Goal: Task Accomplishment & Management: Complete application form

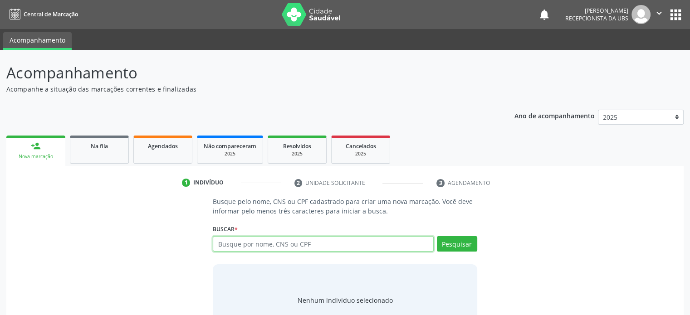
click at [268, 245] on input "text" at bounding box center [323, 243] width 220 height 15
type input "707606281109194"
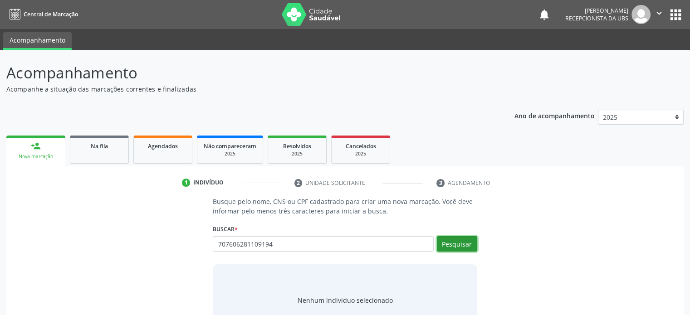
click at [463, 243] on button "Pesquisar" at bounding box center [457, 243] width 40 height 15
type input "707606281109194"
click at [288, 246] on input "707606281109194" at bounding box center [323, 243] width 220 height 15
click at [290, 243] on input "707606281109194" at bounding box center [323, 243] width 220 height 15
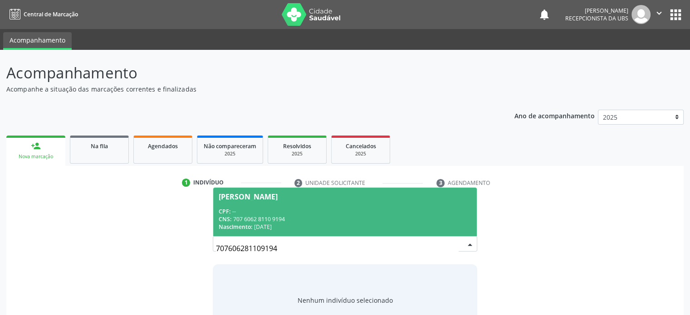
click at [285, 204] on span "Ceni Souza da Silva Lima CPF: -- CNS: 707 6062 8110 9194 Nascimento: 11/05/1979" at bounding box center [344, 212] width 263 height 49
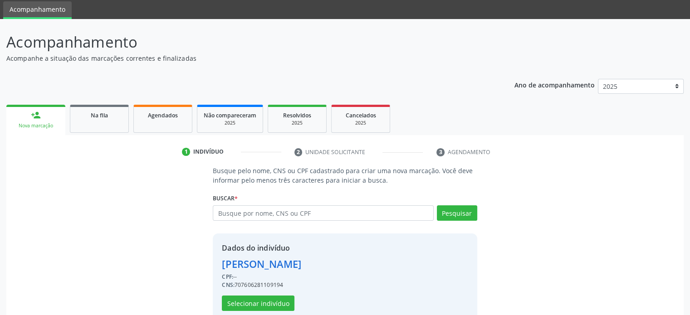
scroll to position [48, 0]
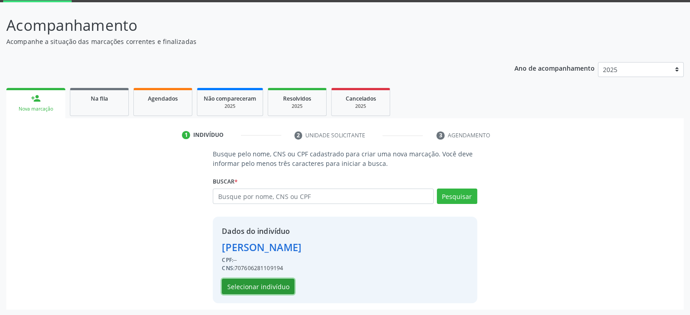
click at [271, 283] on button "Selecionar indivíduo" at bounding box center [258, 286] width 73 height 15
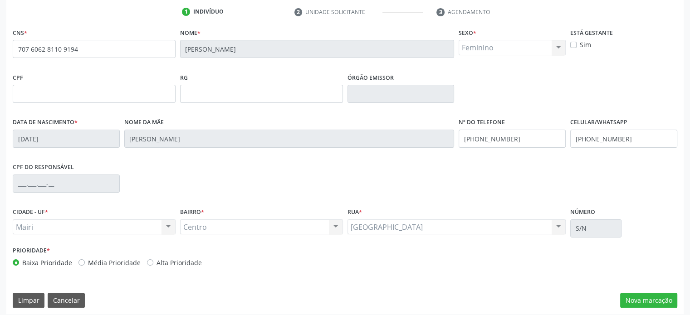
scroll to position [176, 0]
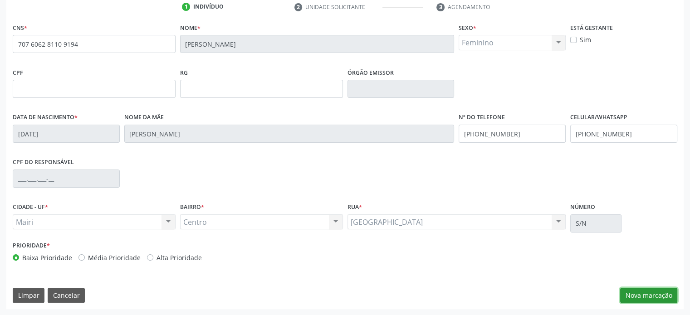
click at [654, 294] on button "Nova marcação" at bounding box center [648, 295] width 57 height 15
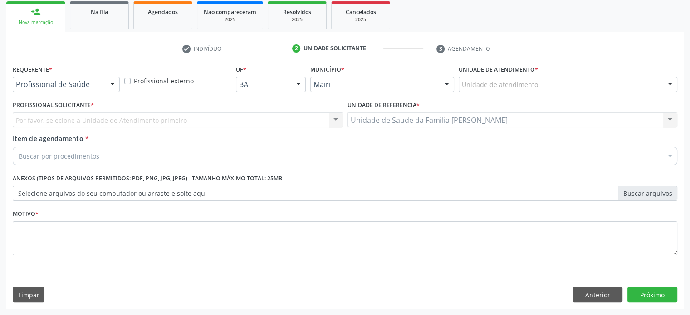
scroll to position [134, 0]
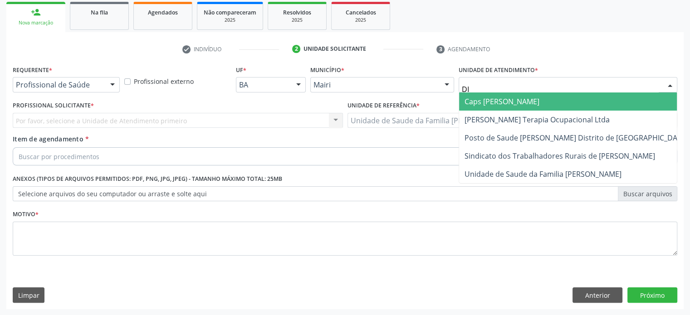
type input "DIL"
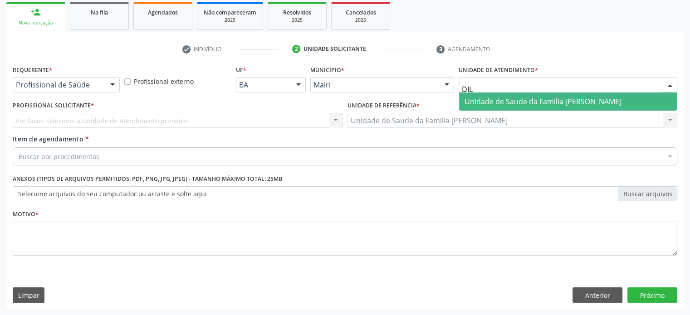
click at [516, 105] on span "Unidade de Saude da Familia [PERSON_NAME]" at bounding box center [542, 102] width 157 height 10
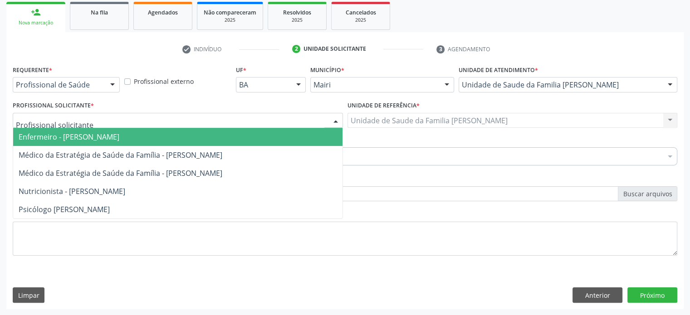
click at [94, 141] on span "Enfermeiro - [PERSON_NAME]" at bounding box center [177, 137] width 329 height 18
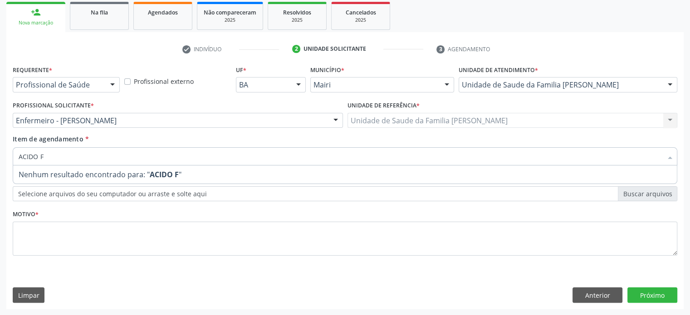
type input "ACIDO"
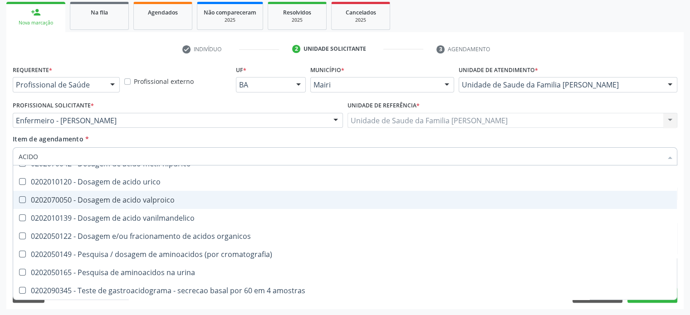
scroll to position [93, 0]
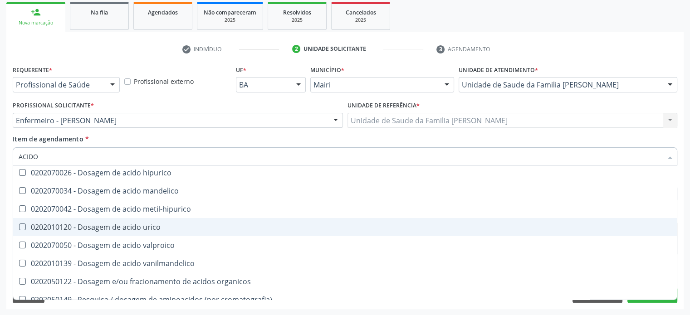
click at [112, 225] on div "0202010120 - Dosagem de acido urico" at bounding box center [345, 227] width 652 height 7
checkbox urico "true"
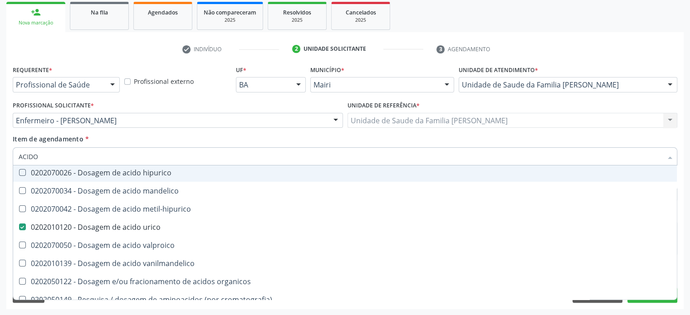
drag, startPoint x: 55, startPoint y: 156, endPoint x: 10, endPoint y: 156, distance: 45.3
click at [10, 156] on div "Item de agendamento * ACIDO Desfazer seleção 0202090019 - Acido urico liquido n…" at bounding box center [344, 151] width 669 height 35
type input "V"
checkbox urico "false"
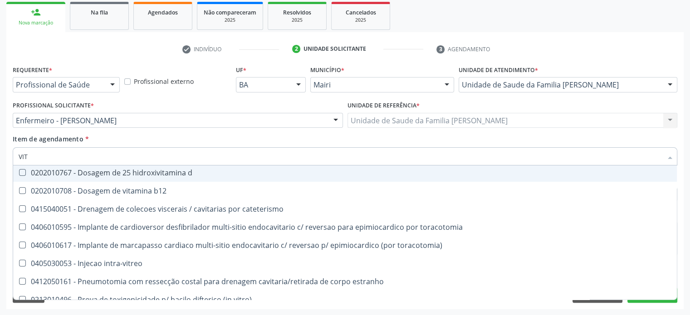
type input "VITA"
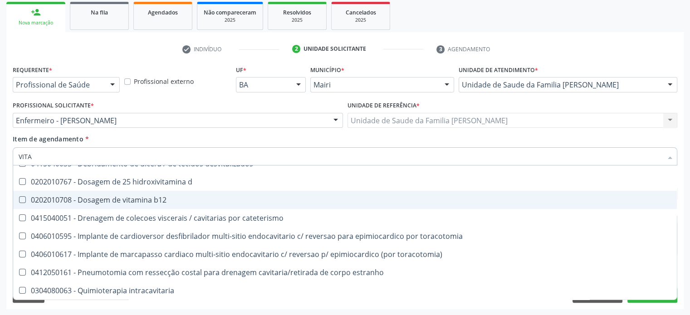
scroll to position [20, 0]
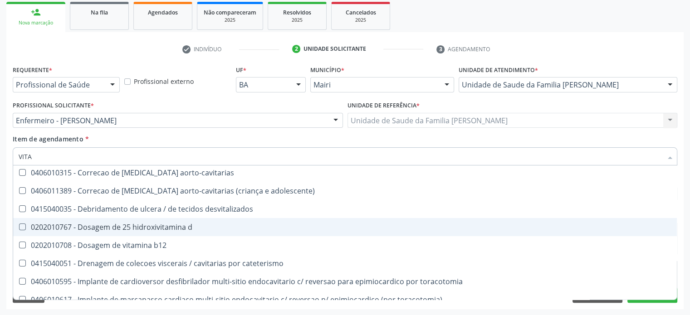
click at [120, 219] on span "0202010767 - Dosagem de 25 hidroxivitamina d" at bounding box center [344, 227] width 663 height 18
checkbox d "true"
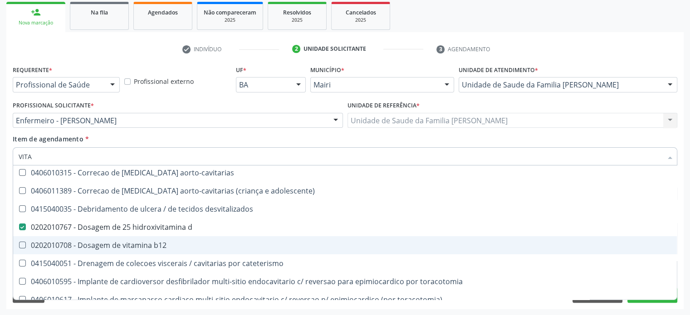
click at [118, 242] on div "0202010708 - Dosagem de vitamina b12" at bounding box center [345, 245] width 652 height 7
checkbox b12 "true"
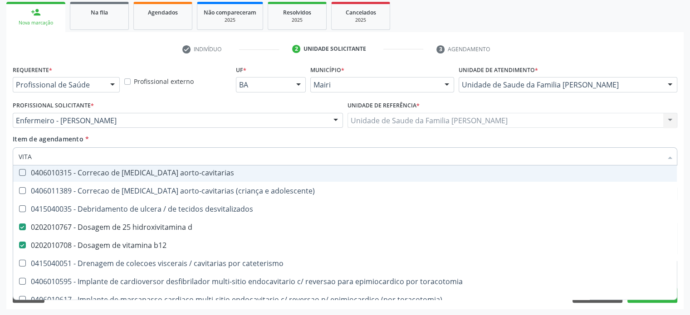
drag, startPoint x: 66, startPoint y: 159, endPoint x: 12, endPoint y: 156, distance: 54.5
click at [12, 156] on div "Item de agendamento * VITA Desfazer seleção 0101040059 - Administração de vitam…" at bounding box center [344, 151] width 669 height 35
type input "GG"
checkbox d "false"
checkbox b12 "false"
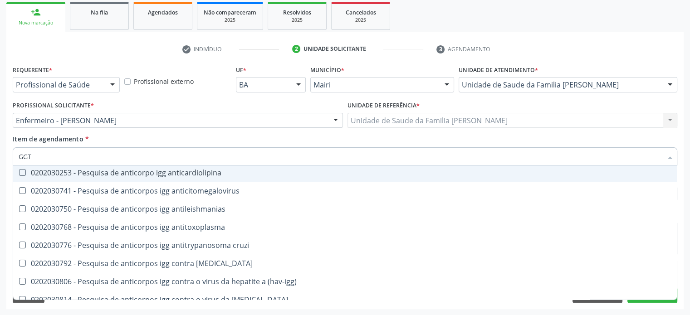
scroll to position [0, 0]
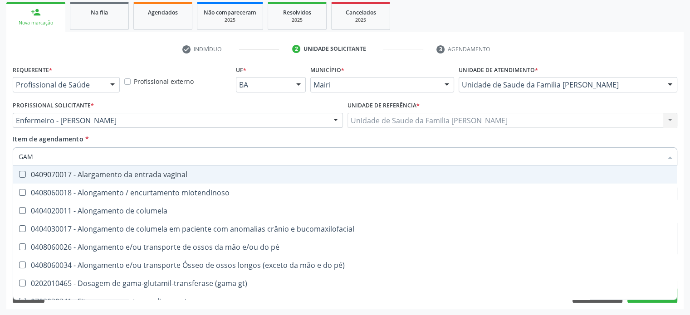
type input "GAMA"
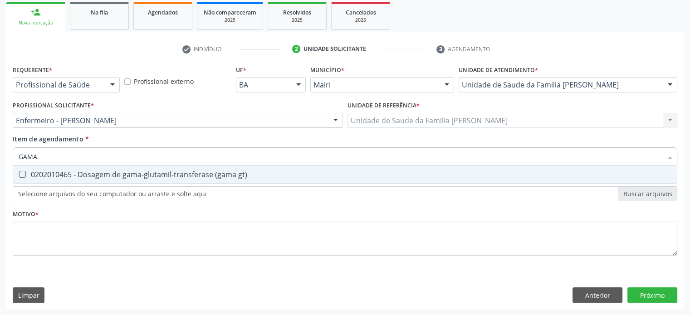
click at [99, 175] on div "0202010465 - Dosagem de gama-glutamil-transferase (gama gt)" at bounding box center [345, 174] width 652 height 7
checkbox gt\) "true"
drag, startPoint x: 49, startPoint y: 156, endPoint x: 1, endPoint y: 151, distance: 47.9
click at [1, 151] on div "Acompanhamento Acompanhe a situação das marcações correntes e finalizadas Relat…" at bounding box center [345, 115] width 690 height 399
type input "FE"
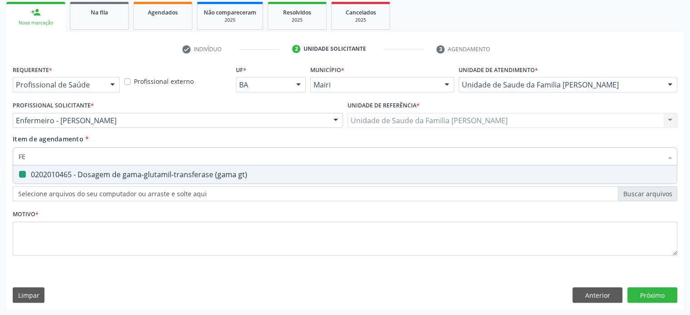
checkbox gt\) "false"
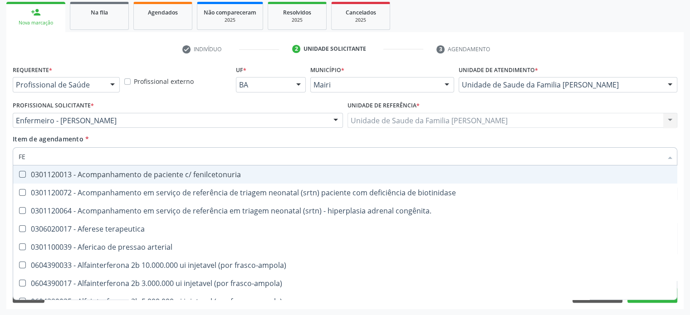
type input "FER"
checkbox primario "true"
checkbox gt\) "false"
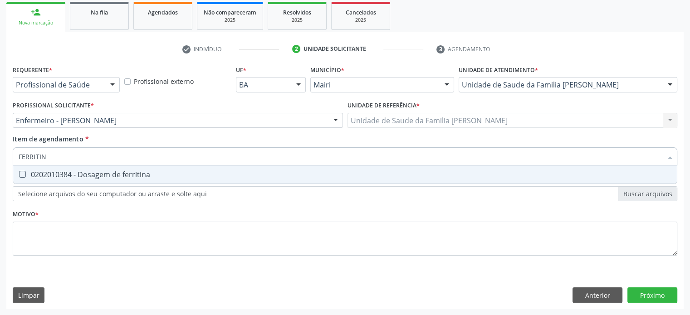
type input "FERRITINA"
click at [36, 175] on div "0202010384 - Dosagem de ferritina" at bounding box center [345, 174] width 652 height 7
checkbox ferritina "true"
drag, startPoint x: 69, startPoint y: 157, endPoint x: 16, endPoint y: 153, distance: 53.2
click at [16, 153] on div "FERRITINA" at bounding box center [345, 156] width 664 height 18
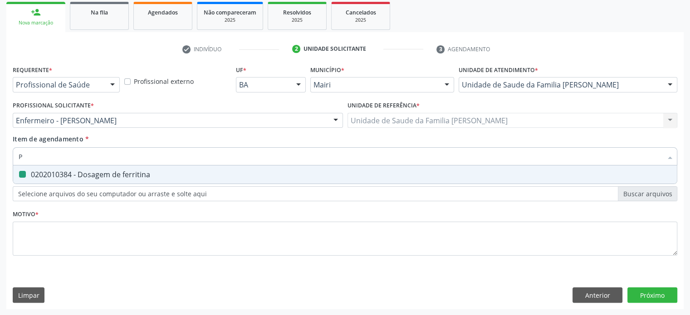
type input "PO"
checkbox ferritina "false"
type input "POTASSIO"
click at [37, 171] on div "0202010600 - Dosagem de potassio" at bounding box center [345, 174] width 652 height 7
checkbox potassio "true"
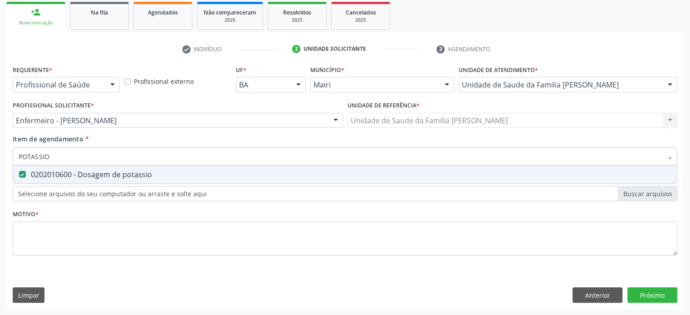
drag, startPoint x: 55, startPoint y: 157, endPoint x: 15, endPoint y: 151, distance: 40.4
click at [15, 151] on div "POTASSIO" at bounding box center [345, 156] width 664 height 18
type input "SO"
checkbox potassio "false"
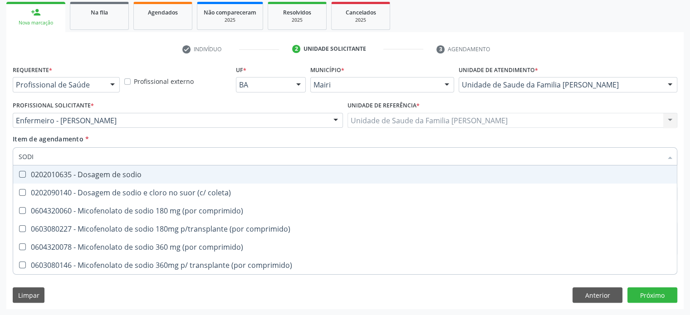
type input "SODIO"
click at [71, 178] on div "0202010635 - Dosagem de sodio" at bounding box center [345, 174] width 652 height 7
checkbox sodio "true"
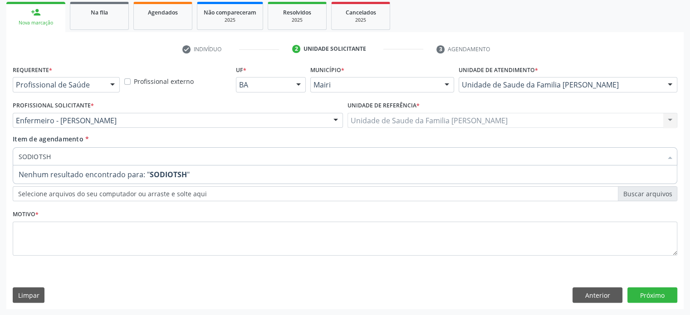
drag, startPoint x: 72, startPoint y: 161, endPoint x: 11, endPoint y: 159, distance: 60.8
click at [11, 159] on div "Item de agendamento * SODIOTSH Desfazer seleção Nenhum resultado encontrado par…" at bounding box center [344, 151] width 669 height 35
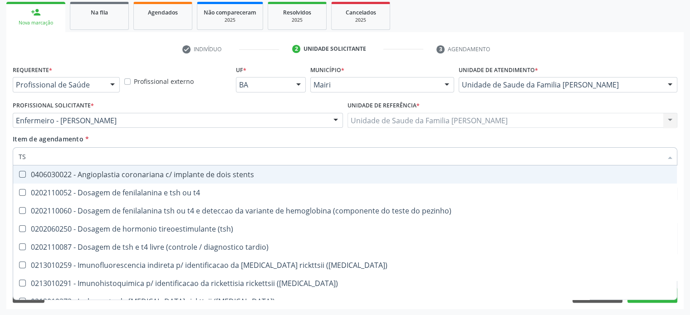
type input "TSH"
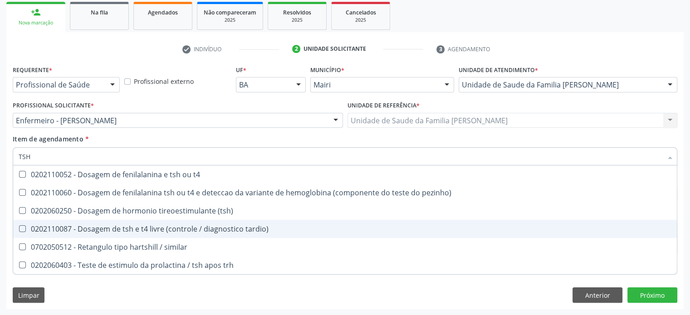
click at [145, 227] on div "0202110087 - Dosagem de tsh e t4 livre (controle / diagnostico tardio)" at bounding box center [345, 228] width 652 height 7
checkbox tardio\) "true"
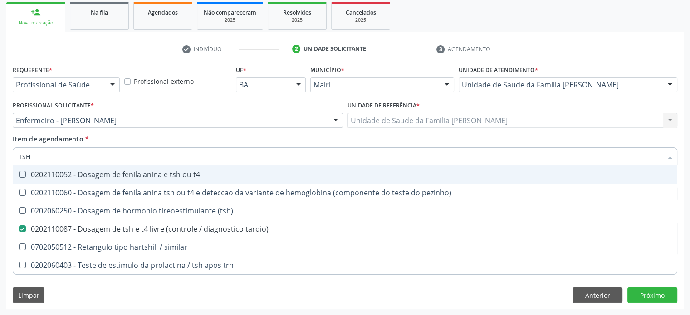
drag, startPoint x: 62, startPoint y: 158, endPoint x: 24, endPoint y: 153, distance: 38.5
click at [24, 153] on input "TSH" at bounding box center [340, 156] width 643 height 18
type input "T4"
checkbox tardio\) "false"
checkbox similar "true"
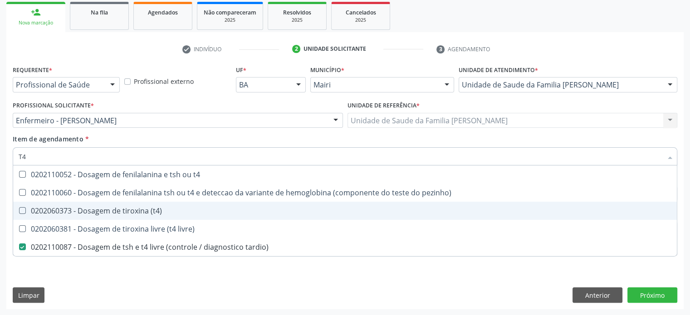
click at [160, 213] on div "0202060373 - Dosagem de tiroxina (t4)" at bounding box center [345, 210] width 652 height 7
checkbox \(t4\) "true"
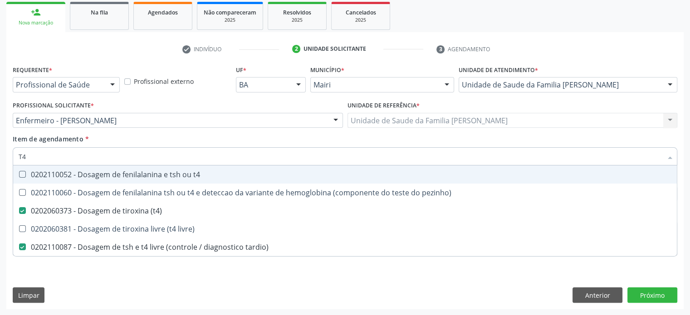
drag, startPoint x: 77, startPoint y: 156, endPoint x: 13, endPoint y: 154, distance: 64.4
click at [13, 154] on div "T4" at bounding box center [345, 156] width 664 height 18
type input "F"
checkbox \(t4\) "false"
checkbox tardio\) "false"
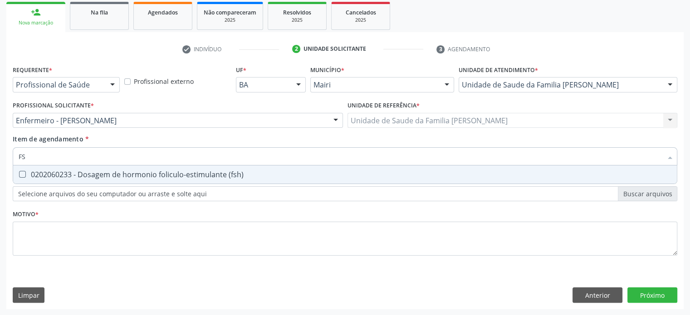
type input "FSH"
click at [67, 175] on div "0202060233 - Dosagem de hormonio foliculo-estimulante (fsh)" at bounding box center [345, 174] width 652 height 7
checkbox \(fsh\) "true"
drag, startPoint x: 34, startPoint y: 157, endPoint x: 14, endPoint y: 156, distance: 20.0
click at [14, 156] on div "FSH" at bounding box center [345, 156] width 664 height 18
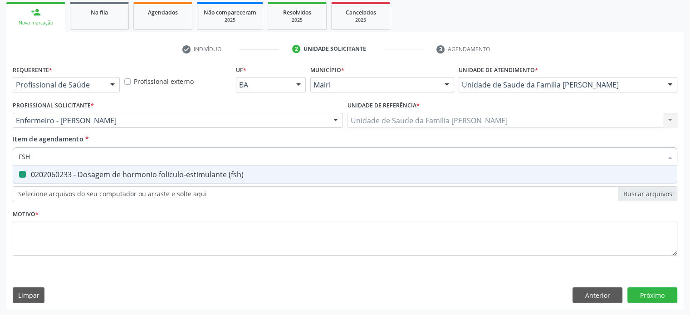
type input "L"
checkbox \(fsh\) "false"
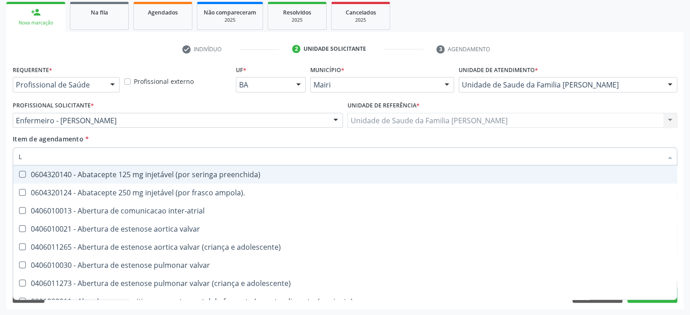
type input "LH"
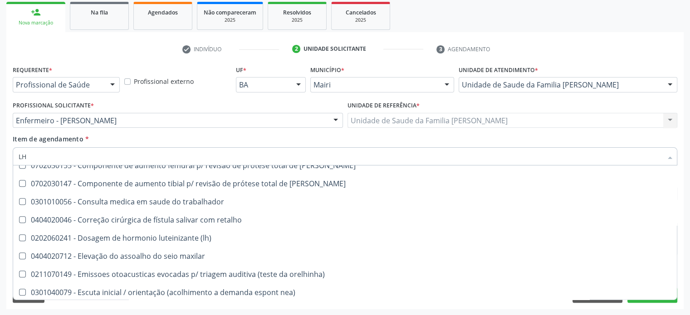
scroll to position [907, 0]
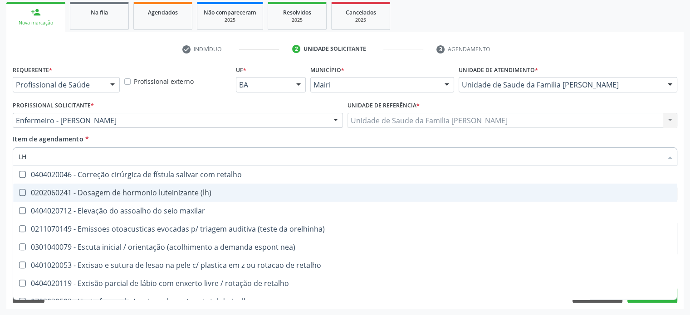
click at [85, 190] on div "0202060241 - Dosagem de hormonio luteinizante (lh)" at bounding box center [368, 192] width 698 height 7
checkbox \(lh\) "true"
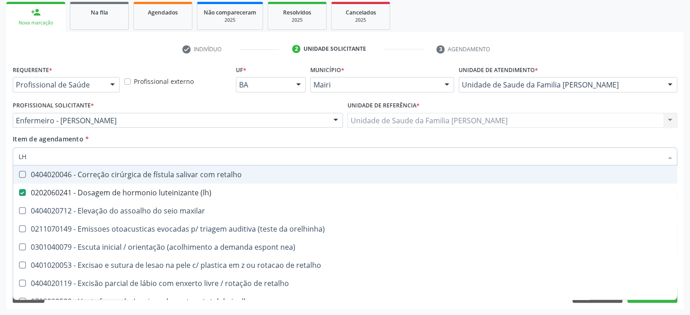
drag, startPoint x: 63, startPoint y: 154, endPoint x: 12, endPoint y: 151, distance: 51.3
click at [12, 151] on div "Item de agendamento * LH Desfazer seleção 0301060118 - Acolhimento com classifi…" at bounding box center [344, 151] width 669 height 35
type input "ES"
checkbox \(lh\) "false"
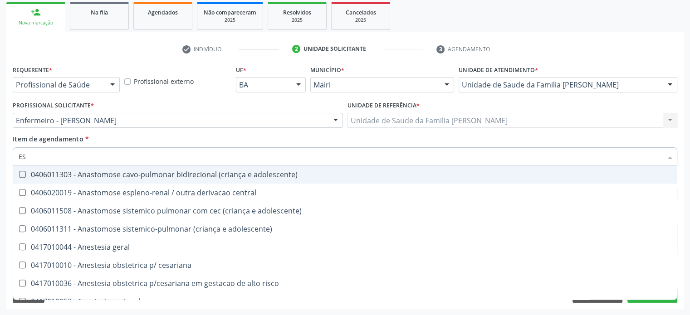
type input "EST"
checkbox níveis "true"
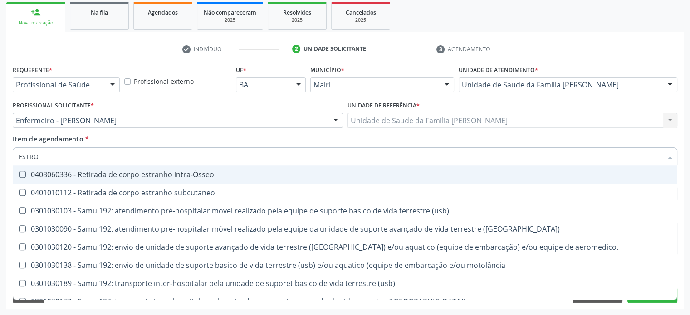
scroll to position [0, 0]
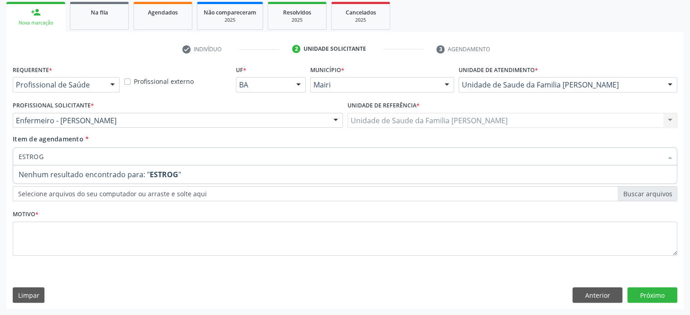
type input "ESTRO"
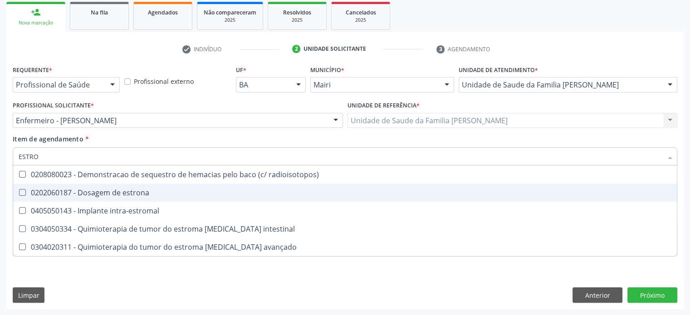
click at [73, 189] on div "0202060187 - Dosagem de estrona" at bounding box center [345, 192] width 652 height 7
checkbox estrona "true"
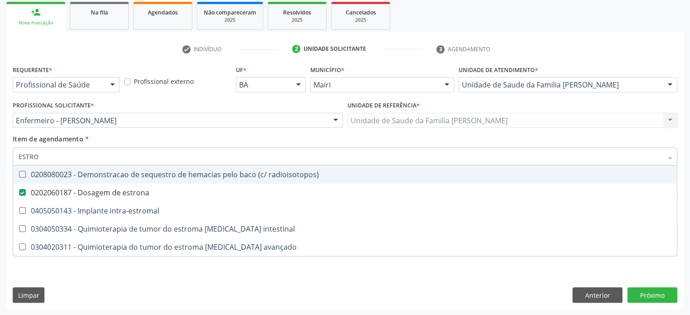
drag, startPoint x: 56, startPoint y: 161, endPoint x: 18, endPoint y: 155, distance: 38.9
click at [18, 155] on div "ESTRO" at bounding box center [345, 156] width 664 height 18
type input "PR"
checkbox estrona "false"
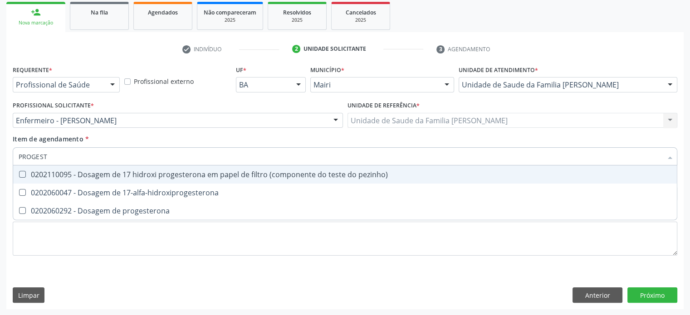
type input "PROGESTE"
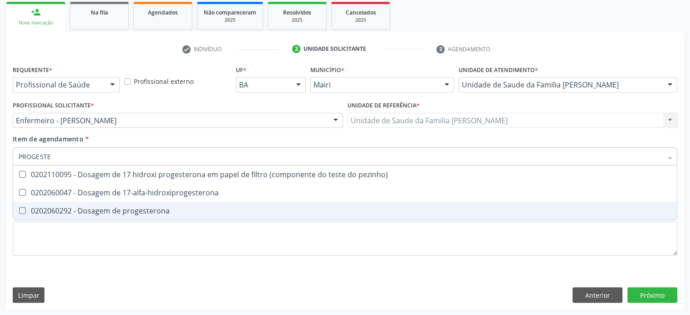
click at [45, 213] on div "0202060292 - Dosagem de progesterona" at bounding box center [345, 210] width 652 height 7
checkbox progesterona "true"
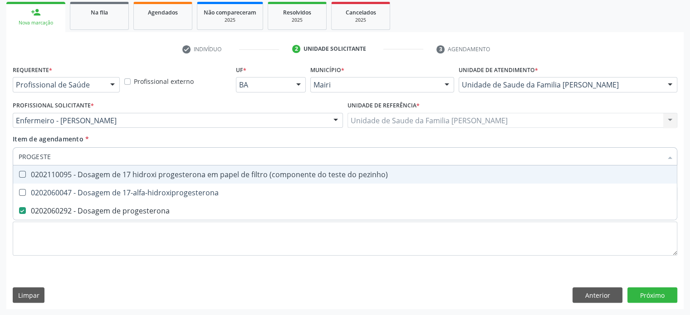
drag, startPoint x: 55, startPoint y: 159, endPoint x: 17, endPoint y: 153, distance: 38.6
click at [17, 153] on div "PROGESTE" at bounding box center [345, 156] width 664 height 18
type input "P"
checkbox progesterona "false"
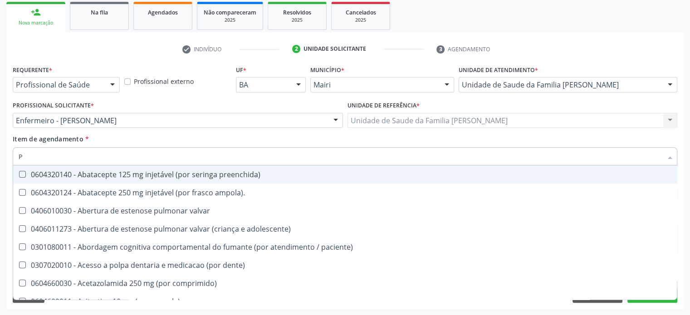
type input "PR"
checkbox retrógrada "true"
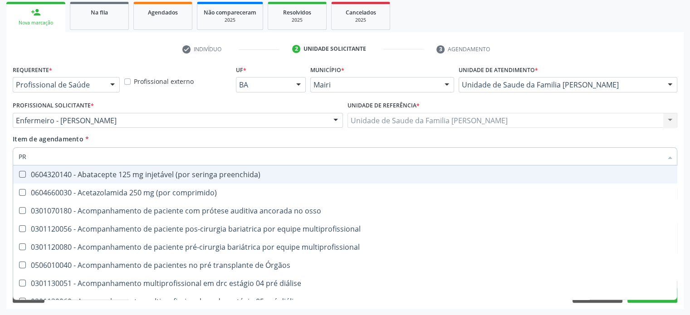
type input "PRO"
checkbox comprimido\) "true"
checkbox progesterona "false"
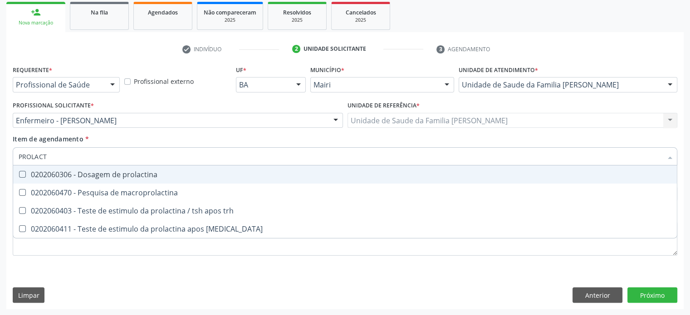
type input "PROLACTI"
click at [91, 178] on div "0202060306 - Dosagem de prolactina" at bounding box center [345, 174] width 652 height 7
checkbox prolactina "true"
drag, startPoint x: 74, startPoint y: 158, endPoint x: 4, endPoint y: 157, distance: 70.7
click at [4, 157] on div "Acompanhamento Acompanhe a situação das marcações correntes e finalizadas Relat…" at bounding box center [345, 115] width 690 height 399
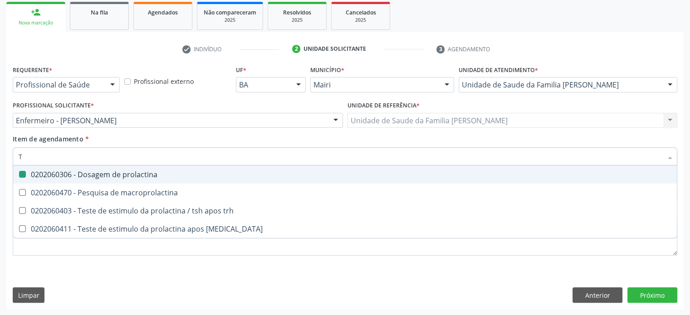
type input "TE"
checkbox prolactina "false"
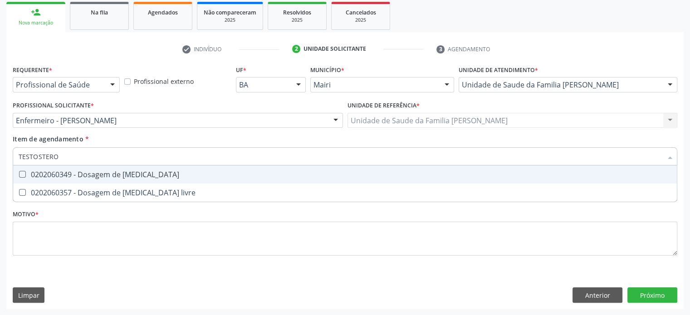
type input "TESTOSTER"
click at [69, 175] on div "0202060349 - Dosagem de testosterona" at bounding box center [345, 174] width 652 height 7
checkbox testosterona "true"
drag, startPoint x: 61, startPoint y: 155, endPoint x: 5, endPoint y: 156, distance: 55.8
click at [5, 156] on div "Acompanhamento Acompanhe a situação das marcações correntes e finalizadas Relat…" at bounding box center [345, 115] width 690 height 399
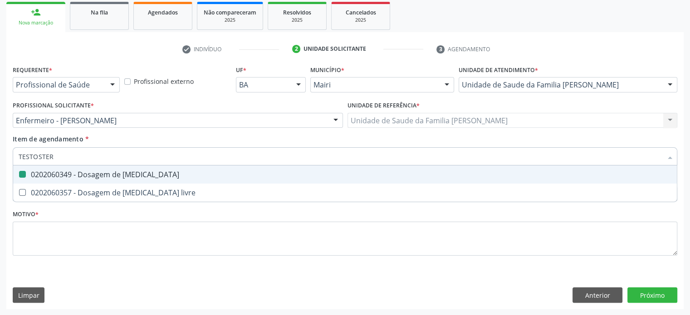
type input "H"
checkbox testosterona "false"
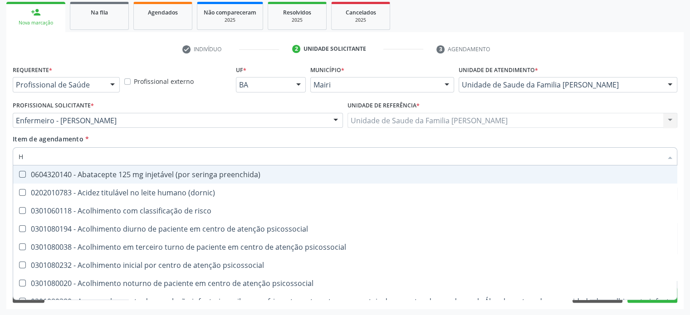
type input "HE"
checkbox d "false"
checkbox \(fsh\) "false"
checkbox \(lh\) "false"
checkbox tardio\) "false"
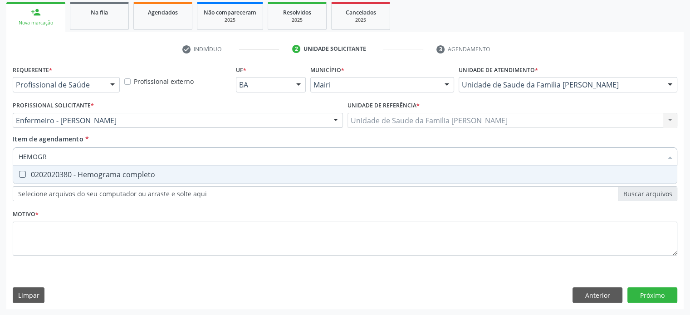
type input "HEMOGRA"
click at [40, 172] on div "0202020380 - Hemograma completo" at bounding box center [345, 174] width 652 height 7
checkbox completo "true"
drag, startPoint x: 58, startPoint y: 156, endPoint x: 4, endPoint y: 152, distance: 54.1
click at [4, 152] on div "Acompanhamento Acompanhe a situação das marcações correntes e finalizadas Relat…" at bounding box center [345, 115] width 690 height 399
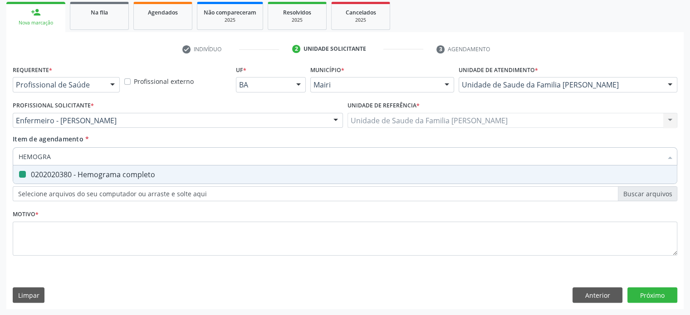
type input "G"
checkbox completo "false"
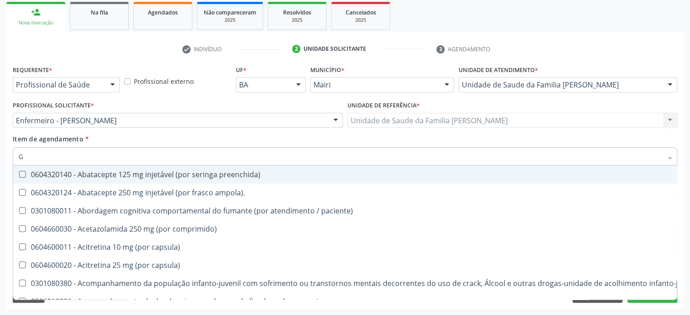
type input "GL"
checkbox agudizadas "true"
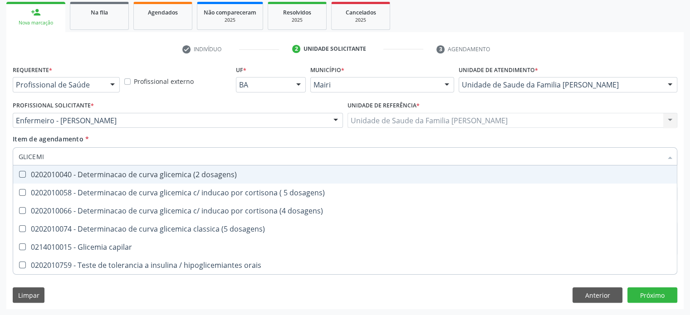
type input "GLICEMIA"
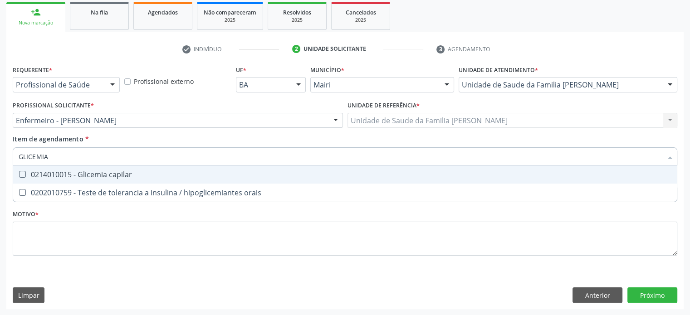
click at [25, 175] on capilar at bounding box center [22, 174] width 7 height 7
click at [19, 175] on capilar "checkbox" at bounding box center [16, 174] width 6 height 6
checkbox capilar "true"
drag, startPoint x: 73, startPoint y: 162, endPoint x: 11, endPoint y: 156, distance: 62.4
click at [11, 156] on div "Item de agendamento * GLICEMIA Desfazer seleção 0214010015 - Glicemia capilar 0…" at bounding box center [344, 151] width 669 height 35
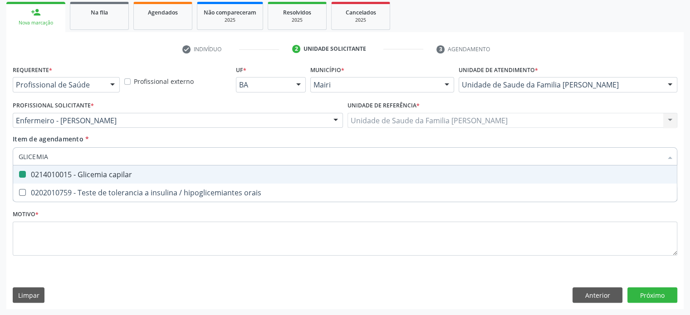
type input "C"
checkbox capilar "false"
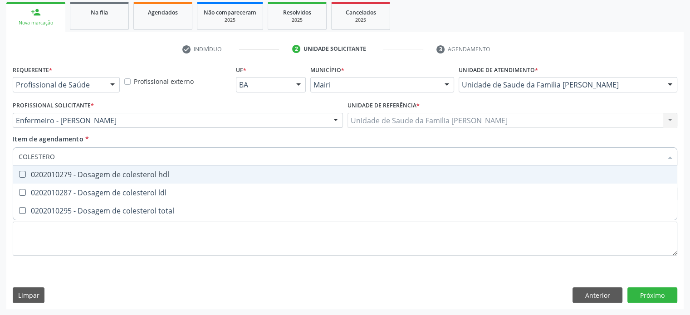
type input "COLESTEROL"
click at [32, 174] on div "0202010279 - Dosagem de colesterol hdl" at bounding box center [345, 174] width 652 height 7
checkbox hdl "true"
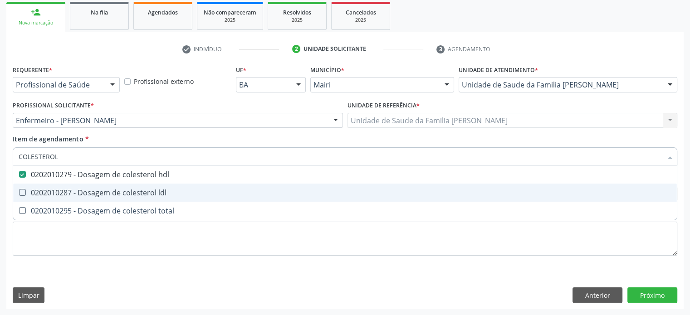
click at [30, 190] on div "0202010287 - Dosagem de colesterol ldl" at bounding box center [345, 192] width 652 height 7
checkbox ldl "true"
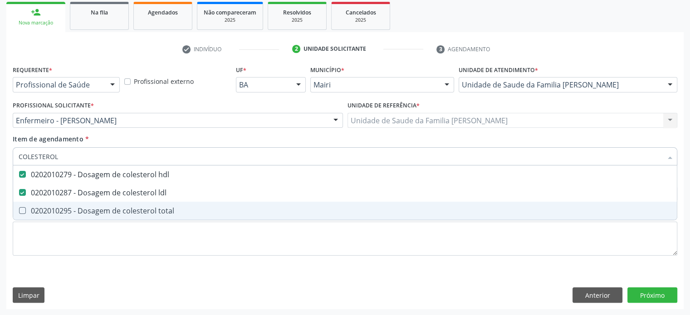
click at [27, 209] on div "0202010295 - Dosagem de colesterol total" at bounding box center [345, 210] width 652 height 7
checkbox total "true"
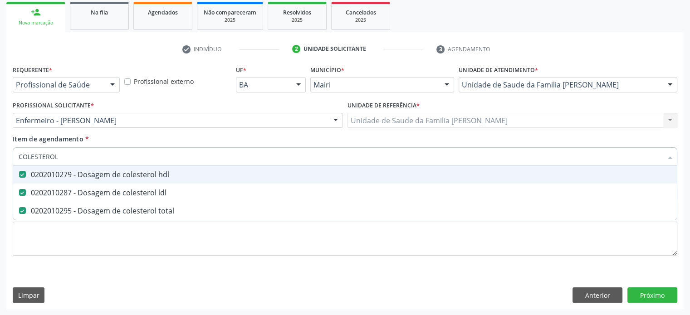
drag, startPoint x: 70, startPoint y: 153, endPoint x: 15, endPoint y: 150, distance: 54.5
click at [15, 150] on div "COLESTEROL" at bounding box center [345, 156] width 664 height 18
type input "T"
checkbox hdl "false"
checkbox ldl "false"
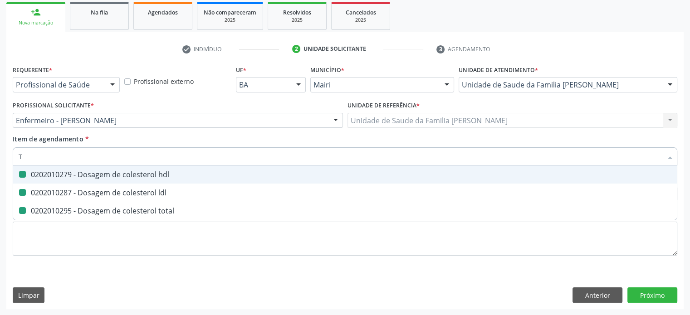
checkbox total "false"
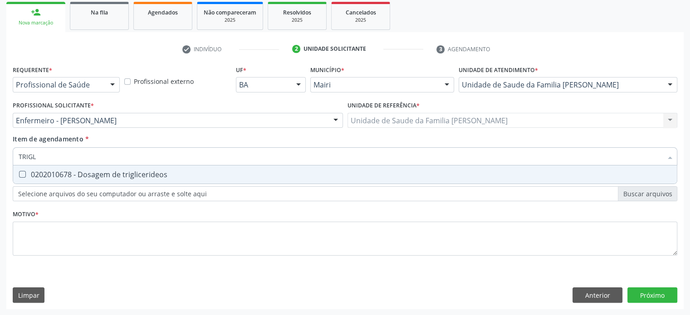
type input "TRIGLI"
click at [49, 177] on div "0202010678 - Dosagem de triglicerideos" at bounding box center [345, 174] width 652 height 7
checkbox triglicerideos "true"
drag, startPoint x: 59, startPoint y: 159, endPoint x: 14, endPoint y: 154, distance: 45.6
click at [14, 154] on div "TRIGLI" at bounding box center [345, 156] width 664 height 18
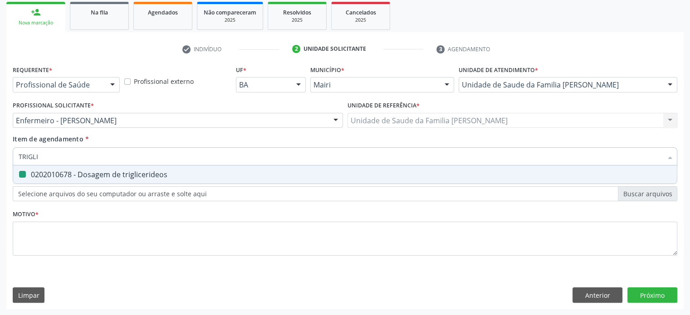
type input "T"
checkbox triglicerideos "false"
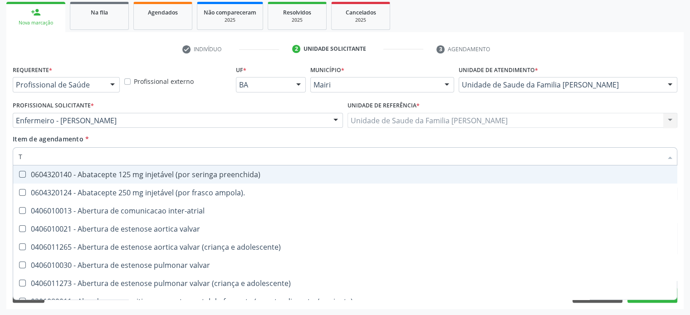
type input "TG"
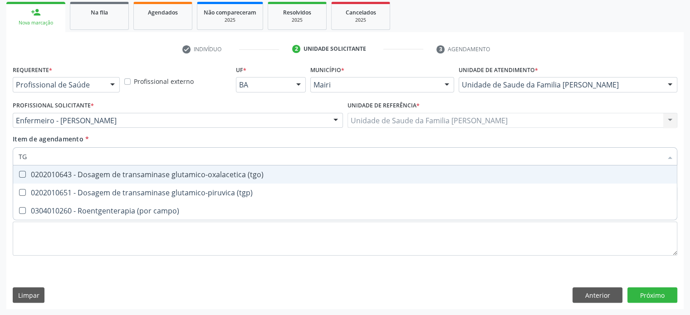
click at [122, 174] on div "0202010643 - Dosagem de transaminase glutamico-oxalacetica (tgo)" at bounding box center [345, 174] width 652 height 7
checkbox \(tgo\) "true"
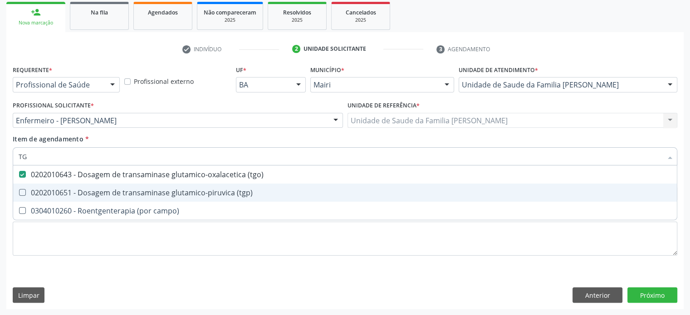
click at [118, 186] on span "0202010651 - Dosagem de transaminase glutamico-piruvica (tgp)" at bounding box center [344, 193] width 663 height 18
checkbox \(tgp\) "true"
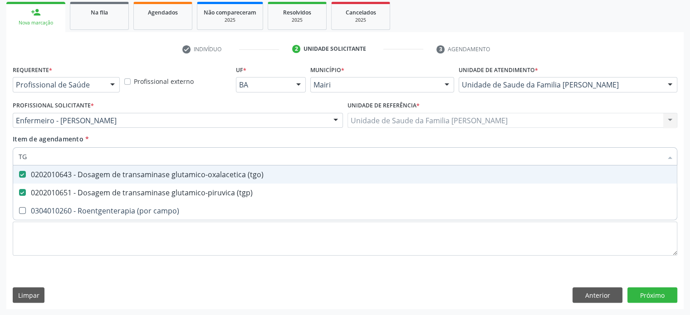
drag, startPoint x: 102, startPoint y: 156, endPoint x: 12, endPoint y: 149, distance: 91.0
click at [12, 149] on div "Item de agendamento * TG Desfazer seleção 0202010643 - Dosagem de transaminase …" at bounding box center [344, 151] width 669 height 35
type input "C"
checkbox \(tgo\) "false"
checkbox \(tgp\) "false"
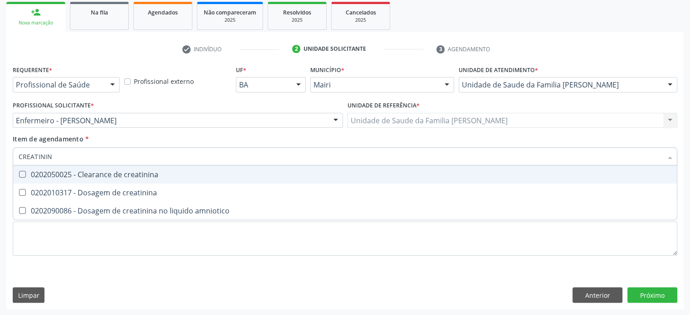
type input "CREATININA"
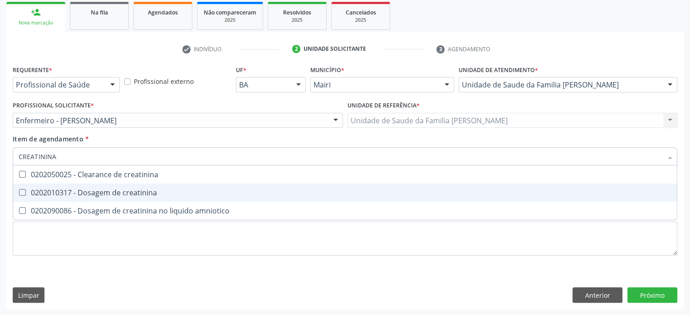
click at [57, 186] on span "0202010317 - Dosagem de creatinina" at bounding box center [344, 193] width 663 height 18
checkbox creatinina "true"
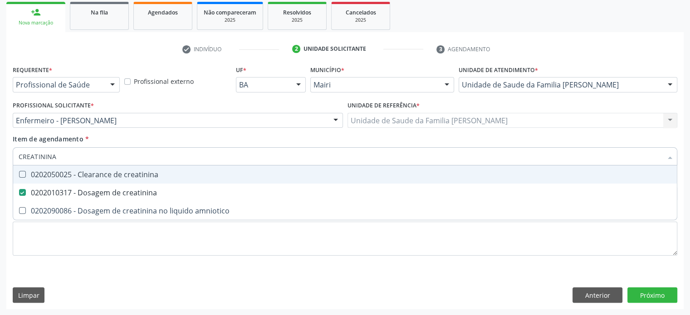
drag, startPoint x: 68, startPoint y: 156, endPoint x: 8, endPoint y: 149, distance: 60.8
click at [8, 149] on div "Requerente * Profissional de Saúde Profissional de Saúde Paciente Nenhum result…" at bounding box center [344, 186] width 677 height 246
type input "P"
checkbox creatinina "false"
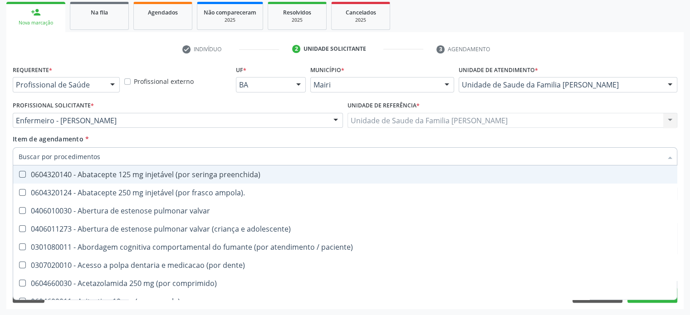
checkbox potassio "false"
checkbox progesterona "false"
checkbox prolactina "false"
checkbox \(tgp\) "false"
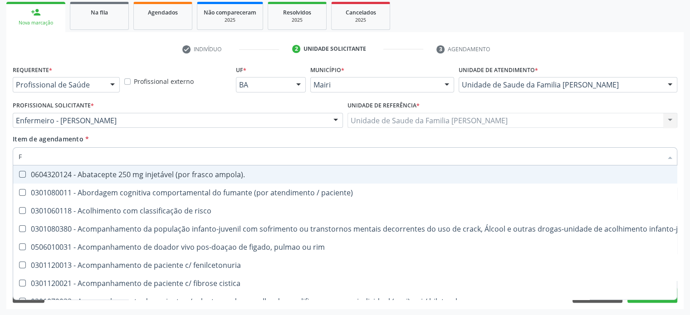
type input "FE"
checkbox b "true"
checkbox link "true"
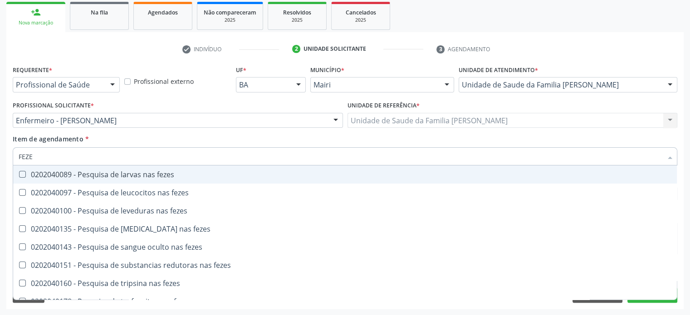
type input "FEZES"
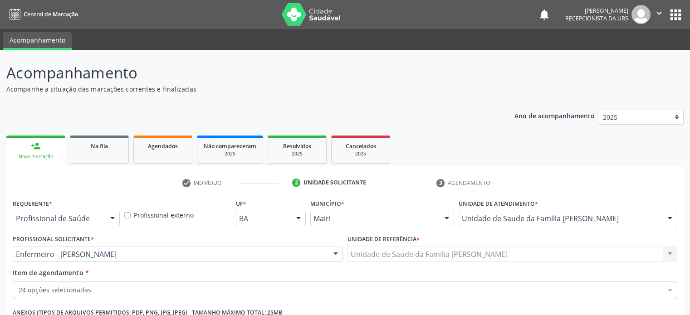
scroll to position [134, 0]
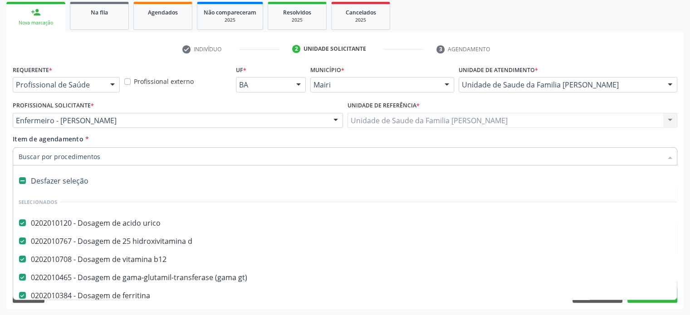
paste input "0202040127"
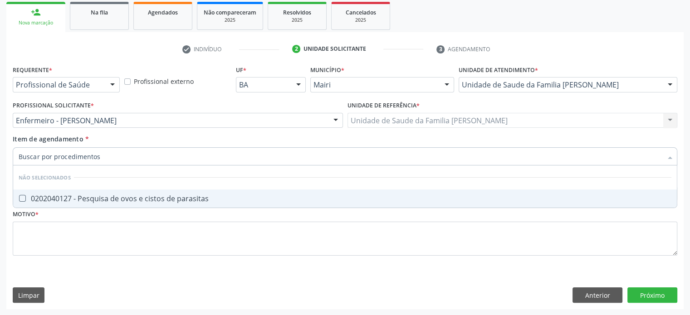
type input "0202040127"
click at [114, 199] on div "0202040127 - Pesquisa de ovos e cistos de parasitas" at bounding box center [345, 198] width 652 height 7
checkbox parasitas "true"
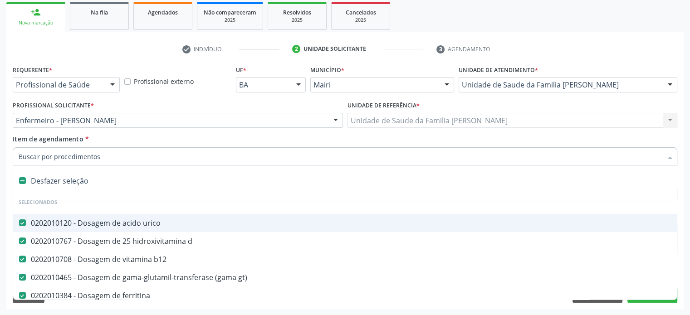
paste input "0202050017"
type input "0202050017"
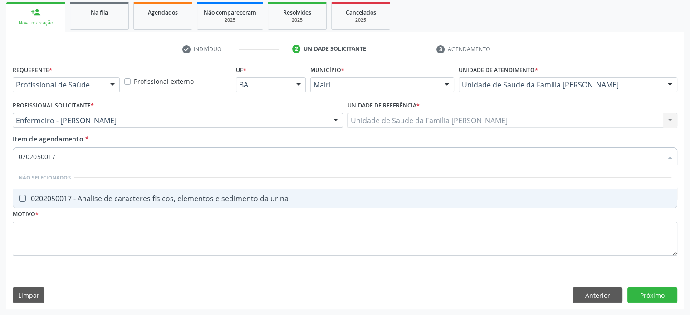
click at [110, 199] on div "0202050017 - Analise de caracteres fisicos, elementos e sedimento da urina" at bounding box center [345, 198] width 652 height 7
checkbox urina "true"
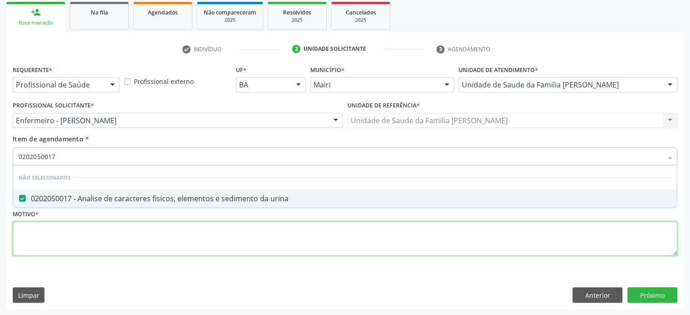
click at [74, 234] on div "Requerente * Profissional de Saúde Profissional de Saúde Paciente Nenhum result…" at bounding box center [345, 165] width 664 height 205
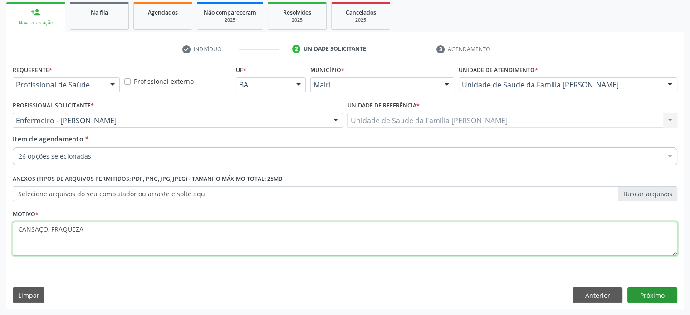
type textarea "CANSAÇO, FRAQUEZA"
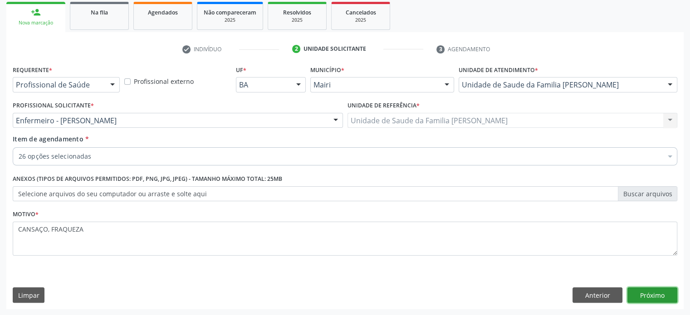
click at [649, 297] on button "Próximo" at bounding box center [652, 294] width 50 height 15
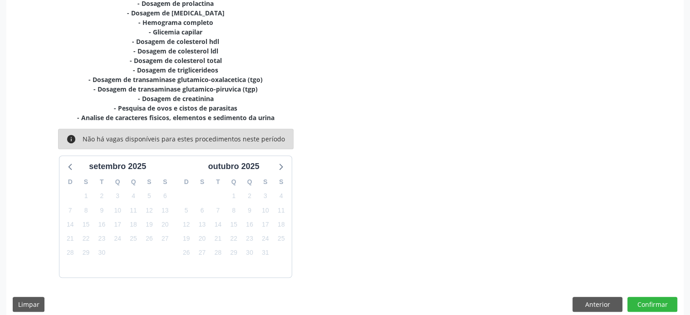
scroll to position [343, 0]
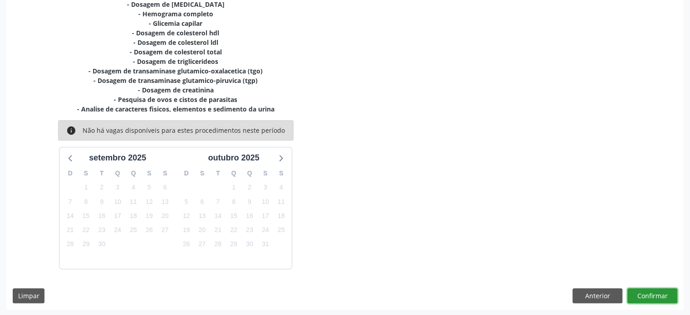
click at [653, 294] on button "Confirmar" at bounding box center [652, 295] width 50 height 15
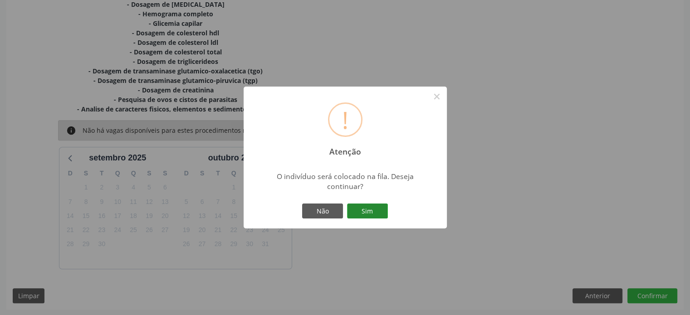
click at [374, 212] on button "Sim" at bounding box center [367, 211] width 41 height 15
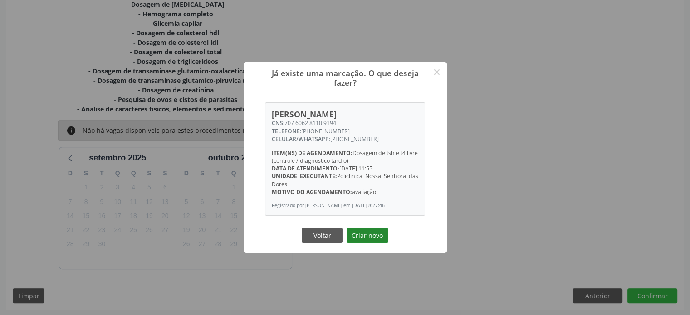
click at [379, 237] on button "Criar novo" at bounding box center [367, 235] width 42 height 15
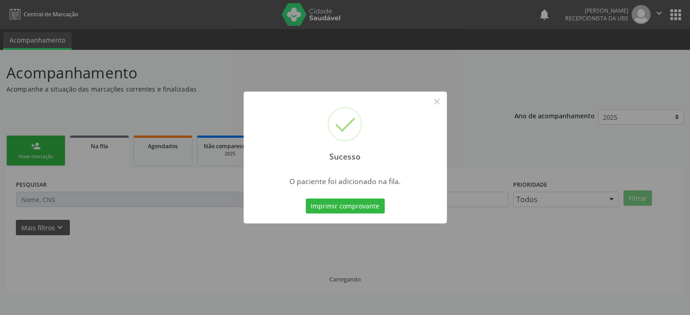
scroll to position [0, 0]
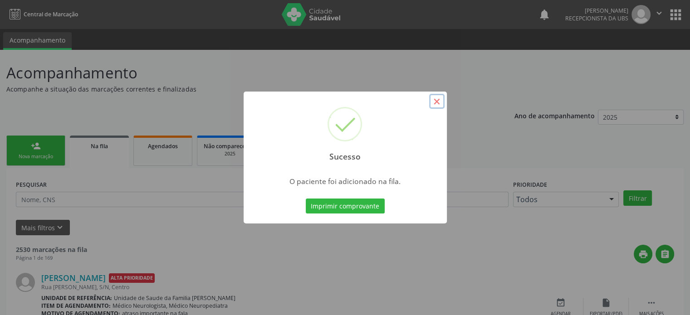
click at [438, 99] on button "×" at bounding box center [436, 101] width 15 height 15
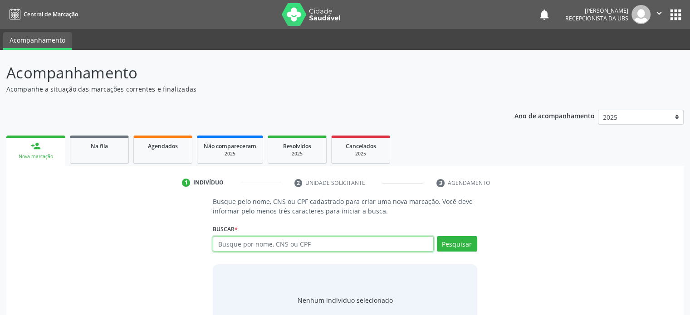
click at [263, 244] on input "text" at bounding box center [323, 243] width 220 height 15
type input "706801797796522"
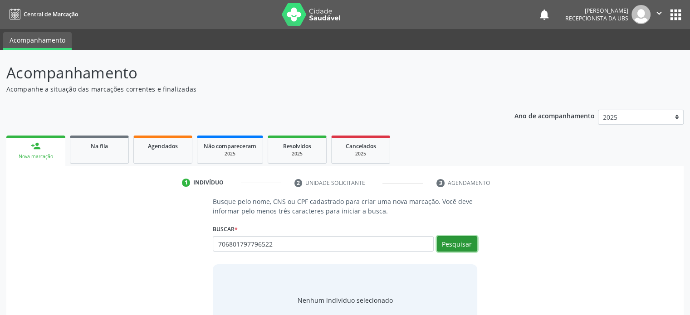
click at [456, 245] on button "Pesquisar" at bounding box center [457, 243] width 40 height 15
click at [280, 244] on input "706801797796522" at bounding box center [323, 243] width 220 height 15
click at [287, 245] on input "706801797796522" at bounding box center [323, 243] width 220 height 15
click at [298, 243] on input "706801797796522" at bounding box center [323, 243] width 220 height 15
click at [275, 242] on input "706801797796522" at bounding box center [323, 243] width 220 height 15
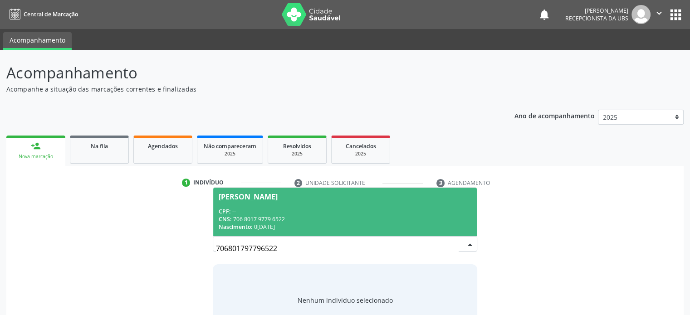
click at [272, 208] on div "CPF: --" at bounding box center [345, 212] width 252 height 8
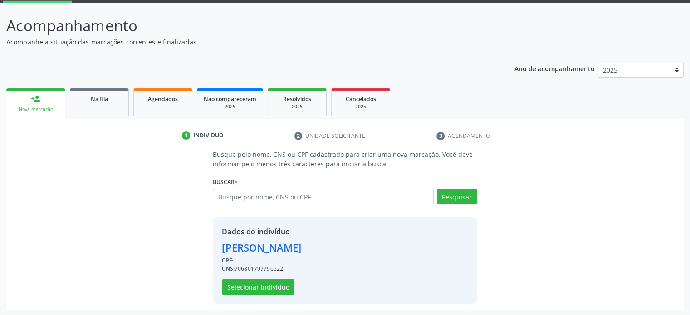
scroll to position [48, 0]
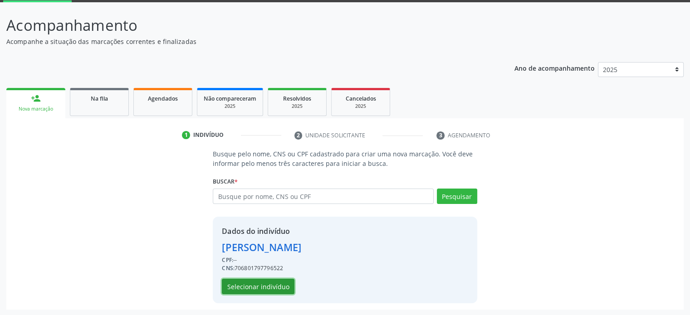
click at [267, 287] on button "Selecionar indivíduo" at bounding box center [258, 286] width 73 height 15
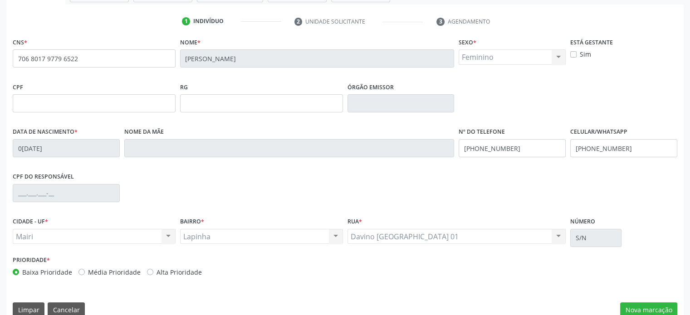
scroll to position [176, 0]
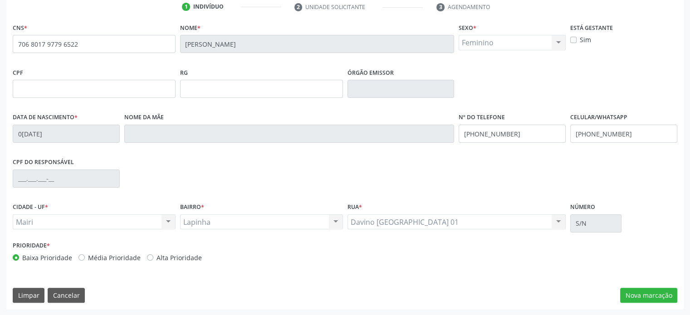
click at [156, 257] on label "Alta Prioridade" at bounding box center [178, 258] width 45 height 10
click at [149, 257] on input "Alta Prioridade" at bounding box center [150, 257] width 6 height 8
radio input "true"
click at [648, 293] on button "Nova marcação" at bounding box center [648, 295] width 57 height 15
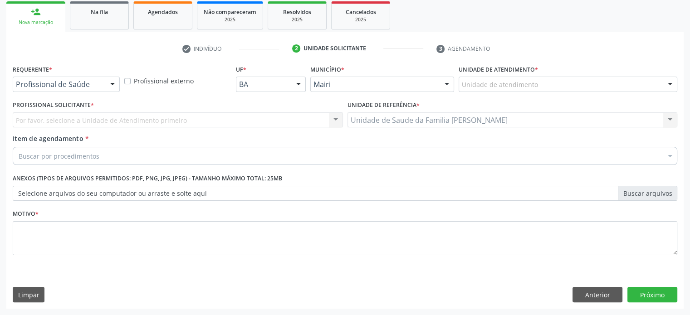
scroll to position [134, 0]
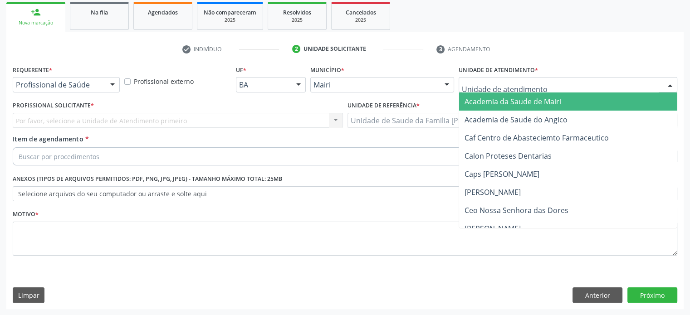
click at [540, 83] on div at bounding box center [567, 84] width 219 height 15
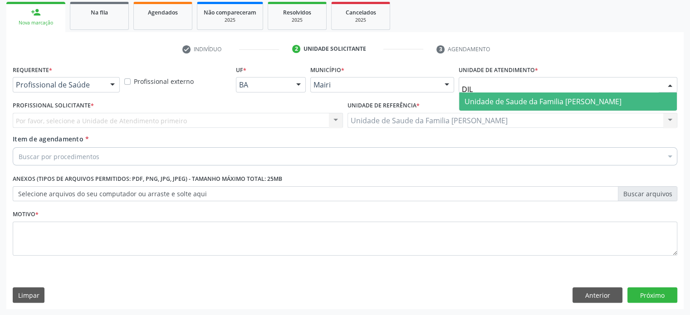
type input "DILT"
click at [531, 101] on span "Unidade de Saude da Familia [PERSON_NAME]" at bounding box center [542, 102] width 157 height 10
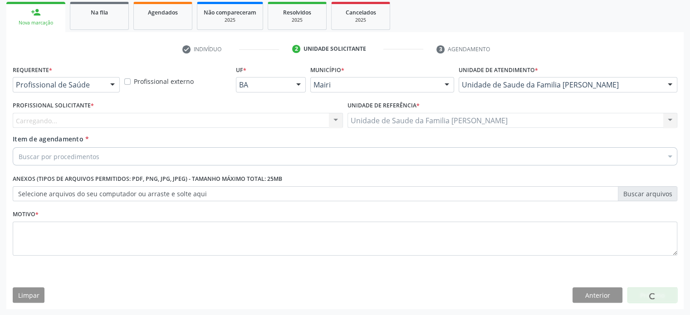
click at [116, 124] on div "Carregando... Nenhum resultado encontrado para: " " Não há nenhuma opção para s…" at bounding box center [178, 120] width 330 height 15
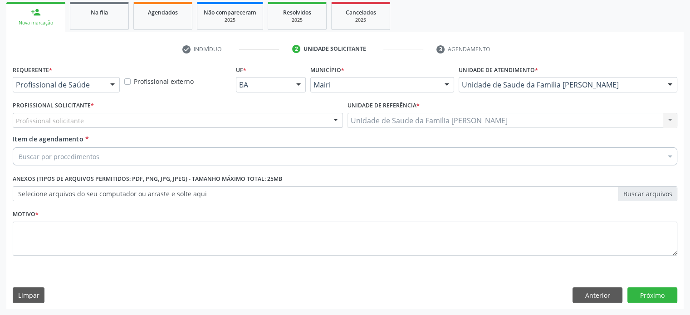
click at [116, 121] on div "Profissional solicitante" at bounding box center [178, 120] width 330 height 15
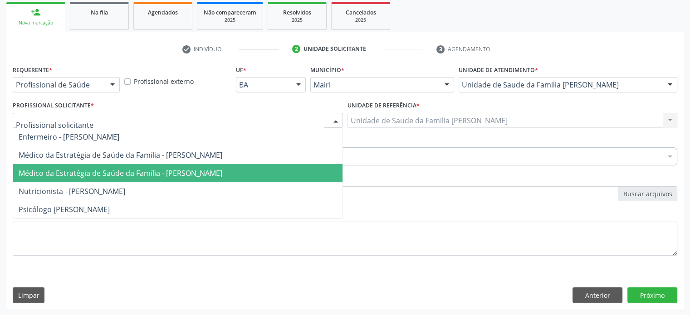
click at [137, 173] on span "Médico da Estratégia de Saúde da Família - [PERSON_NAME]" at bounding box center [121, 173] width 204 height 10
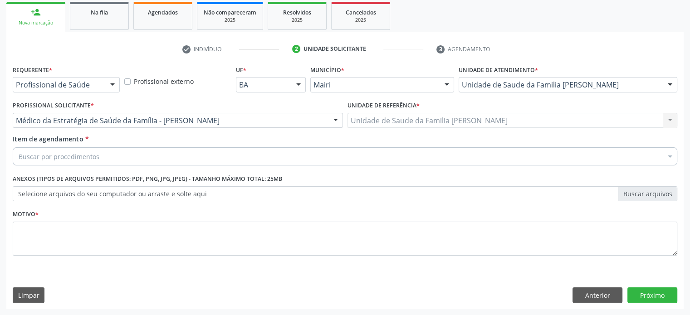
click at [98, 156] on div "Buscar por procedimentos" at bounding box center [345, 156] width 664 height 18
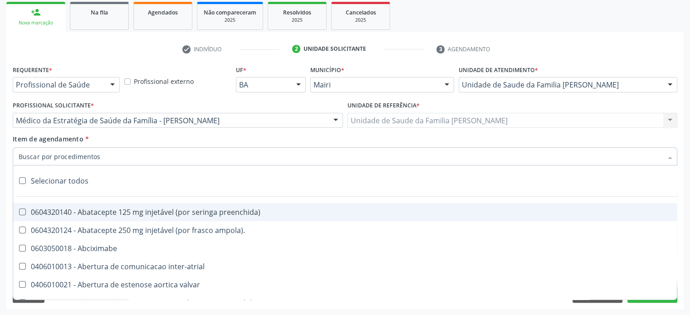
paste input "0205020127"
type input "0205020127"
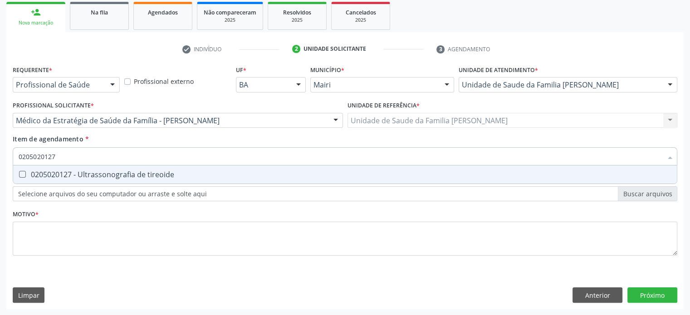
click at [109, 174] on div "0205020127 - Ultrassonografia de tireoide" at bounding box center [345, 174] width 652 height 7
checkbox tireoide "true"
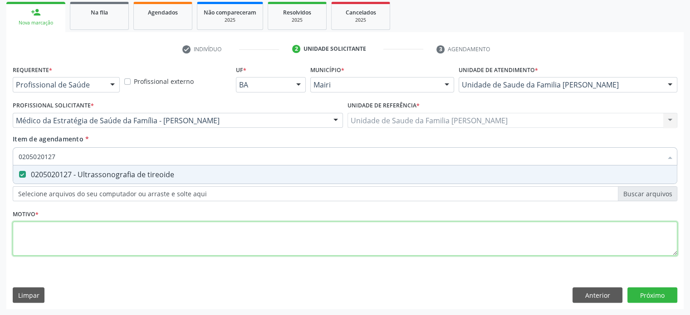
click at [51, 234] on div "Requerente * Profissional de Saúde Profissional de Saúde Paciente Nenhum result…" at bounding box center [345, 165] width 664 height 205
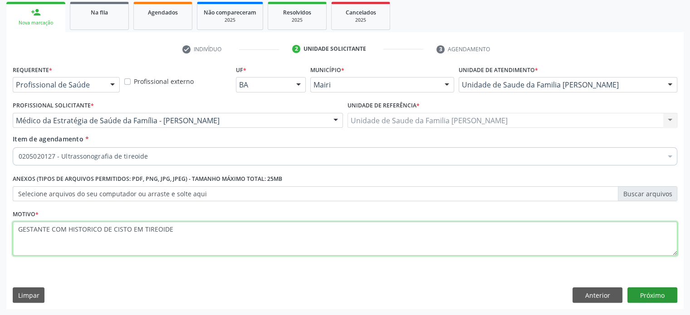
type textarea "GESTANTE COM HISTORICO DE CISTO EM TIREOIDE"
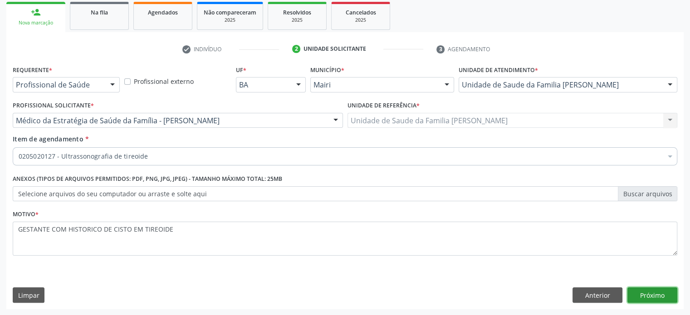
click at [662, 297] on button "Próximo" at bounding box center [652, 294] width 50 height 15
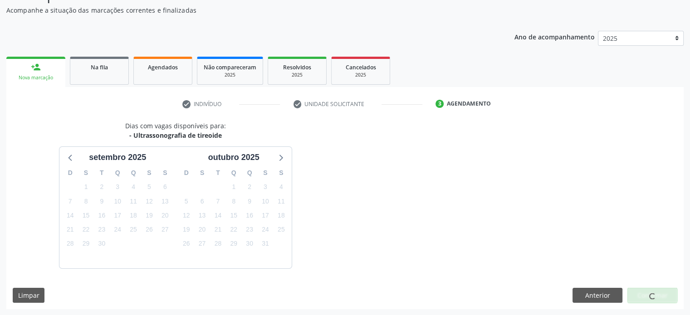
scroll to position [105, 0]
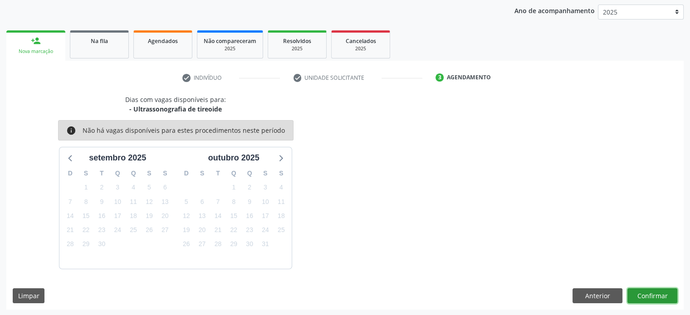
click at [662, 297] on button "Confirmar" at bounding box center [652, 295] width 50 height 15
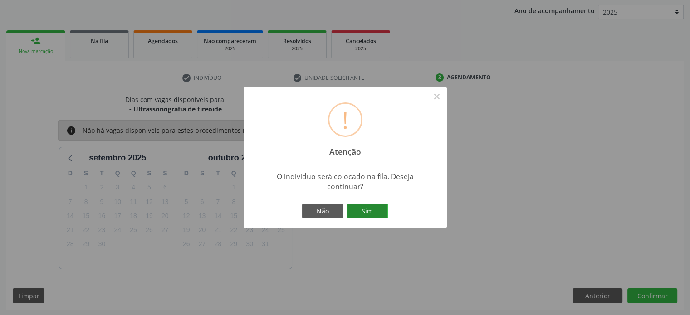
click at [377, 209] on button "Sim" at bounding box center [367, 211] width 41 height 15
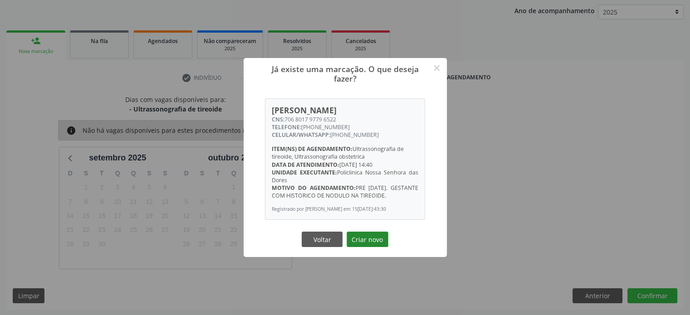
click at [376, 242] on button "Criar novo" at bounding box center [367, 239] width 42 height 15
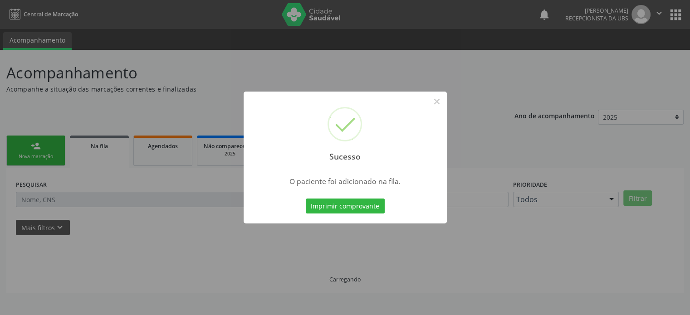
scroll to position [0, 0]
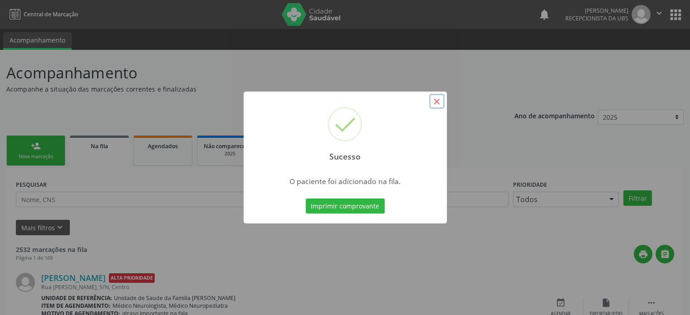
click at [437, 102] on button "×" at bounding box center [436, 101] width 15 height 15
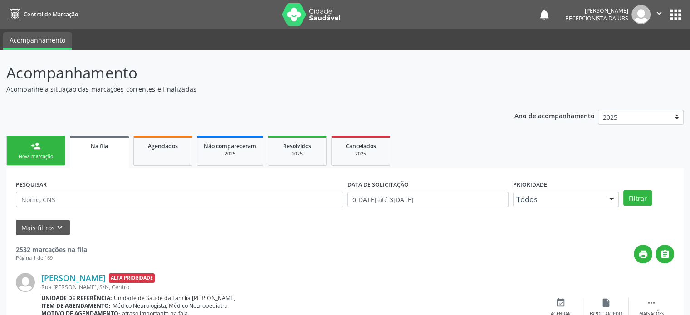
click at [52, 154] on div "Nova marcação" at bounding box center [35, 156] width 45 height 7
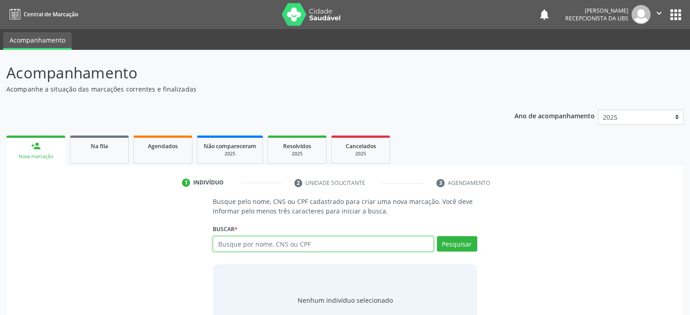
click at [253, 243] on input "text" at bounding box center [323, 243] width 220 height 15
type input "706801797796522"
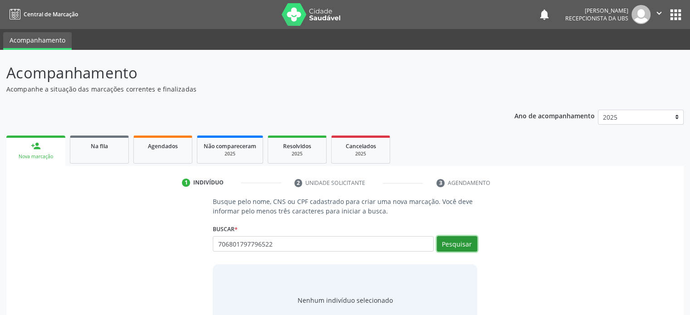
click at [462, 246] on button "Pesquisar" at bounding box center [457, 243] width 40 height 15
type input "706801797796522"
click at [343, 247] on input "706801797796522" at bounding box center [323, 243] width 220 height 15
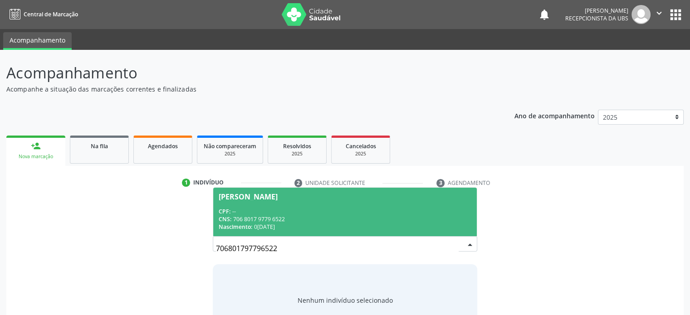
click at [307, 205] on span "[PERSON_NAME] CPF: -- CNS: 706 8017 9779 6522 Nascimento: 0[DATE]" at bounding box center [344, 212] width 263 height 49
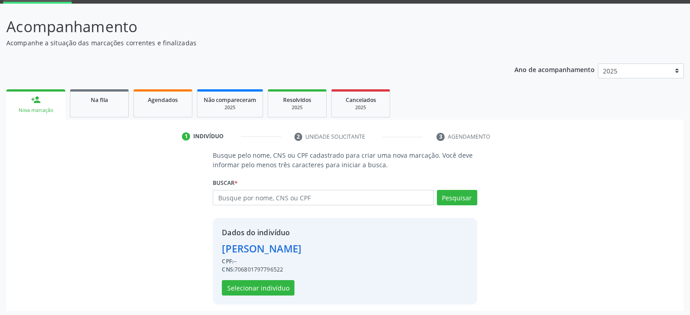
scroll to position [48, 0]
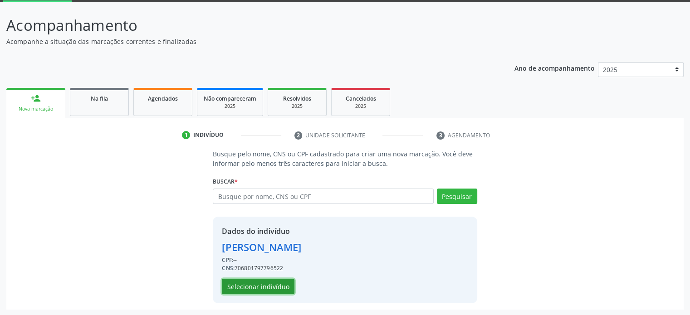
click at [283, 286] on button "Selecionar indivíduo" at bounding box center [258, 286] width 73 height 15
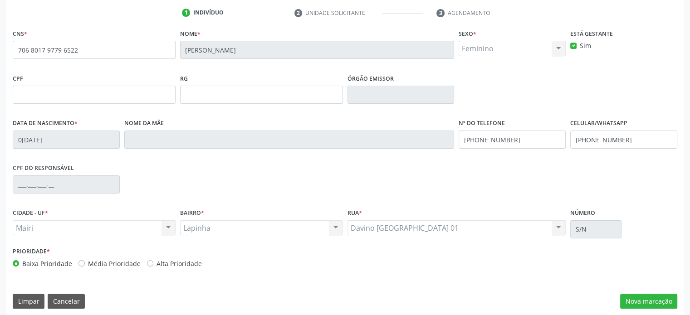
scroll to position [176, 0]
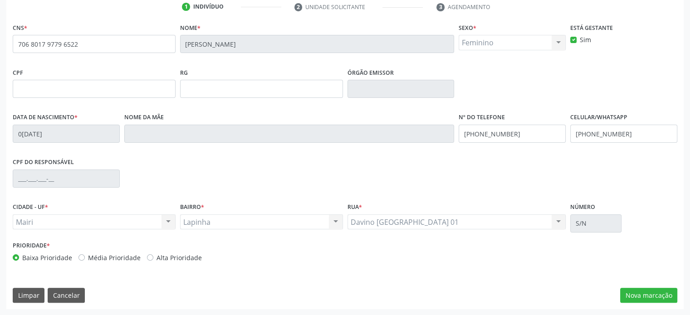
click at [163, 261] on label "Alta Prioridade" at bounding box center [178, 258] width 45 height 10
click at [153, 261] on input "Alta Prioridade" at bounding box center [150, 257] width 6 height 8
radio input "true"
click at [655, 295] on button "Nova marcação" at bounding box center [648, 295] width 57 height 15
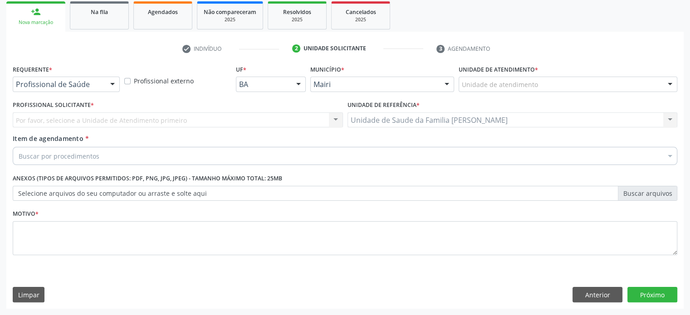
scroll to position [134, 0]
click at [562, 85] on div "Unidade de atendimento" at bounding box center [567, 84] width 219 height 15
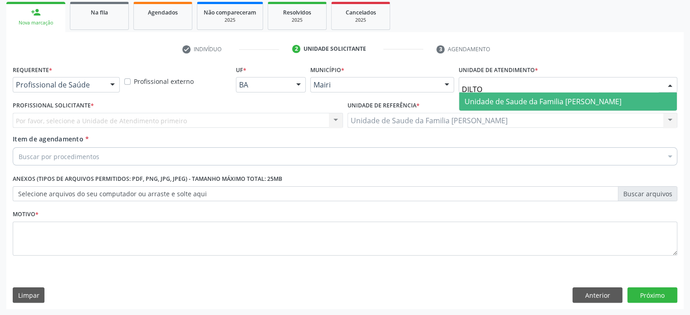
type input "DILTON"
click at [557, 104] on span "Unidade de Saude da Familia [PERSON_NAME]" at bounding box center [542, 102] width 157 height 10
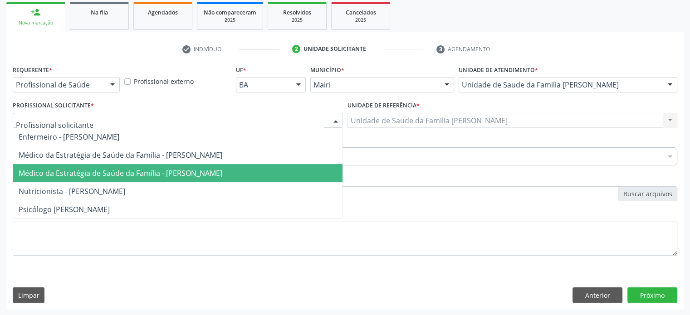
click at [72, 172] on span "Médico da Estratégia de Saúde da Família - [PERSON_NAME]" at bounding box center [121, 173] width 204 height 10
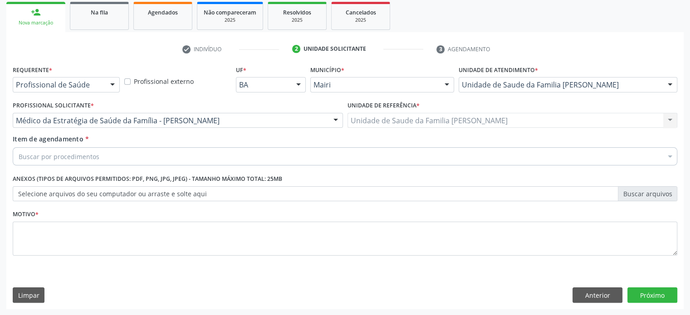
click at [138, 156] on div "Buscar por procedimentos" at bounding box center [345, 156] width 664 height 18
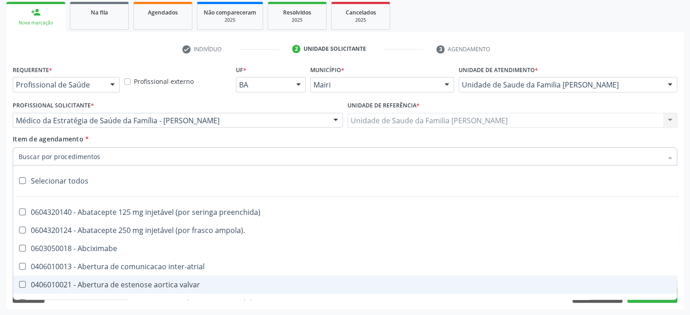
paste input "225250"
type input "225250"
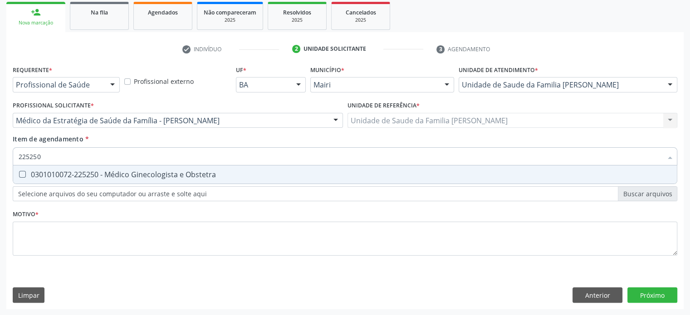
click at [141, 174] on div "0301010072-225250 - Médico Ginecologista e Obstetra" at bounding box center [345, 174] width 652 height 7
checkbox Obstetra "true"
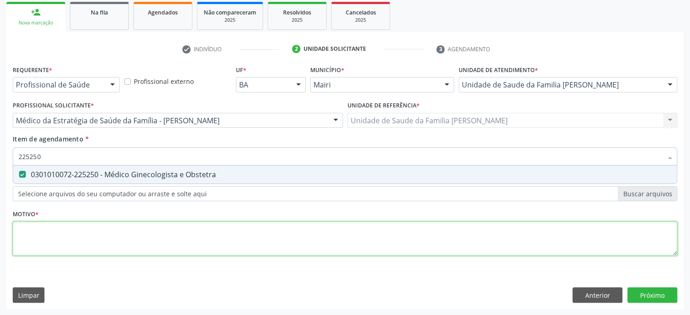
click at [45, 234] on div "Requerente * Profissional de Saúde Profissional de Saúde Paciente Nenhum result…" at bounding box center [345, 165] width 664 height 205
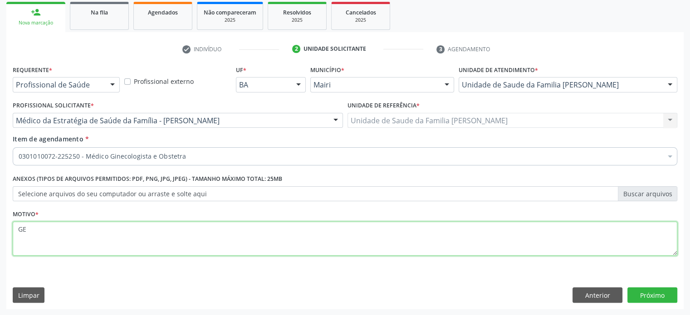
type textarea "G"
type textarea "PRE [DATE] ALTO RISCO"
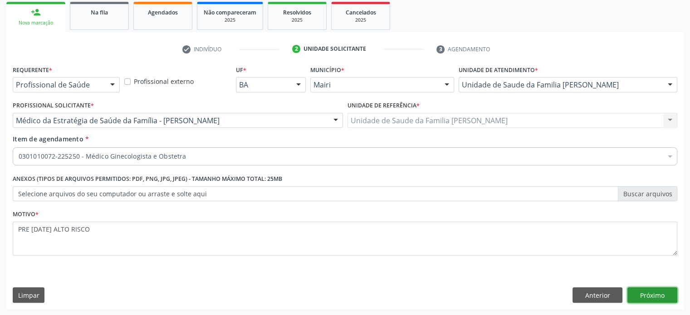
click at [664, 293] on button "Próximo" at bounding box center [652, 294] width 50 height 15
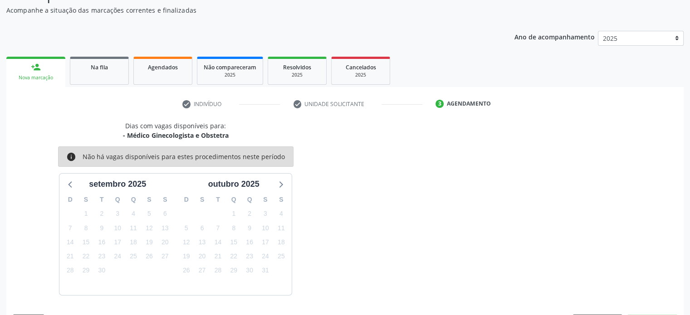
scroll to position [105, 0]
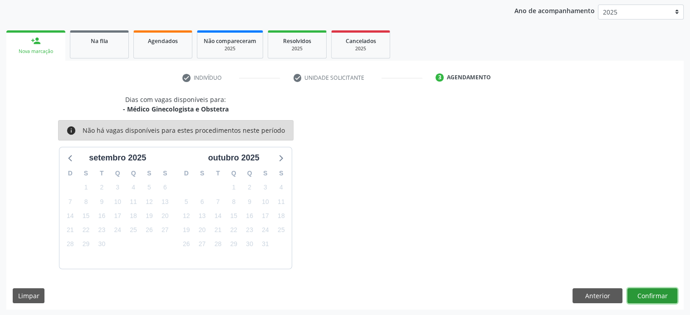
click at [643, 295] on button "Confirmar" at bounding box center [652, 295] width 50 height 15
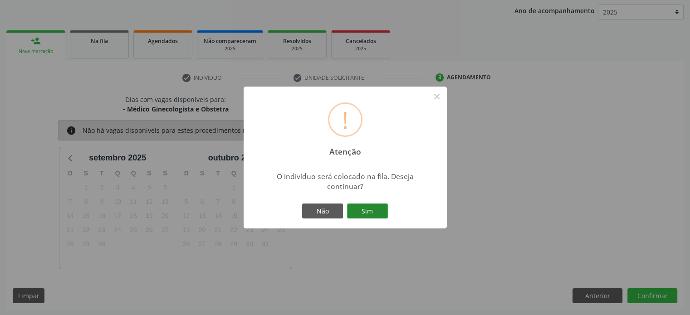
click at [352, 212] on button "Sim" at bounding box center [367, 211] width 41 height 15
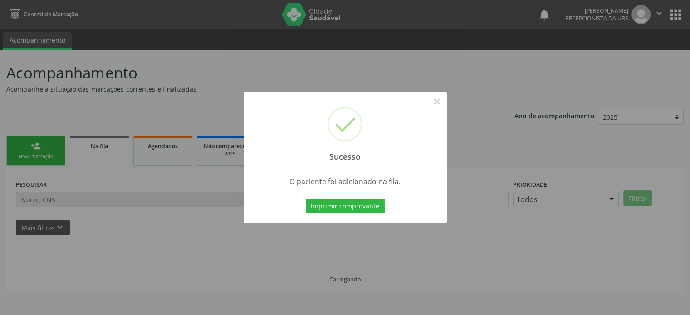
scroll to position [0, 0]
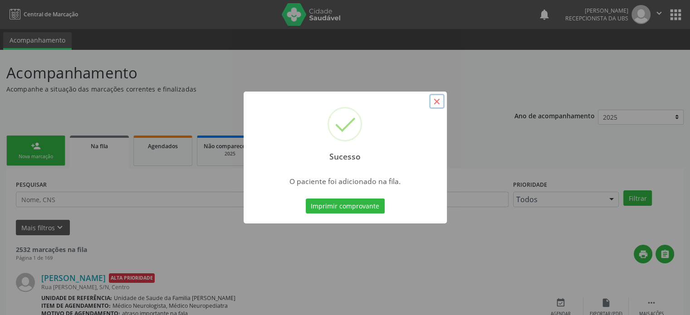
click at [432, 99] on button "×" at bounding box center [436, 101] width 15 height 15
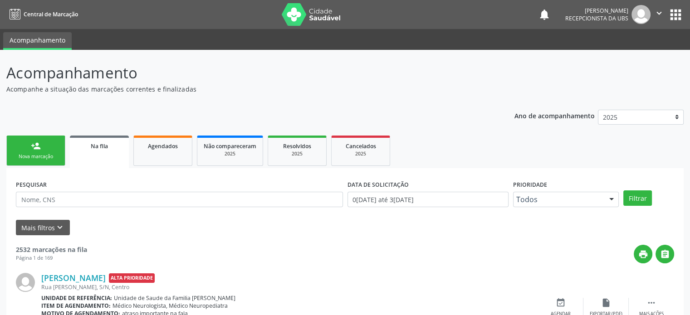
click at [22, 150] on link "person_add Nova marcação" at bounding box center [35, 151] width 59 height 30
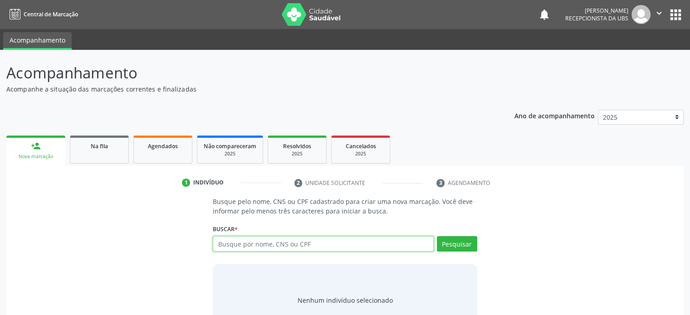
click at [222, 244] on input "text" at bounding box center [323, 243] width 220 height 15
type input "706801797796522"
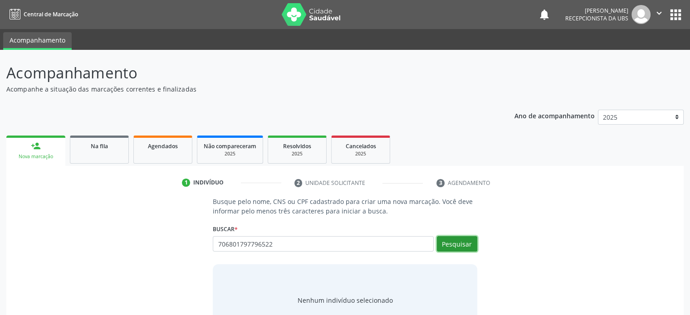
click at [454, 241] on button "Pesquisar" at bounding box center [457, 243] width 40 height 15
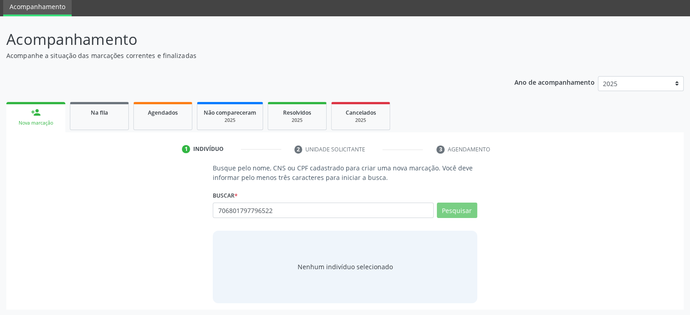
scroll to position [34, 0]
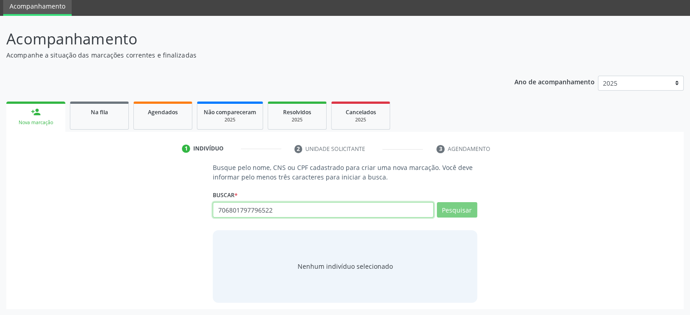
click at [293, 212] on input "706801797796522" at bounding box center [323, 209] width 220 height 15
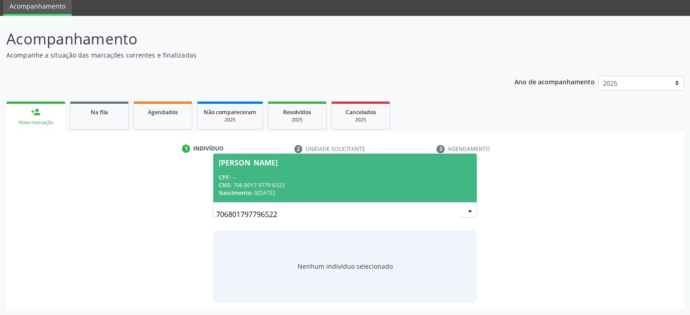
click at [295, 185] on div "CNS: 706 8017 9779 6522" at bounding box center [345, 185] width 252 height 8
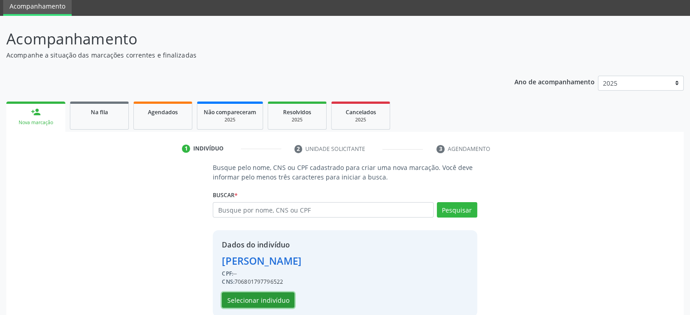
click at [263, 301] on button "Selecionar indivíduo" at bounding box center [258, 299] width 73 height 15
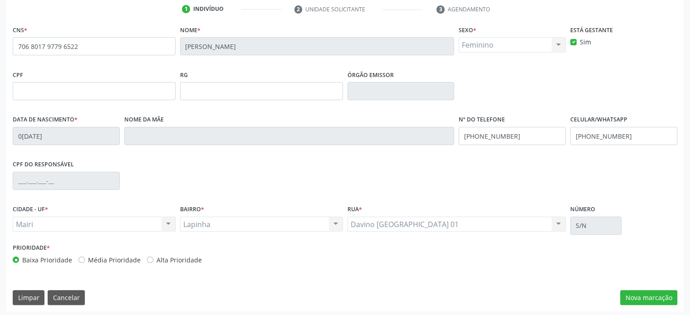
scroll to position [176, 0]
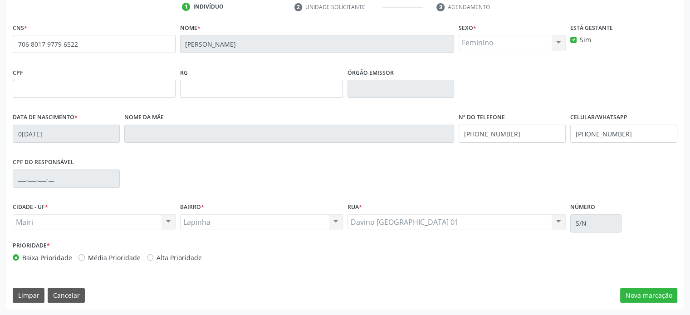
click at [185, 258] on label "Alta Prioridade" at bounding box center [178, 258] width 45 height 10
click at [153, 258] on input "Alta Prioridade" at bounding box center [150, 257] width 6 height 8
radio input "true"
click at [637, 295] on button "Nova marcação" at bounding box center [648, 295] width 57 height 15
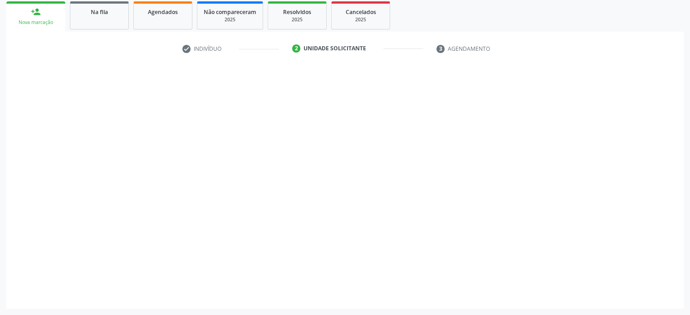
scroll to position [134, 0]
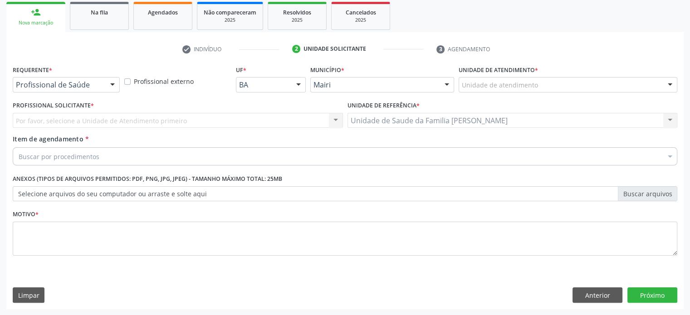
click at [537, 86] on div "Unidade de atendimento" at bounding box center [567, 84] width 219 height 15
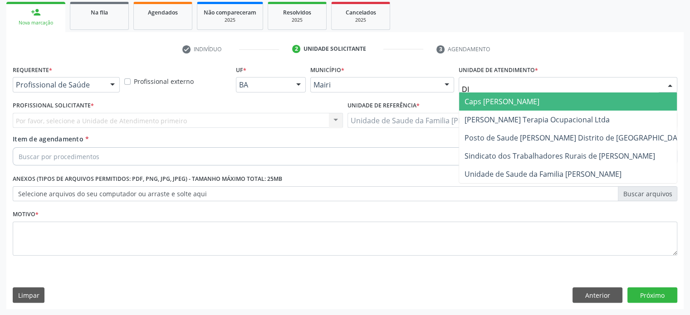
type input "DIL"
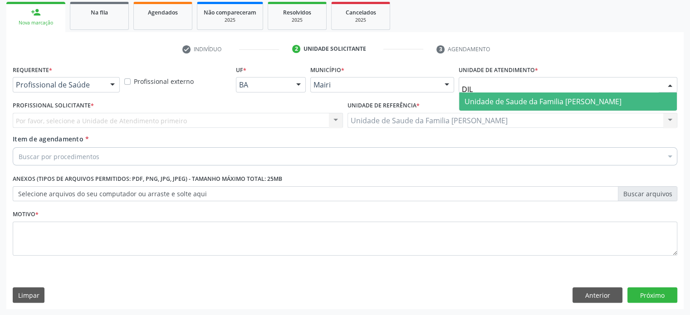
click at [531, 103] on span "Unidade de Saude da Familia [PERSON_NAME]" at bounding box center [542, 102] width 157 height 10
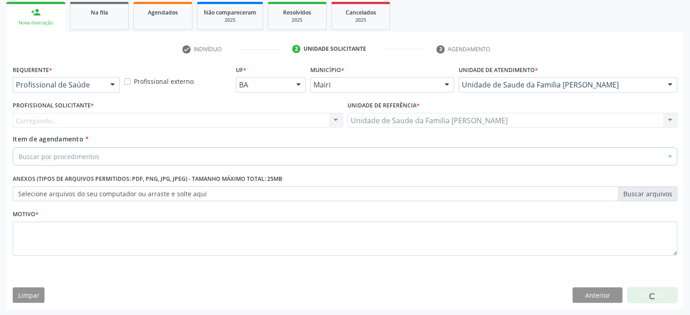
click at [116, 125] on div "Carregando... Nenhum resultado encontrado para: " " Não há nenhuma opção para s…" at bounding box center [178, 120] width 330 height 15
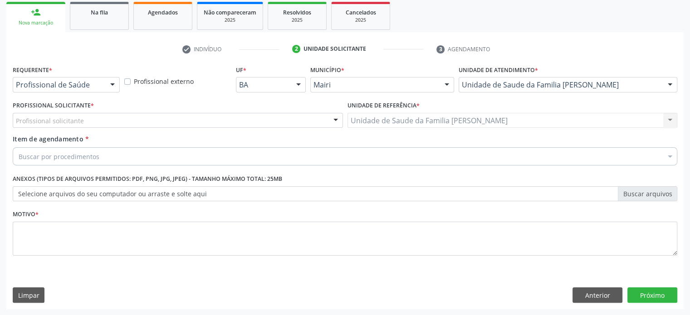
click at [116, 122] on div "Profissional solicitante" at bounding box center [178, 120] width 330 height 15
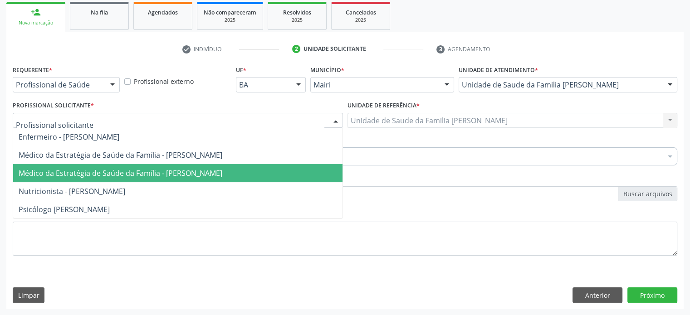
click at [115, 166] on span "Médico da Estratégia de Saúde da Família - [PERSON_NAME]" at bounding box center [177, 173] width 329 height 18
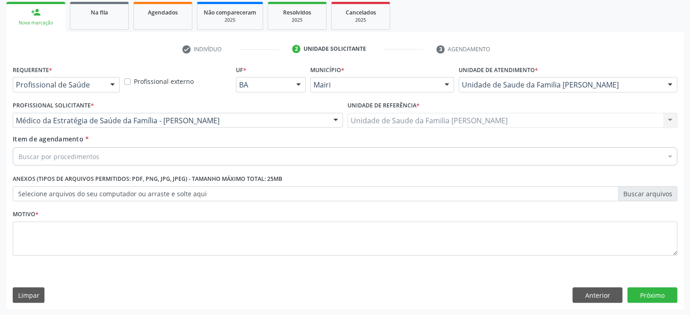
click at [110, 156] on div "Buscar por procedimentos" at bounding box center [345, 156] width 664 height 18
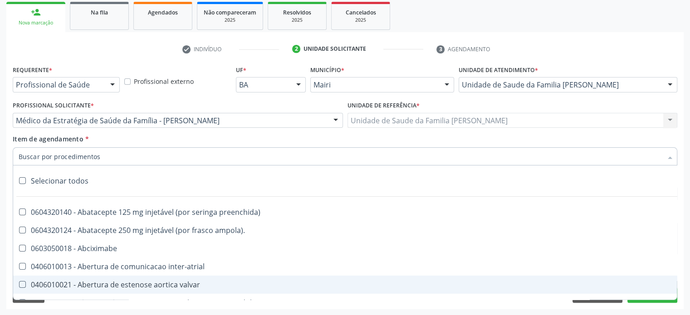
paste input "202030776"
type input "202030776"
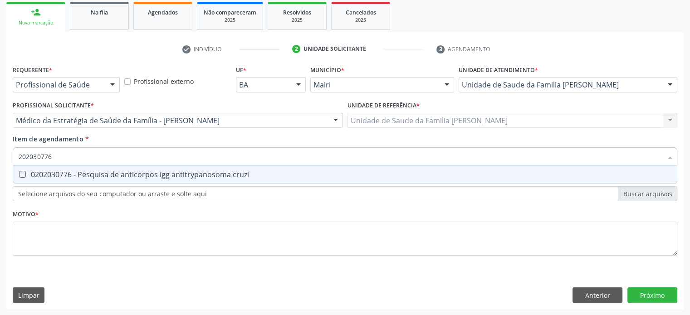
click at [94, 175] on div "0202030776 - Pesquisa de anticorpos igg antitrypanosoma cruzi" at bounding box center [345, 174] width 652 height 7
checkbox cruzi "true"
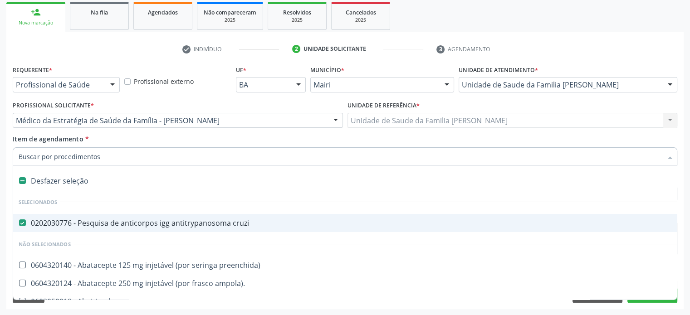
paste input "202030881"
type input "202030881"
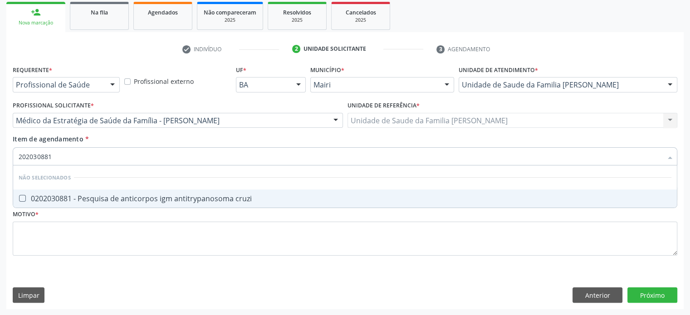
click at [210, 198] on div "0202030881 - Pesquisa de anticorpos igm antitrypanosoma cruzi" at bounding box center [345, 198] width 652 height 7
checkbox cruzi "true"
click at [163, 156] on input "202030881" at bounding box center [340, 156] width 643 height 18
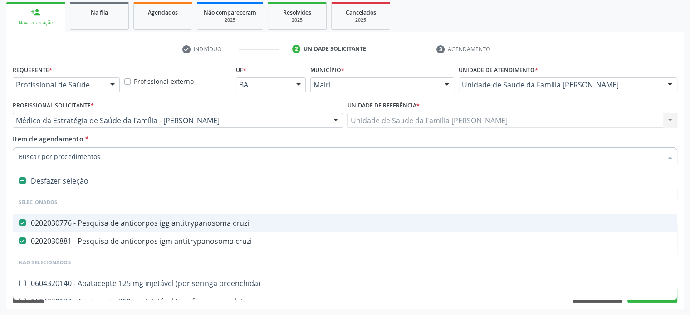
paste input "0202030300"
type input "0202030300"
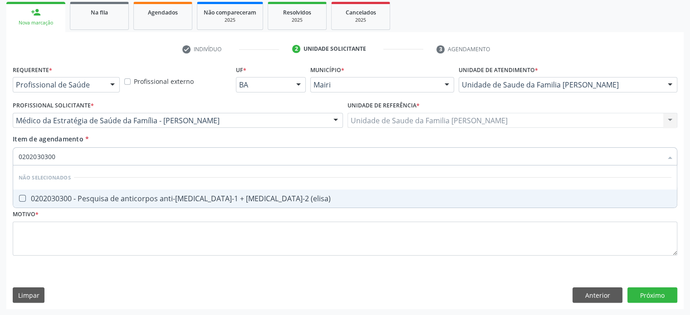
click at [120, 197] on div "0202030300 - Pesquisa de anticorpos anti-[MEDICAL_DATA]-1 + [MEDICAL_DATA]-2 (e…" at bounding box center [345, 198] width 652 height 7
checkbox \(elisa\) "true"
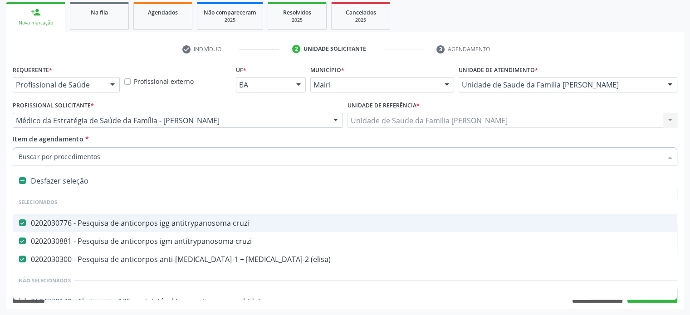
paste input "0202030970"
type input "0202030970"
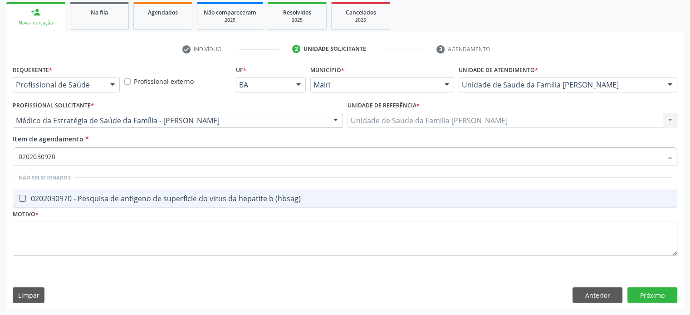
click at [152, 199] on div "0202030970 - Pesquisa de antigeno de superficie do virus da hepatite b (hbsag)" at bounding box center [345, 198] width 652 height 7
checkbox \(hbsag\) "true"
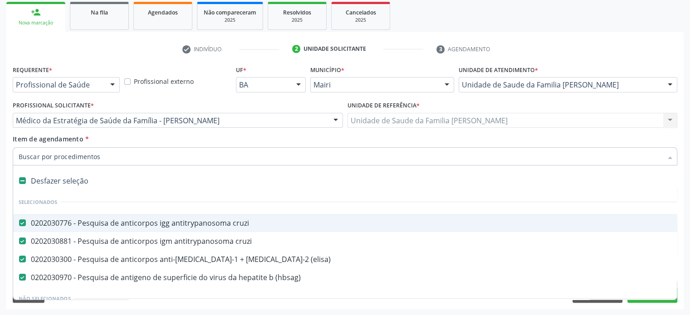
paste input "0202030741"
type input "0202030741"
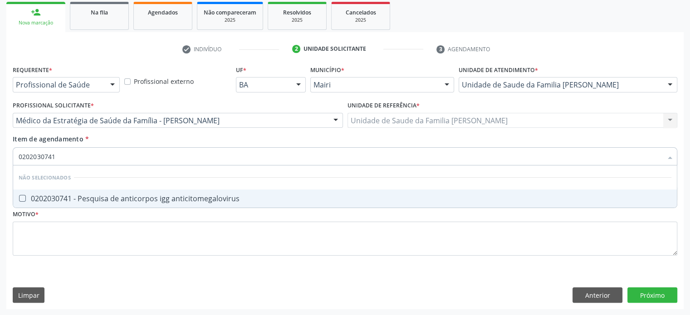
click at [170, 197] on div "0202030741 - Pesquisa de anticorpos igg anticitomegalovirus" at bounding box center [345, 198] width 652 height 7
checkbox anticitomegalovirus "true"
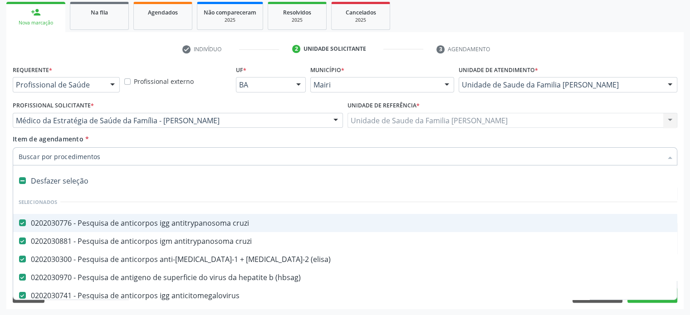
paste input "0202030857"
type input "0202030857"
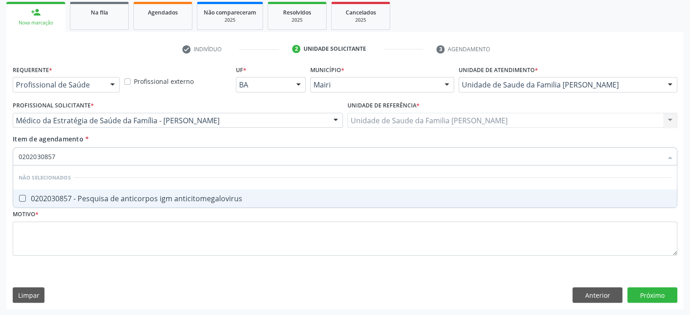
click at [73, 198] on div "0202030857 - Pesquisa de anticorpos igm anticitomegalovirus" at bounding box center [345, 198] width 652 height 7
checkbox anticitomegalovirus "true"
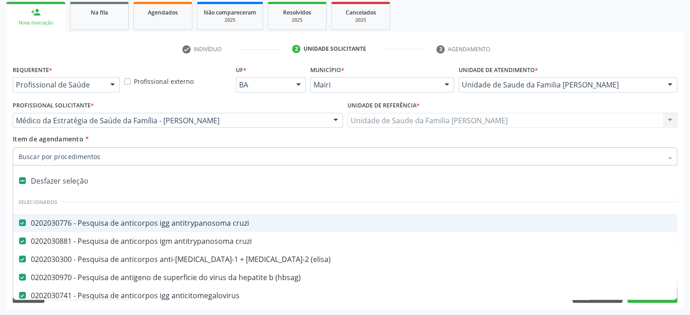
paste input "0202030318"
type input "0202030318"
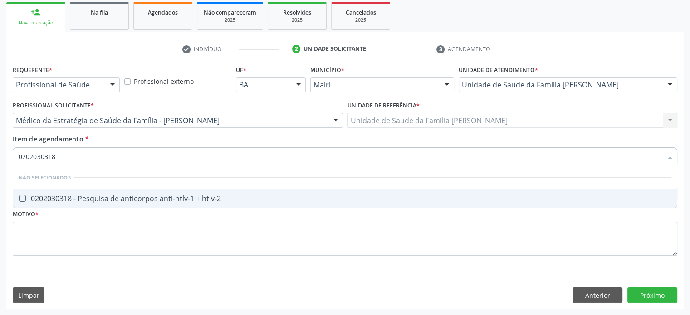
click at [150, 202] on div "0202030318 - Pesquisa de anticorpos anti-htlv-1 + htlv-2" at bounding box center [345, 198] width 652 height 7
checkbox htlv-2 "true"
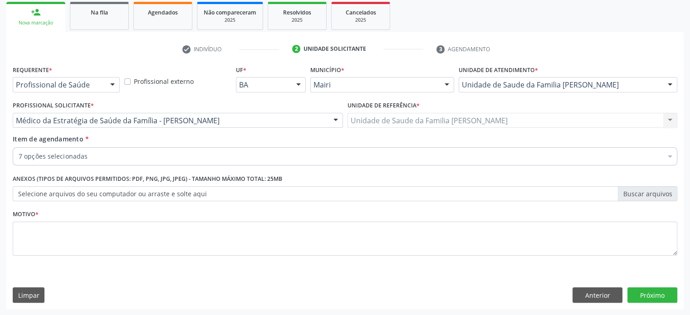
click at [251, 163] on div "7 opções selecionadas" at bounding box center [345, 156] width 664 height 18
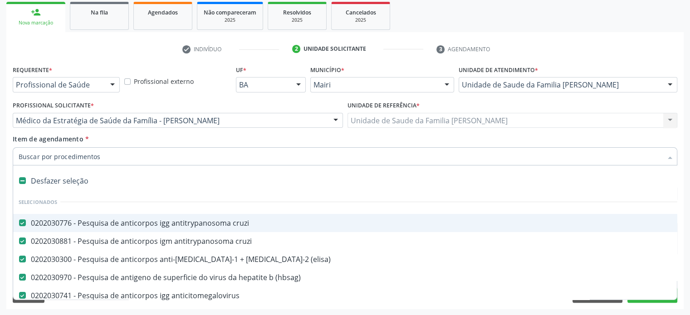
paste input "0202030768"
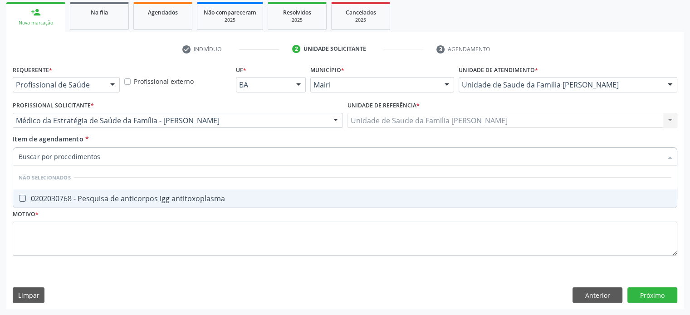
type input "0202030768"
click at [224, 208] on div "Requerente * Profissional de Saúde Profissional de Saúde Paciente Nenhum result…" at bounding box center [345, 165] width 664 height 205
checkbox antitoxoplasma "true"
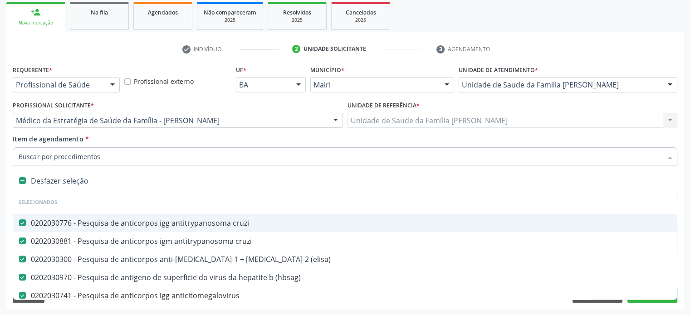
paste input "0202030768"
type input "0202030768"
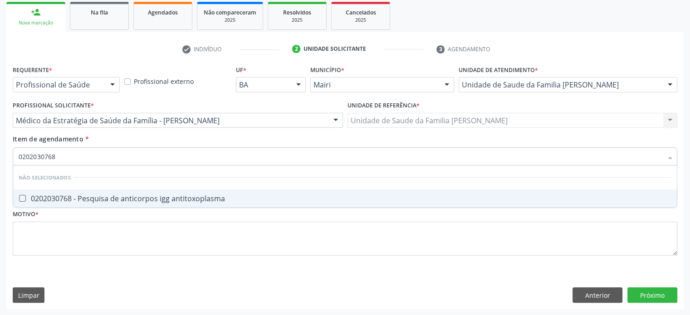
click at [175, 197] on div "0202030768 - Pesquisa de anticorpos igg antitoxoplasma" at bounding box center [345, 198] width 652 height 7
checkbox antitoxoplasma "true"
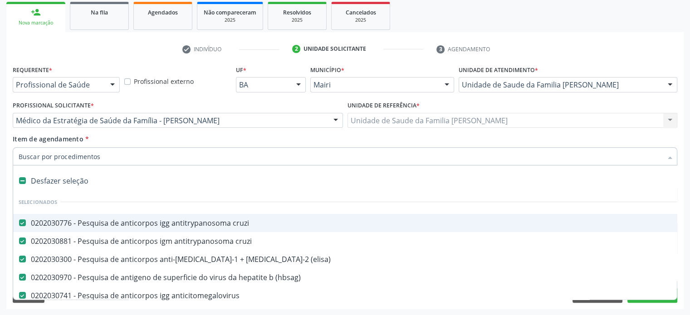
paste input "0202030873"
type input "0202030873"
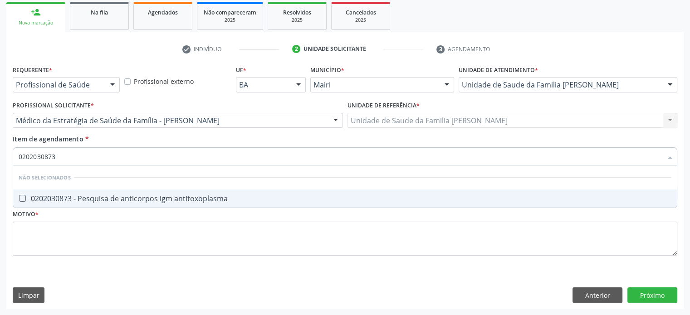
click at [140, 201] on div "0202030873 - Pesquisa de anticorpos igm antitoxoplasma" at bounding box center [345, 198] width 652 height 7
checkbox antitoxoplasma "true"
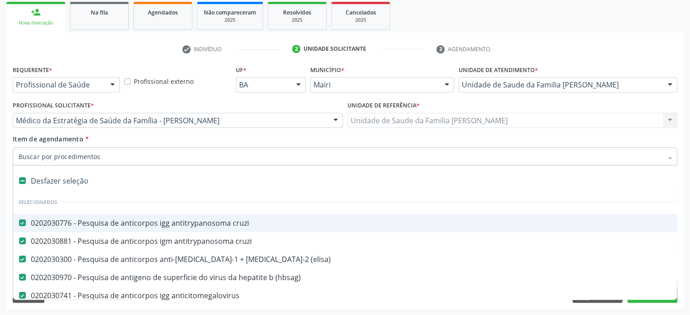
paste input "0202060250"
type input "0202060250"
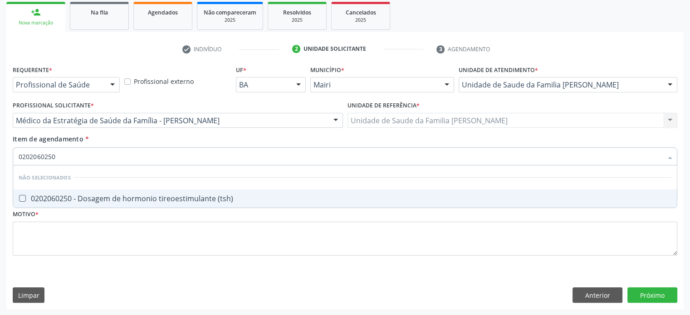
click at [160, 200] on div "0202060250 - Dosagem de hormonio tireoestimulante (tsh)" at bounding box center [345, 198] width 652 height 7
checkbox \(tsh\) "true"
drag, startPoint x: 102, startPoint y: 160, endPoint x: 5, endPoint y: 153, distance: 97.3
click at [5, 153] on div "Acompanhamento Acompanhe a situação das marcações correntes e finalizadas Relat…" at bounding box center [345, 115] width 690 height 399
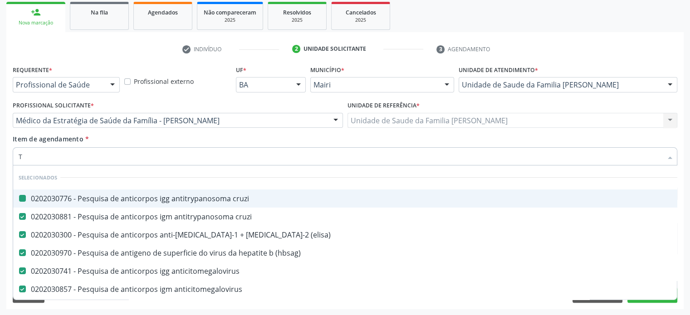
type input "[MEDICAL_DATA]"
checkbox cruzi "false"
checkbox \(elisa\) "false"
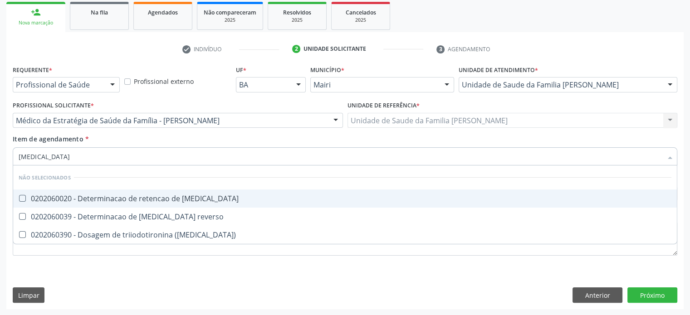
click at [87, 198] on div "0202060020 - Determinacao de retencao de [MEDICAL_DATA]" at bounding box center [345, 198] width 652 height 7
checkbox t3 "true"
drag, startPoint x: 63, startPoint y: 159, endPoint x: 21, endPoint y: 153, distance: 42.6
click at [21, 153] on input "[MEDICAL_DATA]" at bounding box center [340, 156] width 643 height 18
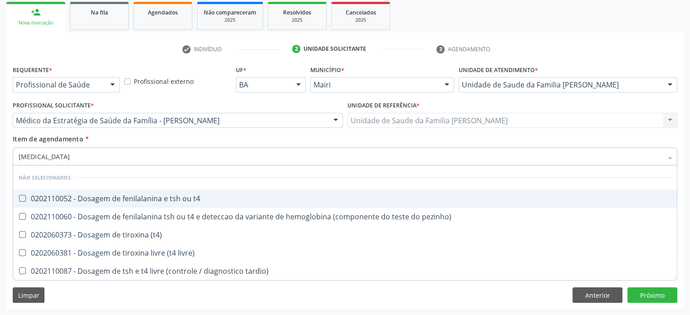
type input "T4"
checkbox t4 "false"
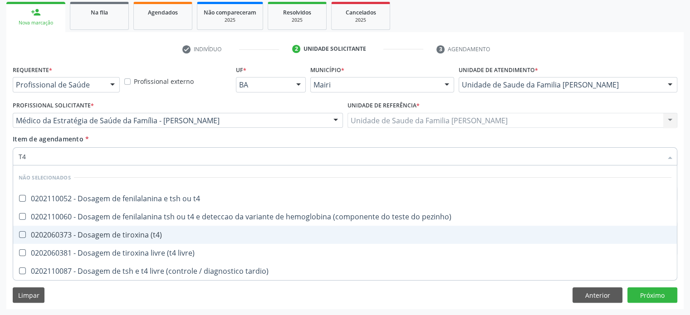
click at [88, 231] on div "0202060373 - Dosagem de tiroxina (t4)" at bounding box center [345, 234] width 652 height 7
checkbox \(t4\) "true"
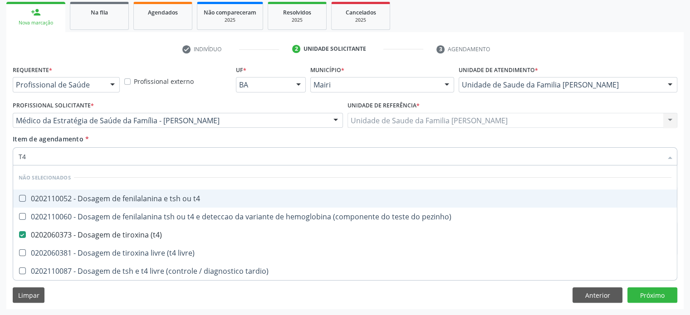
drag, startPoint x: 57, startPoint y: 154, endPoint x: 15, endPoint y: 151, distance: 42.7
click at [15, 151] on div "T4" at bounding box center [345, 156] width 664 height 18
type input "H"
checkbox t4 "true"
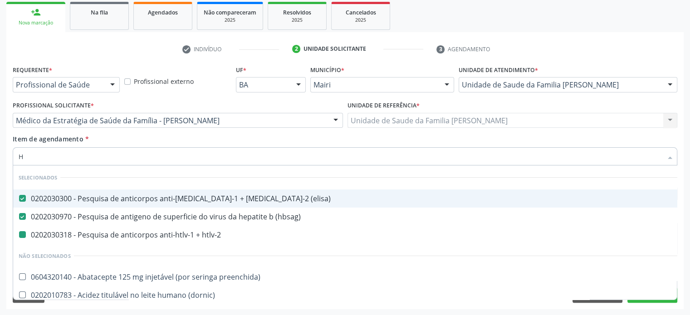
type input "HE"
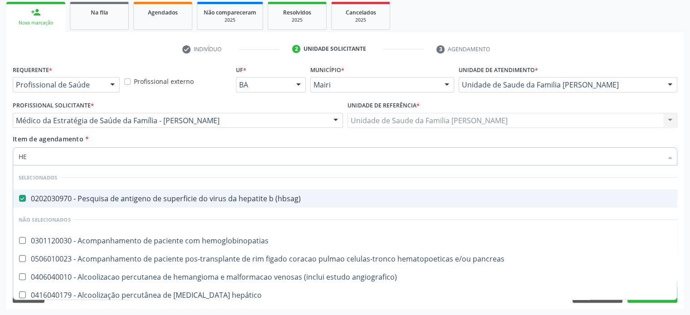
checkbox hemoglobinopatias "false"
checkbox crítico "false"
type input "HEM"
checkbox \(hbsag\) "false"
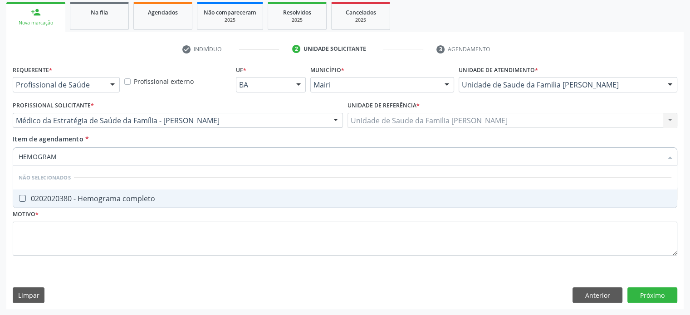
type input "HEMOGRAMA"
click at [54, 200] on div "0202020380 - Hemograma completo" at bounding box center [345, 198] width 652 height 7
checkbox completo "true"
drag, startPoint x: 82, startPoint y: 153, endPoint x: 4, endPoint y: 147, distance: 78.2
click at [4, 147] on div "Acompanhamento Acompanhe a situação das marcações correntes e finalizadas Relat…" at bounding box center [345, 115] width 690 height 399
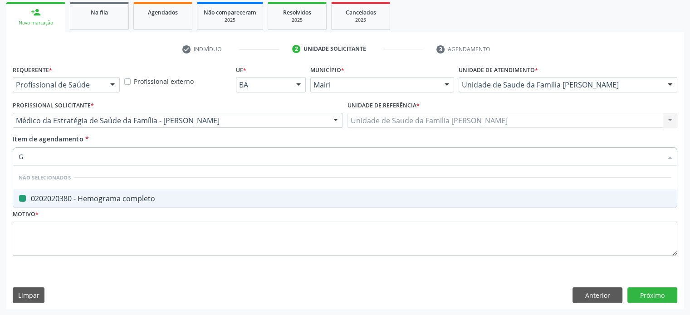
type input "GL"
checkbox completo "false"
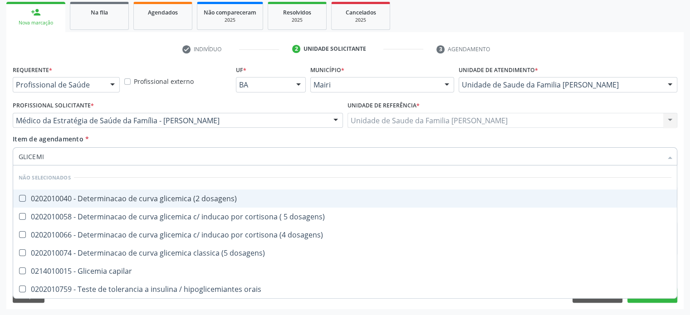
type input "GLICEMIA"
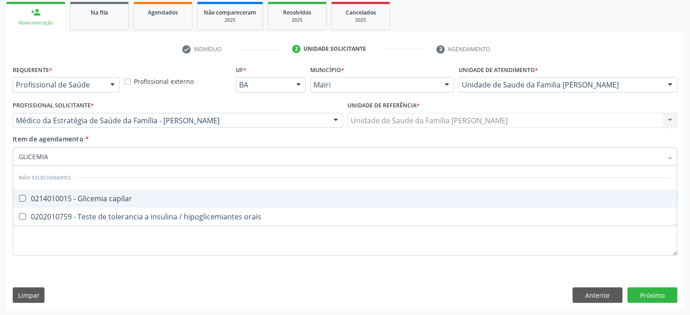
click at [141, 194] on span "0214010015 - Glicemia capilar" at bounding box center [344, 199] width 663 height 18
checkbox capilar "true"
drag, startPoint x: 113, startPoint y: 159, endPoint x: 11, endPoint y: 150, distance: 102.9
click at [11, 150] on div "Item de agendamento * GLICEMIA Desfazer seleção Não selecionados 0214010015 - G…" at bounding box center [344, 151] width 669 height 35
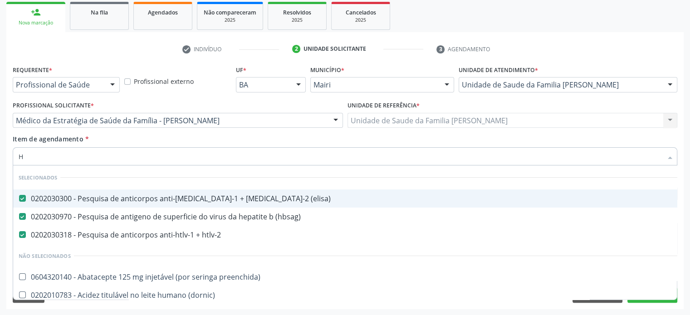
type input "HE"
checkbox htlv-2 "false"
checkbox diastema "true"
checkbox \(tsh\) "false"
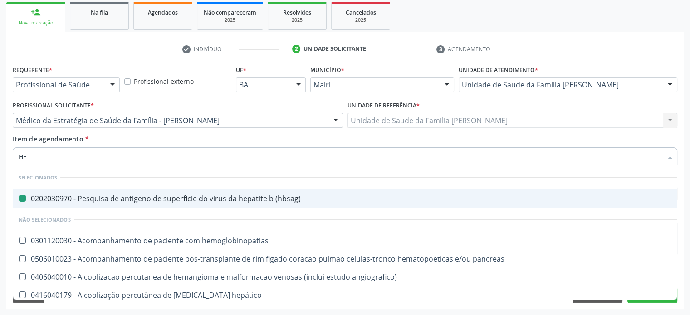
type input "HEM"
checkbox \(hbsag\) "false"
checkbox \) "true"
checkbox completo "false"
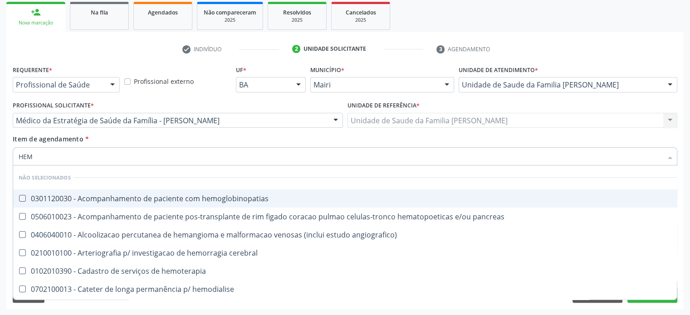
type input "HEMO"
checkbox retro-retal "true"
checkbox completo "false"
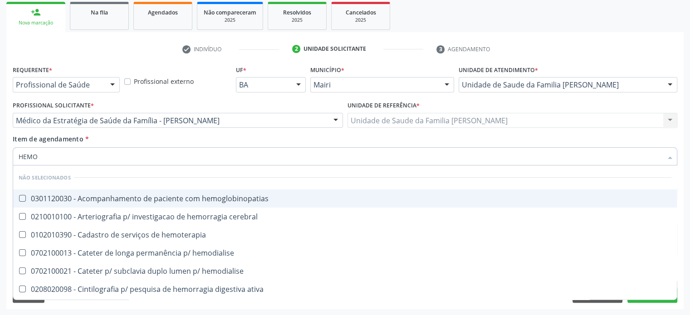
type input "HEMOG"
checkbox carboxi-hemoglobina "true"
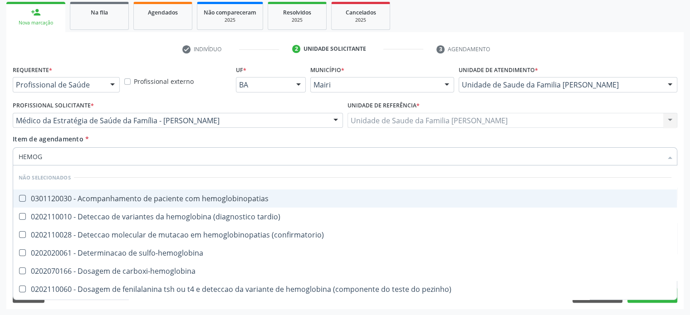
type input "HEMOGL"
checkbox completo "false"
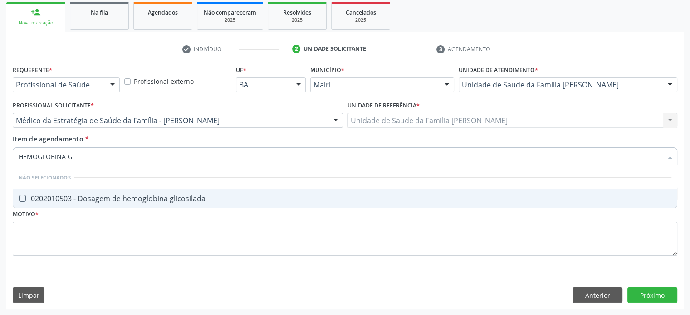
type input "HEMOGLOBINA GLI"
click at [100, 201] on div "0202010503 - Dosagem de hemoglobina glicosilada" at bounding box center [345, 198] width 652 height 7
checkbox glicosilada "true"
drag, startPoint x: 105, startPoint y: 157, endPoint x: 14, endPoint y: 149, distance: 92.0
click at [14, 149] on div "HEMOGLOBINA GLI" at bounding box center [345, 156] width 664 height 18
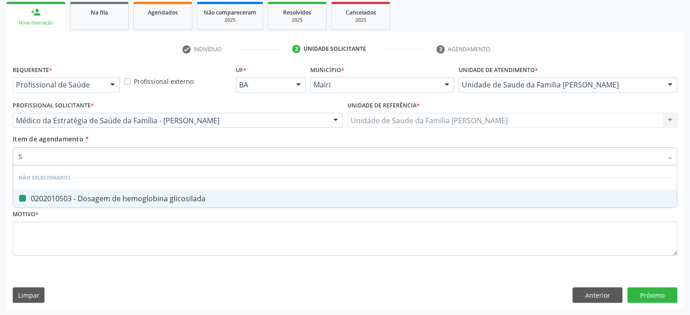
type input "SI"
checkbox glicosilada "false"
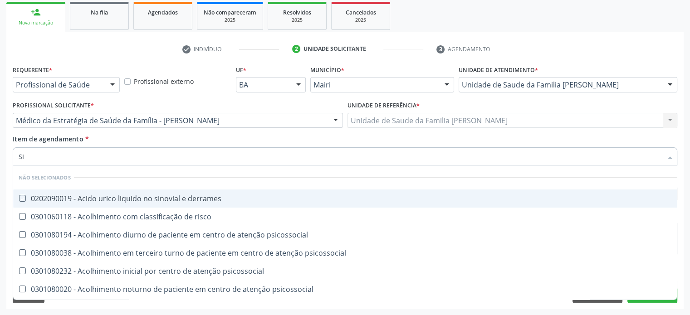
type input "S"
checkbox derrames "true"
checkbox risco "true"
checkbox psicossocial "true"
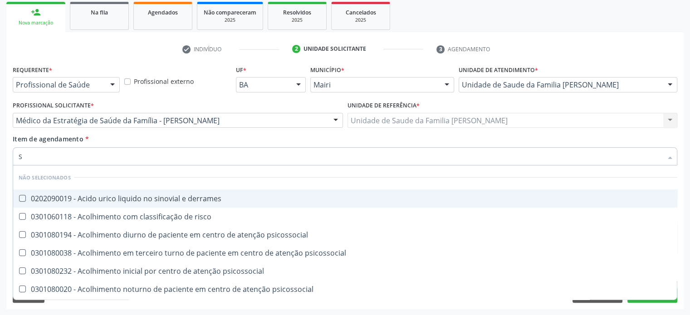
checkbox psicossocial "true"
checkbox terapeutica\) "true"
checkbox bilateral "true"
checkbox multiprofissional "true"
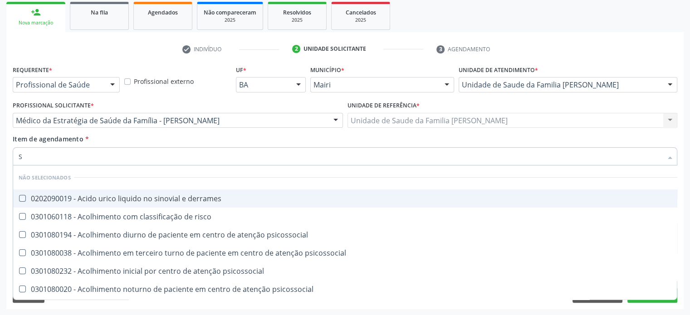
checkbox glicosilada "false"
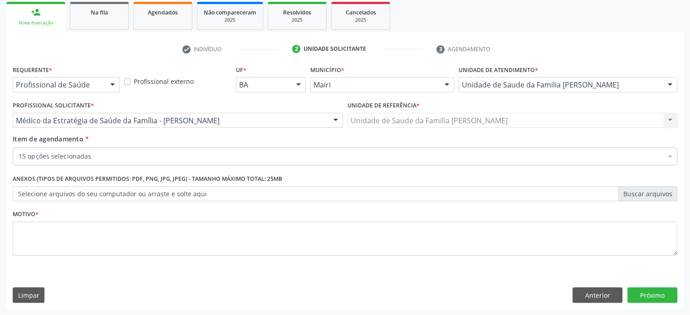
checkbox t3 "true"
checkbox \(t4\) "true"
checkbox completo "true"
checkbox capilar "true"
checkbox glicosilada "true"
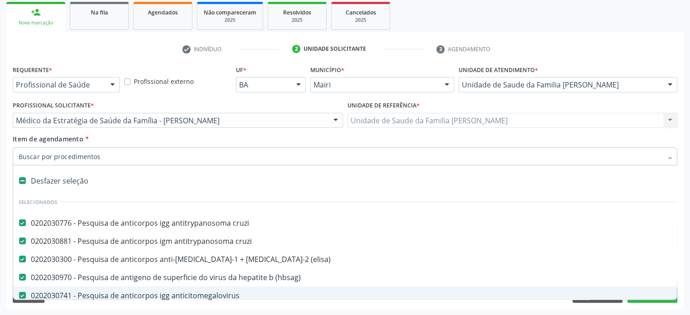
paste input "0202120082"
type input "0202120082"
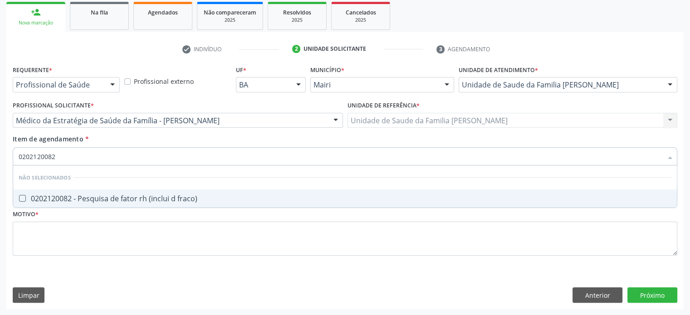
click at [121, 197] on div "0202120082 - Pesquisa de fator rh (inclui d fraco)" at bounding box center [345, 198] width 652 height 7
checkbox fraco\) "true"
drag, startPoint x: 70, startPoint y: 153, endPoint x: 8, endPoint y: 154, distance: 62.1
click at [8, 154] on div "Requerente * Profissional de Saúde Profissional de Saúde Paciente Nenhum result…" at bounding box center [344, 186] width 677 height 246
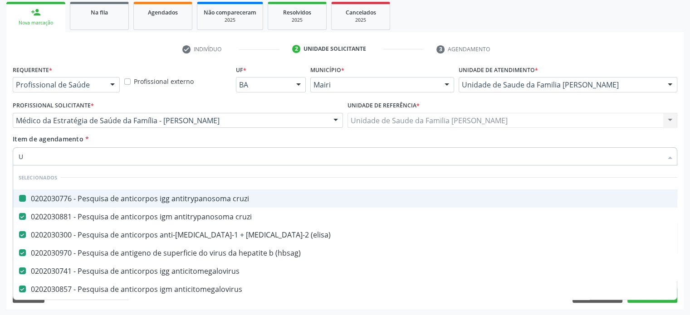
type input "UR"
checkbox cruzi "false"
checkbox \(elisa\) "false"
checkbox \(hbsag\) "false"
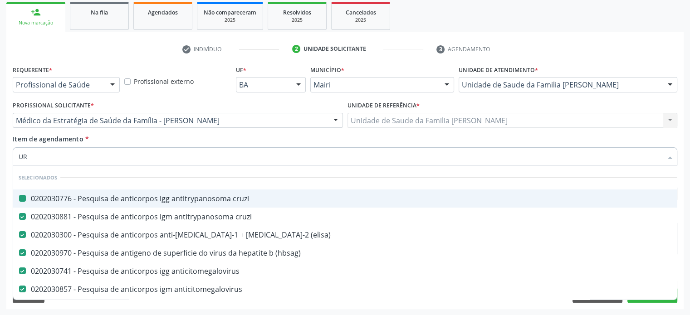
checkbox anticitomegalovirus "false"
checkbox htlv-2 "false"
checkbox antitoxoplasma "false"
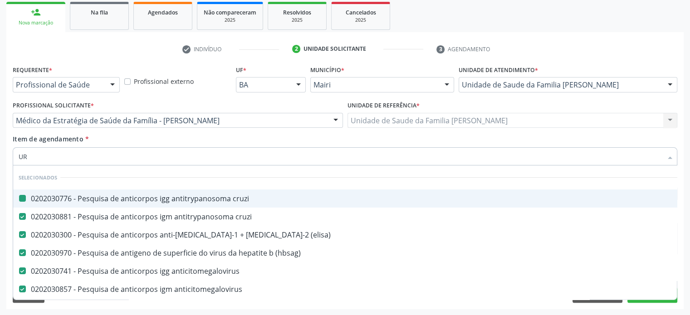
checkbox \(tsh\) "false"
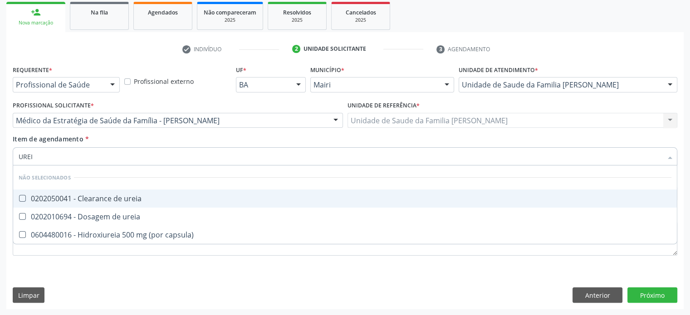
type input "UREIA"
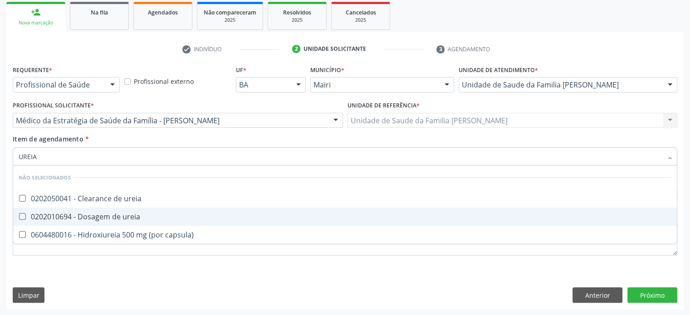
click at [66, 217] on div "0202010694 - Dosagem de ureia" at bounding box center [345, 216] width 652 height 7
checkbox ureia "true"
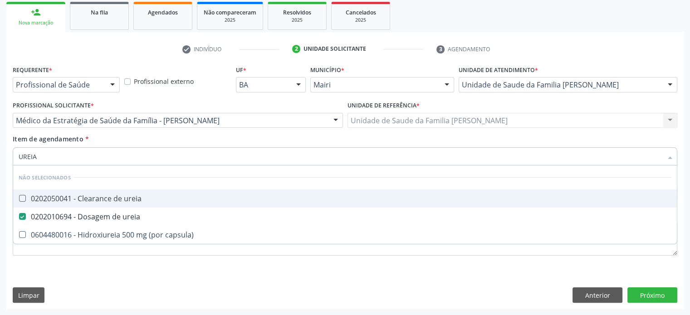
drag, startPoint x: 58, startPoint y: 160, endPoint x: 15, endPoint y: 154, distance: 44.3
click at [15, 154] on div "UREIA" at bounding box center [345, 156] width 664 height 18
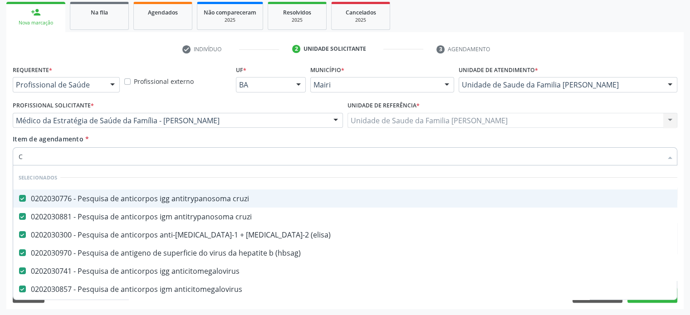
type input "CR"
checkbox cruzi "true"
checkbox \(hbsag\) "false"
checkbox anticitomegalovirus "false"
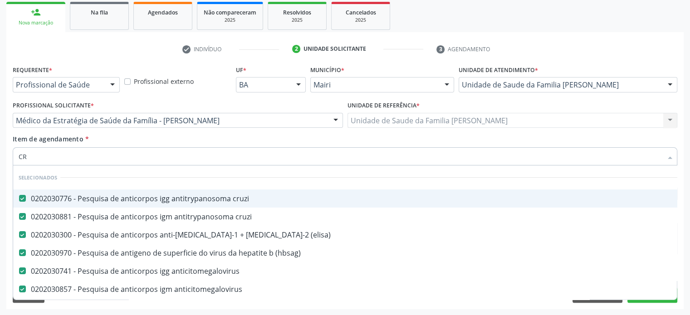
checkbox htlv-2 "false"
checkbox antitoxoplasma "false"
checkbox t3 "false"
checkbox completo "false"
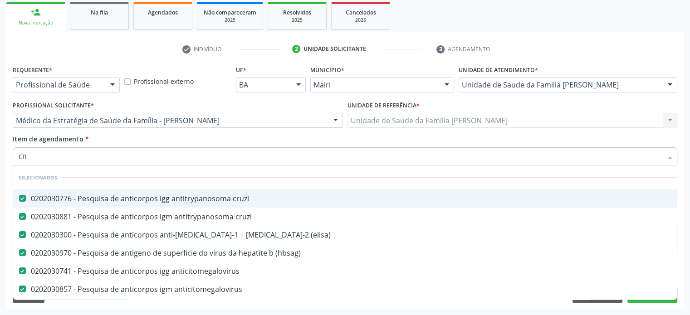
checkbox capilar "false"
checkbox glicosilada "false"
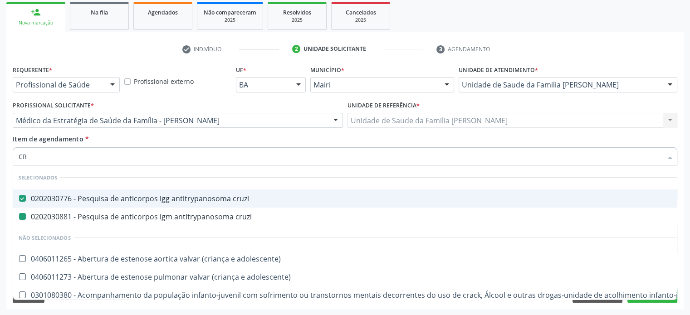
type input "CRE"
checkbox cruzi "false"
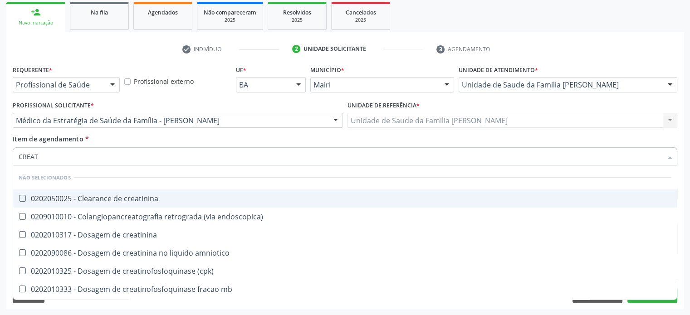
type input "CREATI"
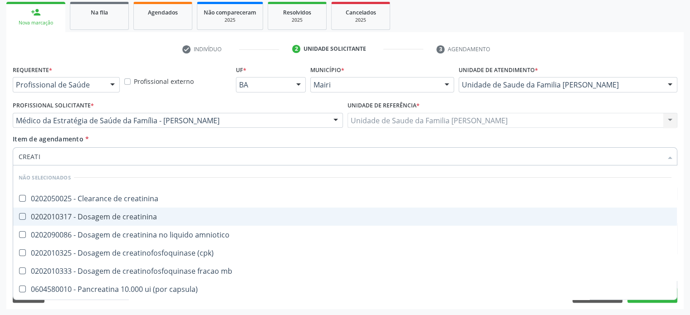
click at [102, 218] on div "0202010317 - Dosagem de creatinina" at bounding box center [345, 216] width 652 height 7
checkbox creatinina "true"
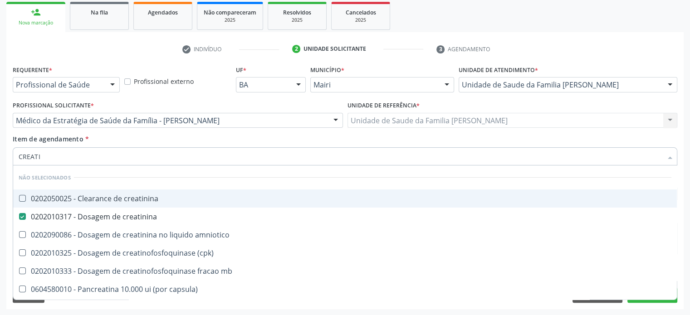
drag, startPoint x: 65, startPoint y: 154, endPoint x: 7, endPoint y: 147, distance: 58.5
click at [7, 147] on div "Requerente * Profissional de Saúde Profissional de Saúde Paciente Nenhum result…" at bounding box center [344, 186] width 677 height 246
type input "TG"
checkbox creatinina "false"
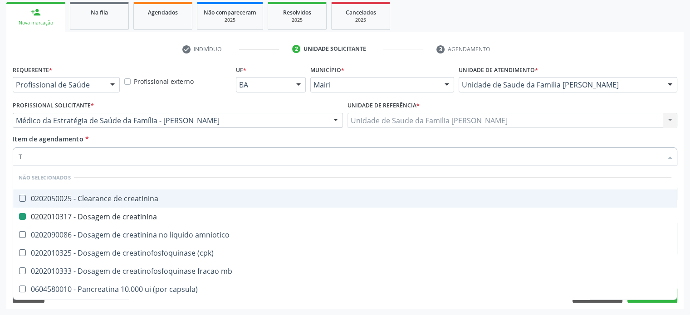
checkbox amniotico "false"
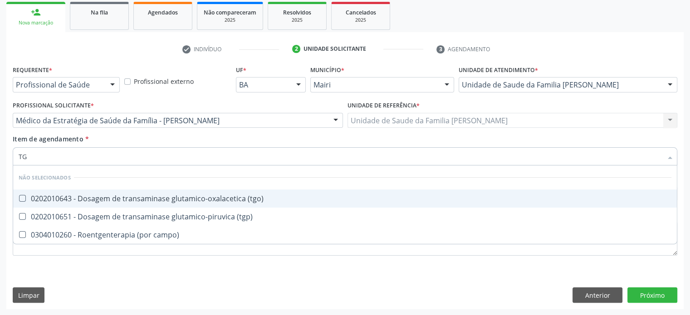
click at [169, 200] on div "0202010643 - Dosagem de transaminase glutamico-oxalacetica (tgo)" at bounding box center [345, 198] width 652 height 7
checkbox \(tgo\) "true"
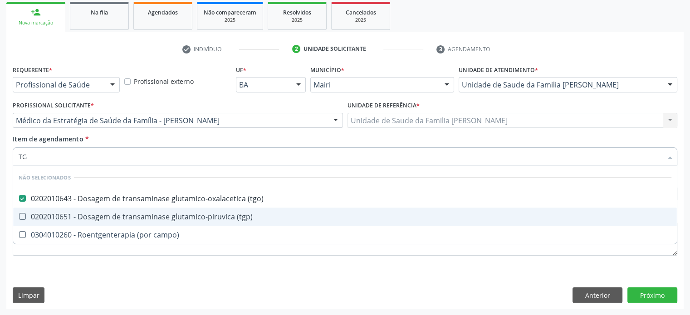
click at [163, 215] on div "0202010651 - Dosagem de transaminase glutamico-piruvica (tgp)" at bounding box center [345, 216] width 652 height 7
checkbox \(tgp\) "true"
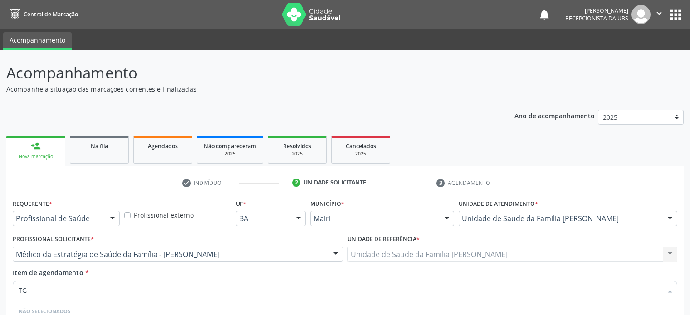
scroll to position [134, 0]
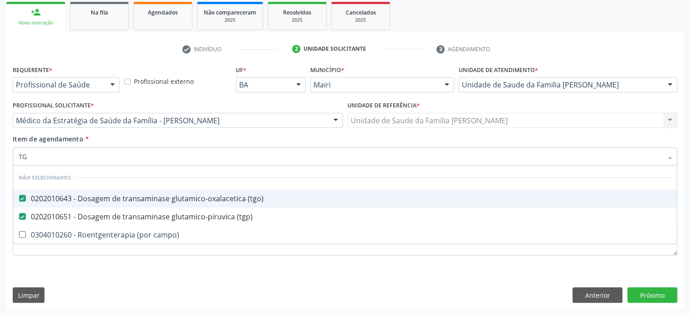
drag, startPoint x: 76, startPoint y: 157, endPoint x: 6, endPoint y: 153, distance: 70.4
click at [6, 153] on div "Requerente * Profissional de Saúde Profissional de Saúde Paciente Nenhum result…" at bounding box center [344, 186] width 677 height 246
type input "A"
checkbox campo\) "true"
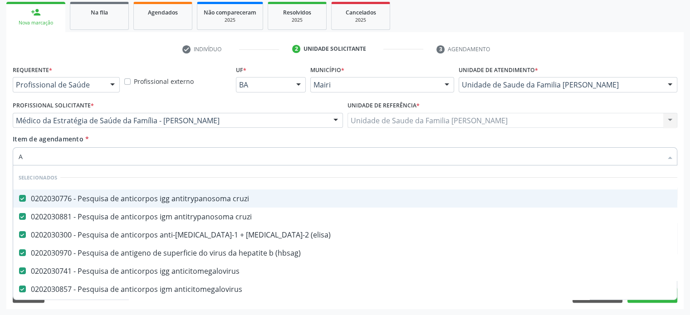
type input "AC"
checkbox \(elisa\) "false"
checkbox \(hbsag\) "false"
checkbox anticitomegalovirus "false"
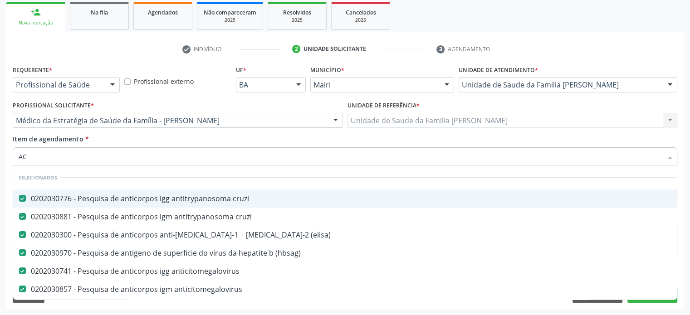
checkbox htlv-2 "false"
checkbox antitoxoplasma "false"
checkbox \(tsh\) "false"
checkbox t3 "false"
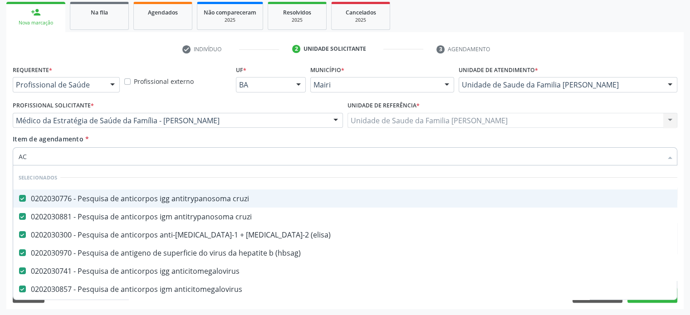
checkbox \(t4\) "false"
checkbox completo "false"
checkbox capilar "false"
checkbox glicosilada "false"
checkbox provisória "true"
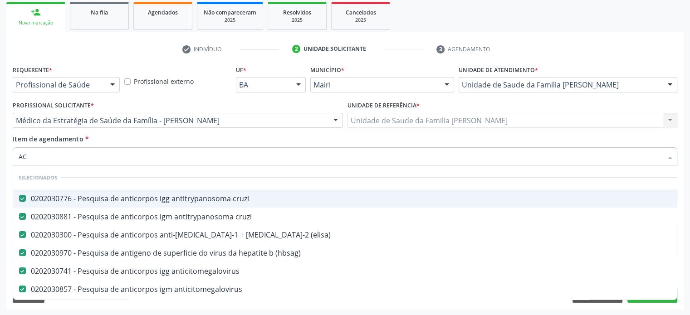
checkbox capsula\) "true"
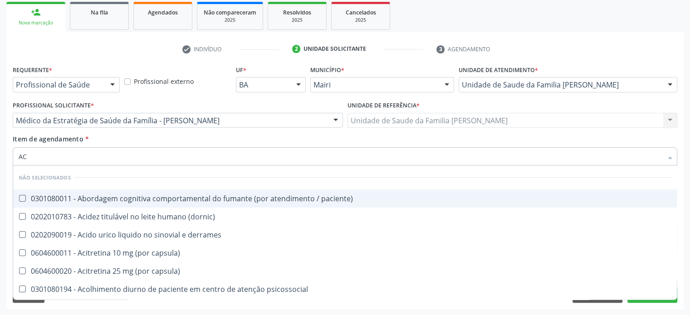
type input "ACI"
checkbox paciente\) "false"
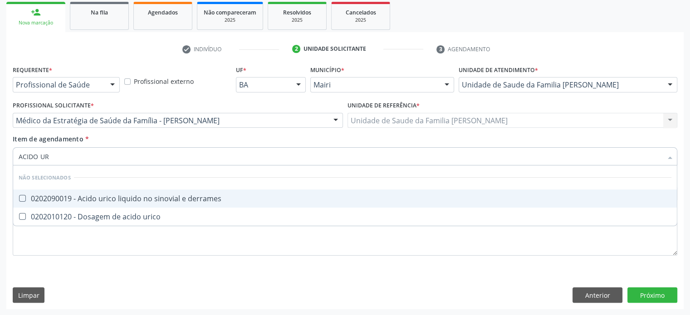
type input "ACIDO URI"
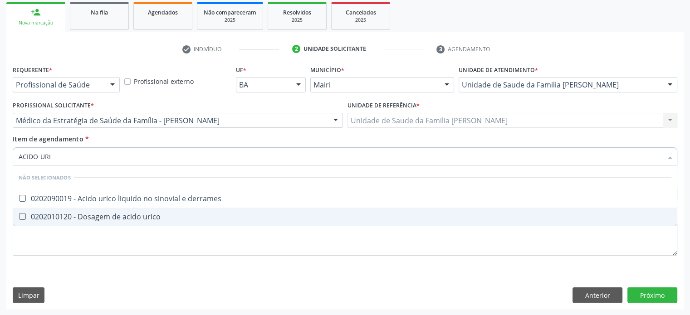
click at [105, 214] on div "0202010120 - Dosagem de acido urico" at bounding box center [345, 216] width 652 height 7
checkbox urico "true"
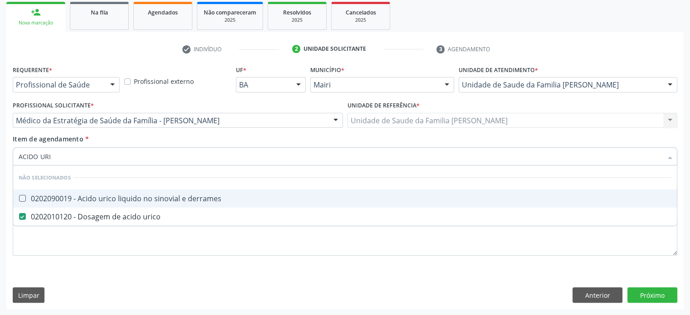
drag, startPoint x: 83, startPoint y: 159, endPoint x: 5, endPoint y: 151, distance: 78.4
click at [5, 151] on div "Acompanhamento Acompanhe a situação das marcações correntes e finalizadas Relat…" at bounding box center [345, 115] width 690 height 399
type input "L"
checkbox derrames "true"
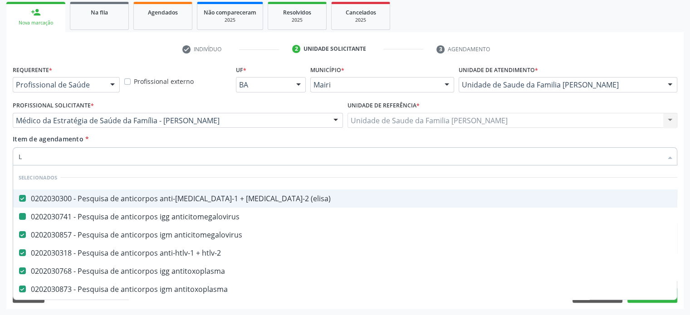
type input "LH"
checkbox \(elisa\) "false"
checkbox anticitomegalovirus "false"
checkbox htlv-2 "false"
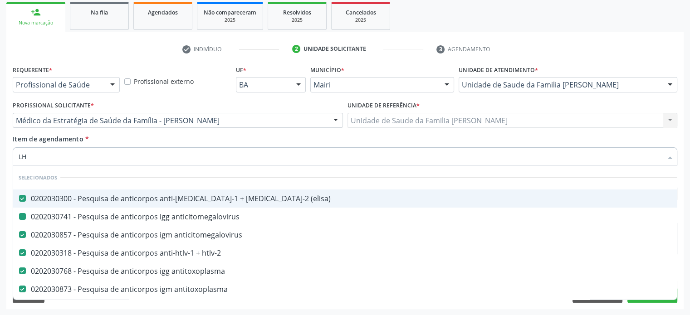
checkbox antitoxoplasma "false"
checkbox \(tsh\) "false"
checkbox completo "false"
checkbox capilar "false"
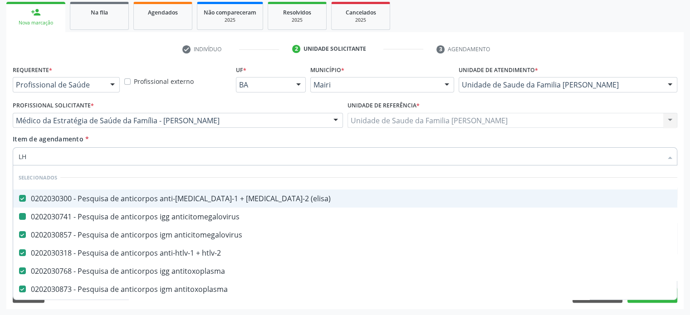
checkbox glicosilada "false"
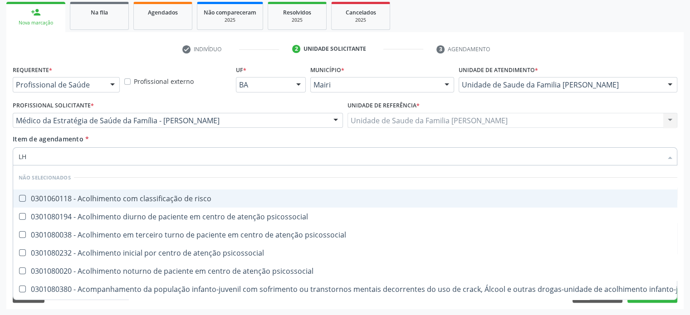
type input "L"
checkbox risco "true"
checkbox psicossocial "true"
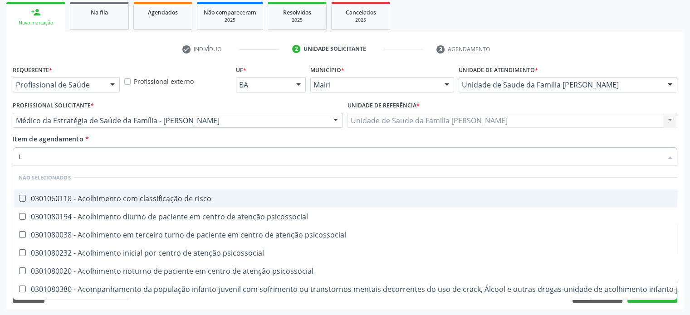
checkbox psicossocial "true"
checkbox \(uai\)\ "true"
checkbox bilateral "true"
checkbox trabalho "true"
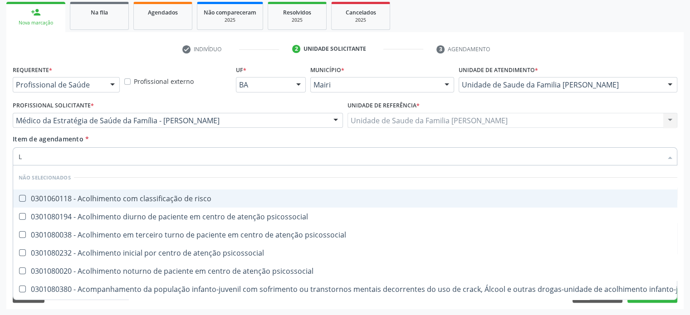
checkbox \(uaa\)\ "true"
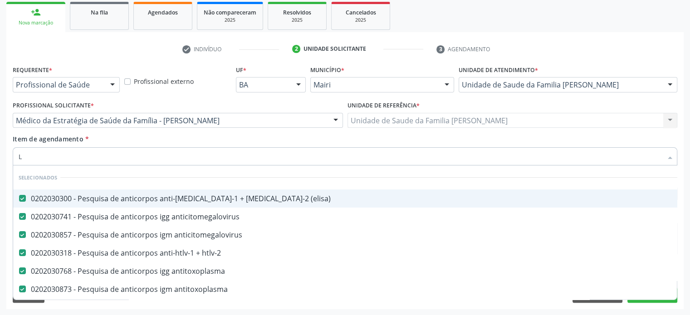
type input "LD"
checkbox \(elisa\) "false"
checkbox anticitomegalovirus "false"
checkbox htlv-2 "false"
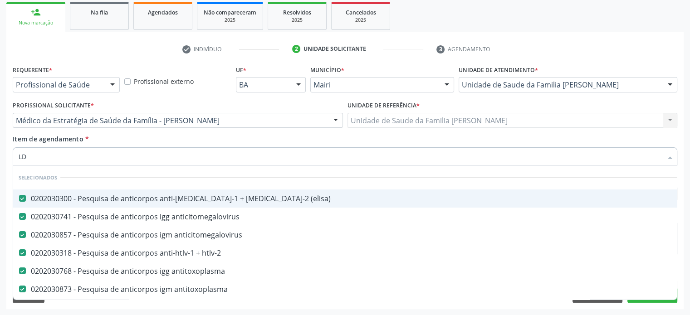
checkbox antitoxoplasma "false"
checkbox \(tsh\) "false"
checkbox completo "false"
checkbox capilar "false"
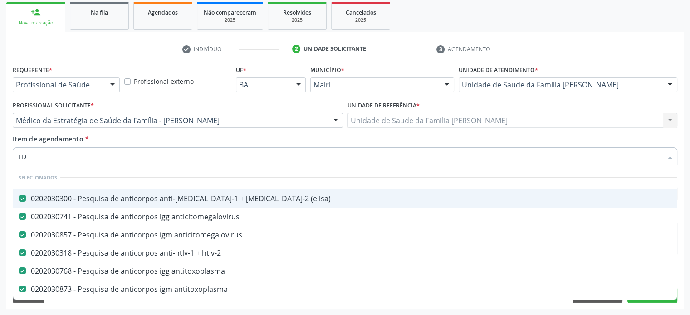
checkbox glicosilada "false"
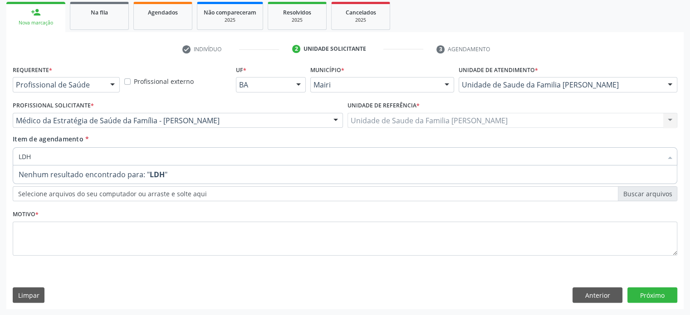
type input "LD"
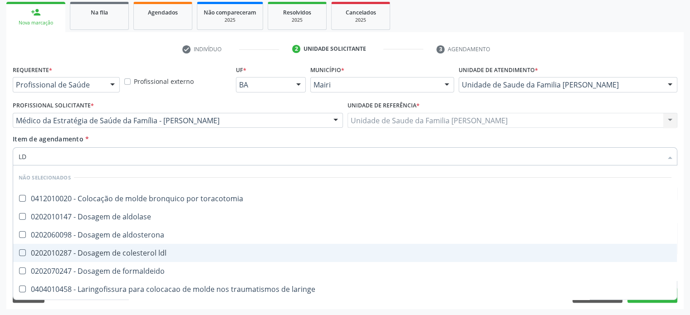
click at [98, 250] on div "0202010287 - Dosagem de colesterol ldl" at bounding box center [345, 252] width 652 height 7
checkbox ldl "true"
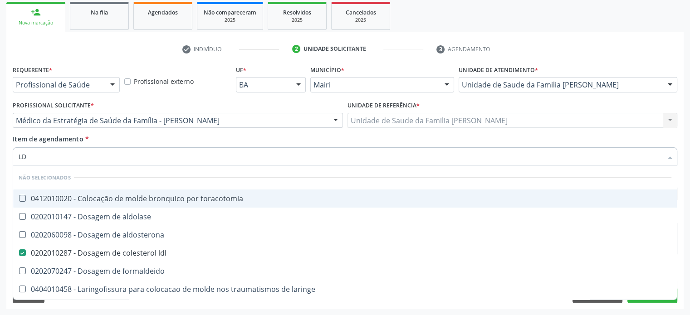
drag, startPoint x: 51, startPoint y: 158, endPoint x: 16, endPoint y: 157, distance: 34.9
click at [16, 157] on div "LD" at bounding box center [345, 156] width 664 height 18
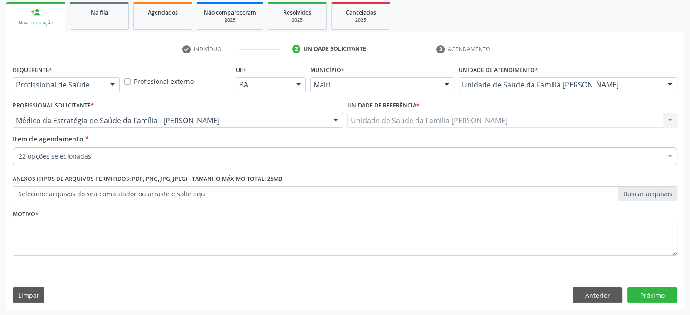
checkbox cruzi "true"
checkbox \(elisa\) "true"
checkbox anticitomegalovirus "true"
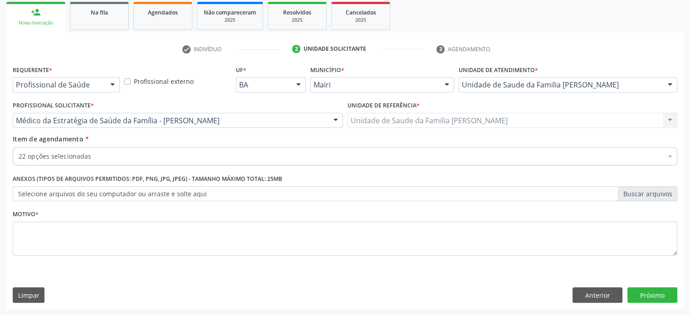
checkbox htlv-2 "true"
checkbox antitoxoplasma "true"
checkbox \(tsh\) "true"
checkbox t3 "true"
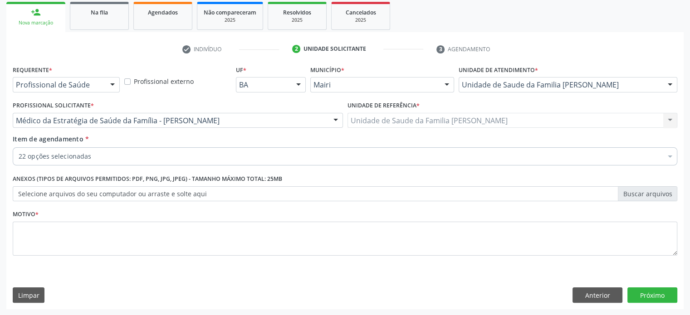
checkbox \(t4\) "true"
checkbox completo "true"
checkbox capilar "true"
checkbox glicosilada "true"
checkbox fraco\) "true"
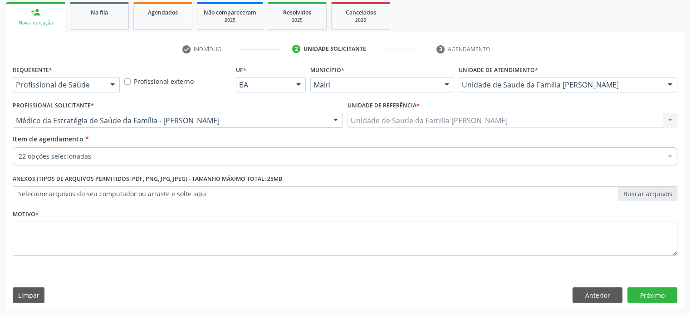
checkbox ureia "true"
checkbox creatinina "true"
checkbox \(tgo\) "true"
checkbox \(tgp\) "true"
checkbox urico "true"
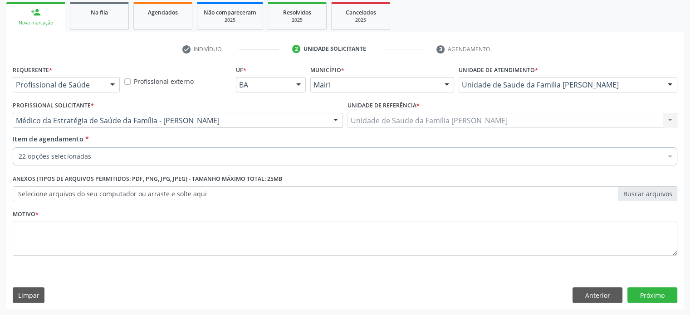
checkbox ldl "true"
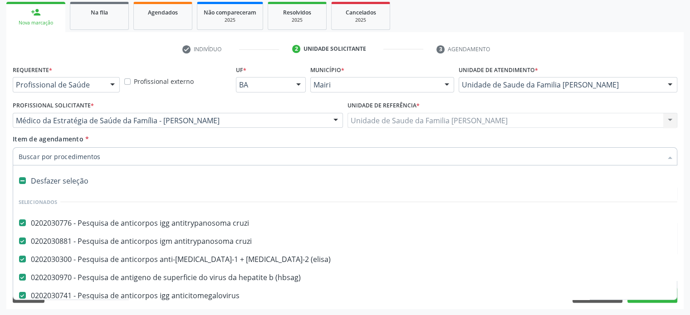
paste input "0202050017"
type input "0202050017"
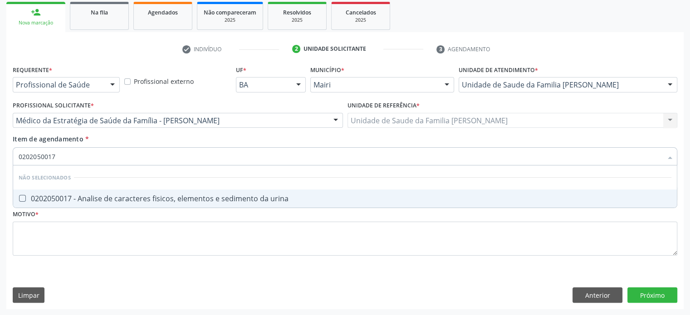
click at [164, 198] on div "0202050017 - Analise de caracteres fisicos, elementos e sedimento da urina" at bounding box center [345, 198] width 652 height 7
checkbox urina "true"
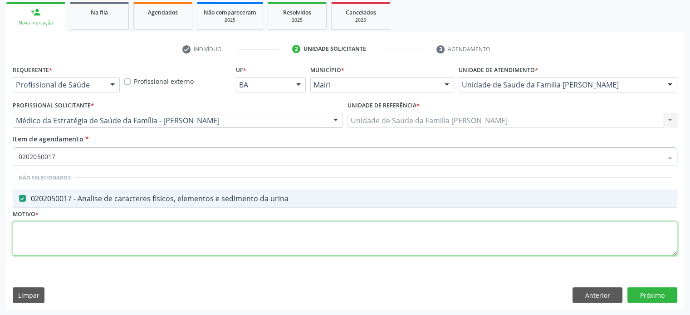
click at [51, 239] on div "Requerente * Profissional de Saúde Profissional de Saúde Paciente Nenhum result…" at bounding box center [345, 165] width 664 height 205
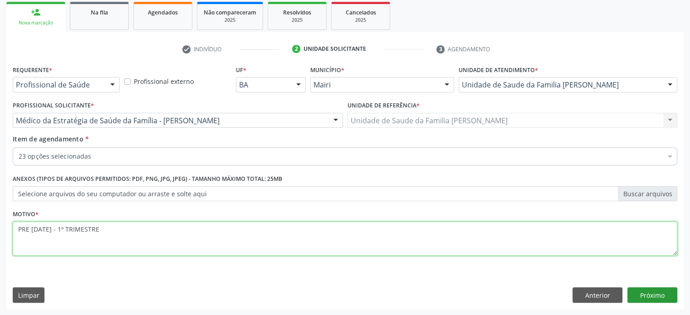
type textarea "PRE NATAL - 1º TRIMESTRE"
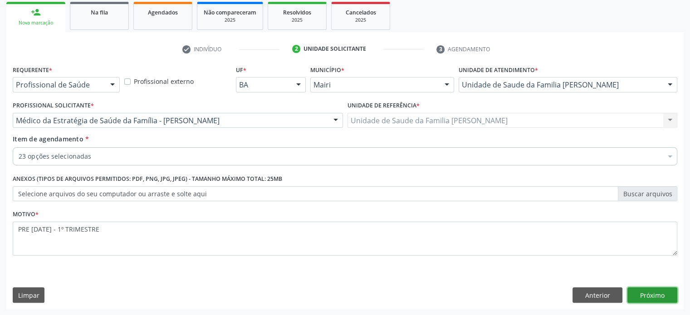
click at [644, 297] on button "Próximo" at bounding box center [652, 294] width 50 height 15
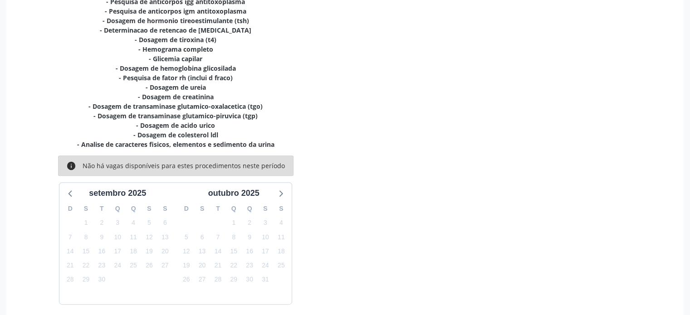
scroll to position [315, 0]
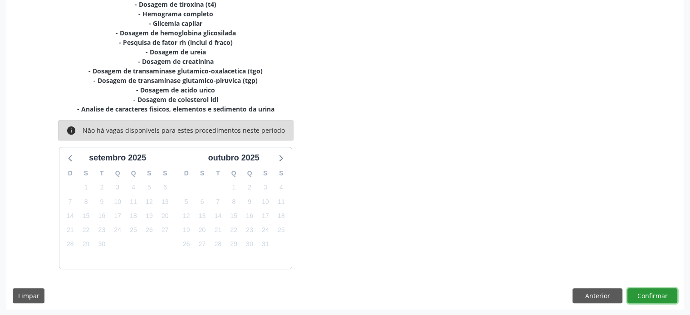
click at [638, 295] on button "Confirmar" at bounding box center [652, 295] width 50 height 15
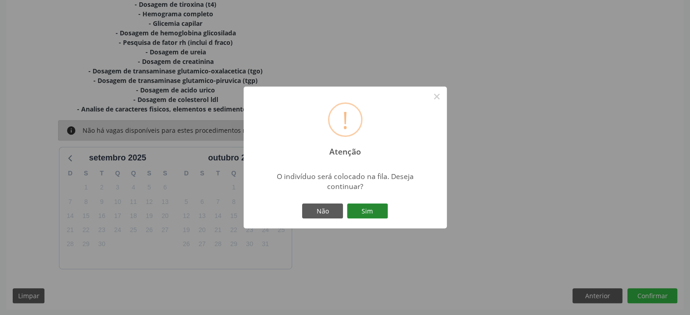
click at [363, 206] on button "Sim" at bounding box center [367, 211] width 41 height 15
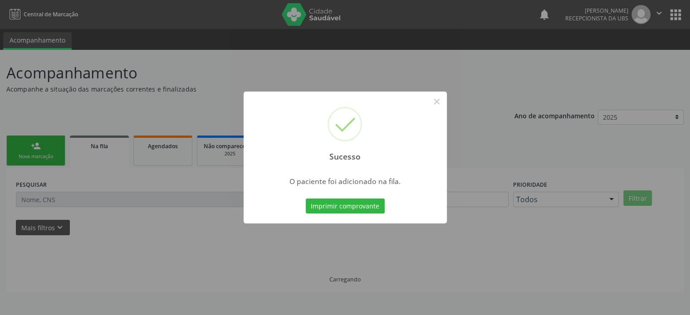
scroll to position [0, 0]
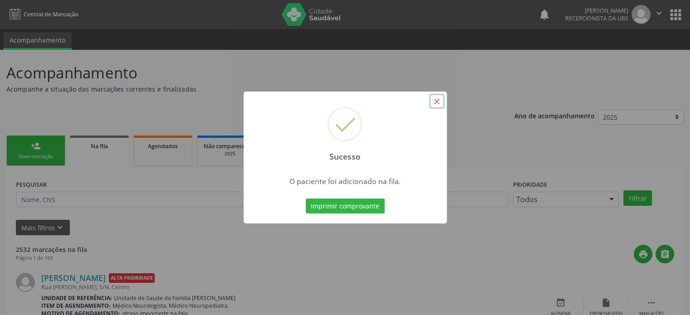
click at [439, 101] on button "×" at bounding box center [436, 101] width 15 height 15
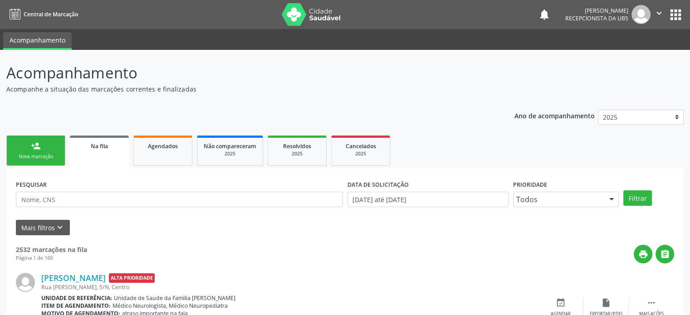
click at [54, 151] on link "person_add Nova marcação" at bounding box center [35, 151] width 59 height 30
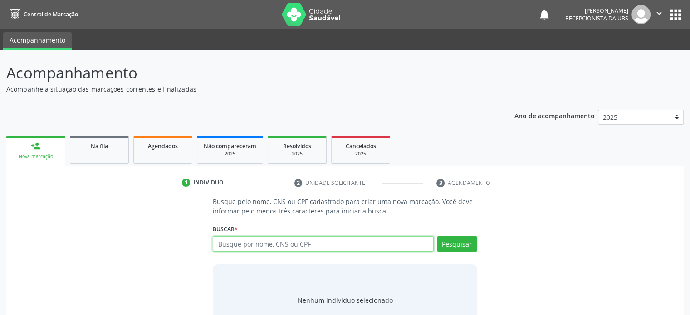
click at [237, 243] on input "text" at bounding box center [323, 243] width 220 height 15
type input "706801797796522"
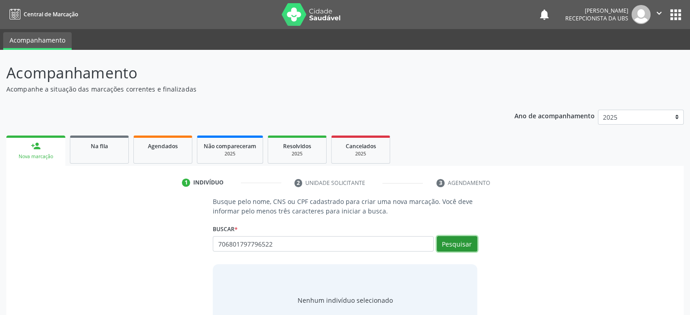
click at [459, 242] on button "Pesquisar" at bounding box center [457, 243] width 40 height 15
click at [328, 244] on input "706801797796522" at bounding box center [323, 243] width 220 height 15
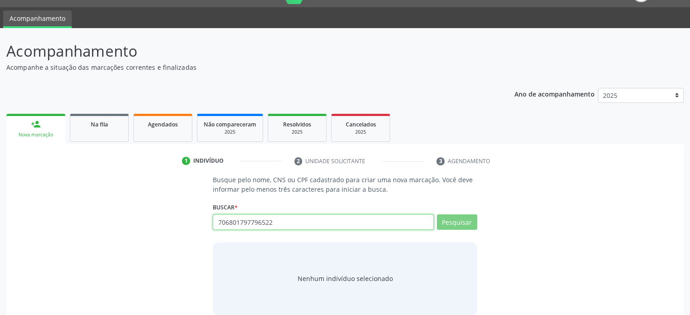
scroll to position [34, 0]
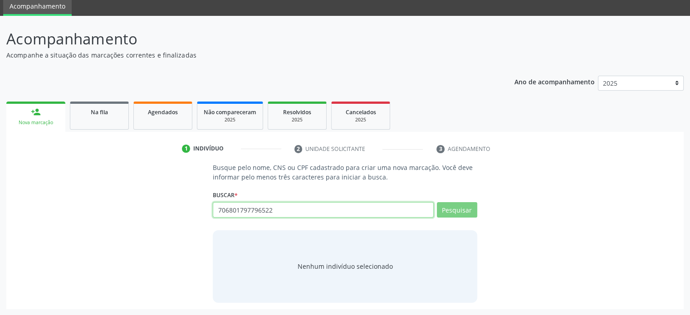
click at [277, 207] on input "706801797796522" at bounding box center [323, 209] width 220 height 15
click at [265, 213] on input "706801797796522" at bounding box center [323, 209] width 220 height 15
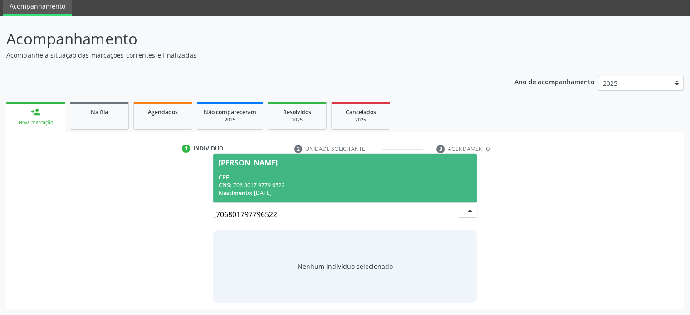
click at [272, 172] on span "[PERSON_NAME] CPF: -- CNS: 706 8017 9779 6522 Nascimento: 0[DATE]" at bounding box center [344, 178] width 263 height 49
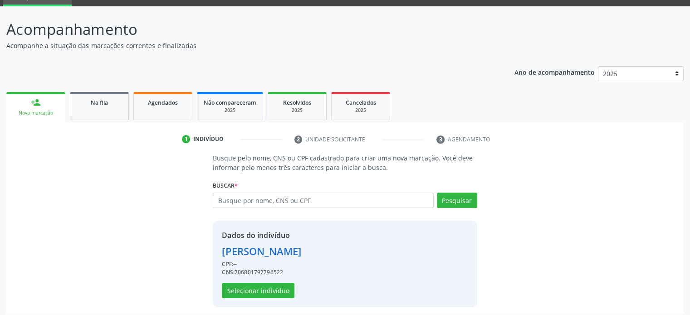
scroll to position [48, 0]
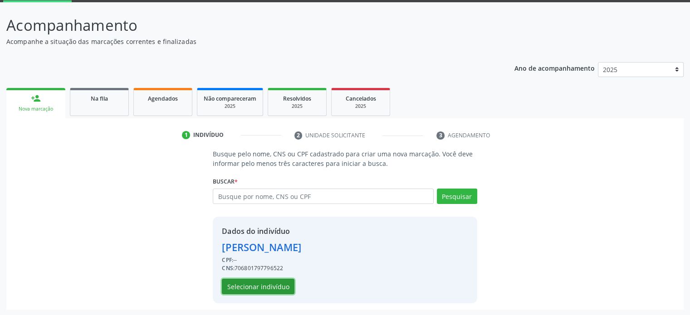
click at [265, 288] on button "Selecionar indivíduo" at bounding box center [258, 286] width 73 height 15
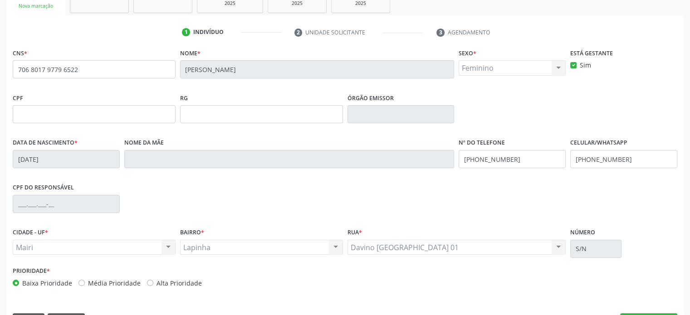
scroll to position [176, 0]
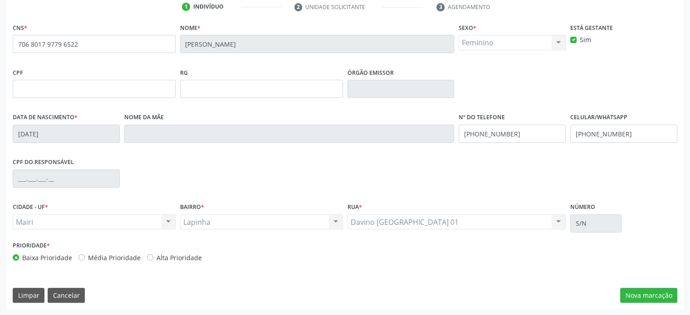
click at [182, 258] on label "Alta Prioridade" at bounding box center [178, 258] width 45 height 10
click at [153, 258] on input "Alta Prioridade" at bounding box center [150, 257] width 6 height 8
radio input "true"
click at [643, 299] on button "Nova marcação" at bounding box center [648, 295] width 57 height 15
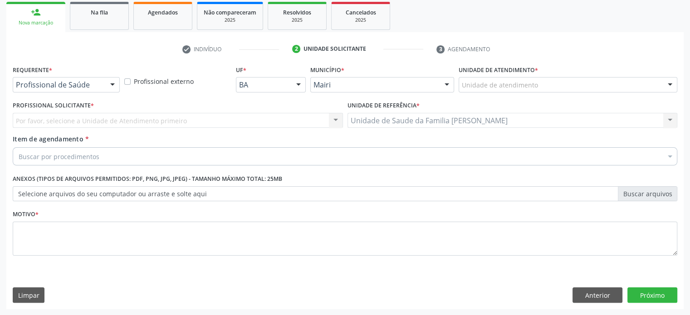
click at [554, 85] on div "Unidade de atendimento" at bounding box center [567, 84] width 219 height 15
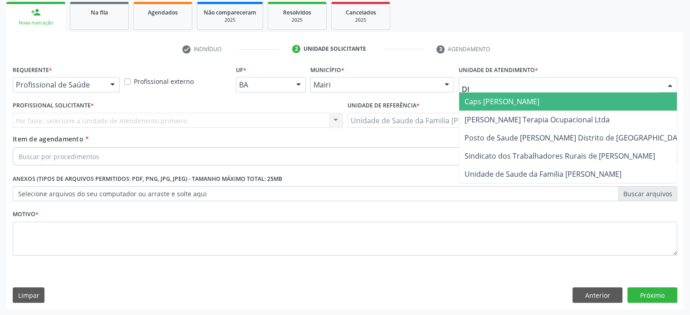
type input "DIL"
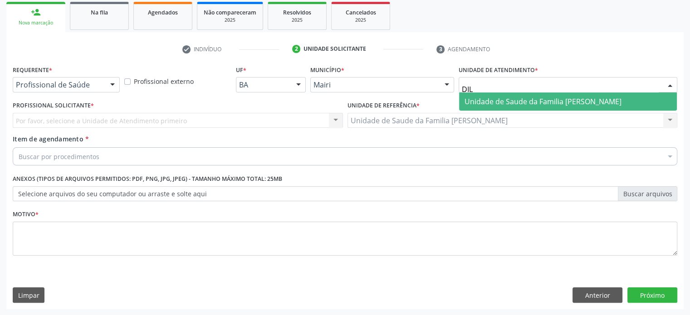
drag, startPoint x: 546, startPoint y: 100, endPoint x: 521, endPoint y: 99, distance: 25.9
click at [546, 99] on span "Unidade de Saude da Familia [PERSON_NAME]" at bounding box center [542, 102] width 157 height 10
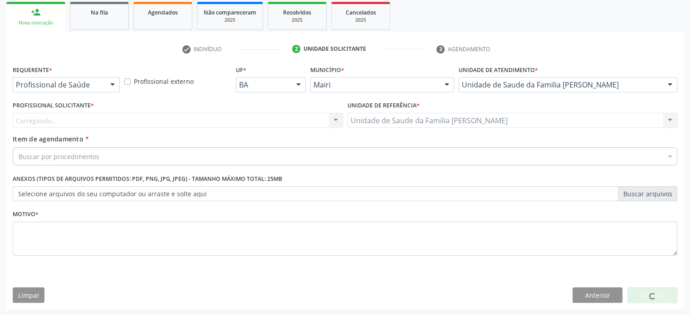
click at [74, 121] on div "Carregando... Nenhum resultado encontrado para: " " Não há nenhuma opção para s…" at bounding box center [178, 120] width 330 height 15
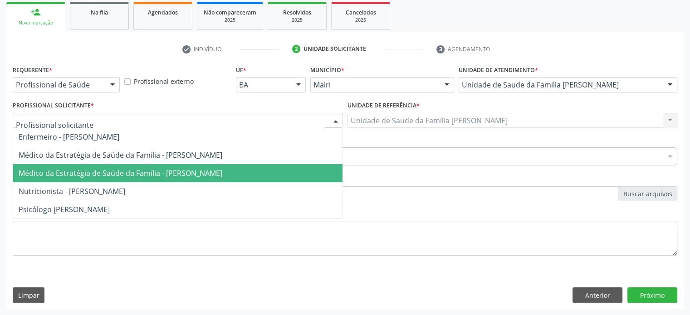
click at [111, 170] on span "Médico da Estratégia de Saúde da Família - [PERSON_NAME]" at bounding box center [121, 173] width 204 height 10
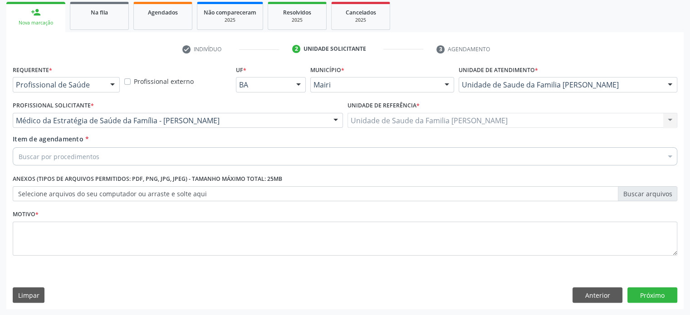
click at [97, 156] on div "Buscar por procedimentos" at bounding box center [345, 156] width 664 height 18
click at [163, 156] on div "Buscar por procedimentos" at bounding box center [345, 156] width 664 height 18
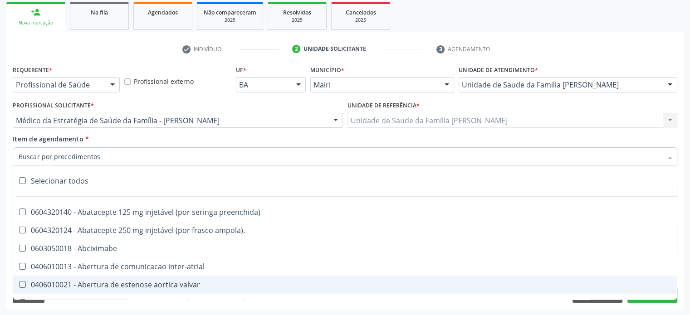
paste input "0205020097"
type input "0205020097"
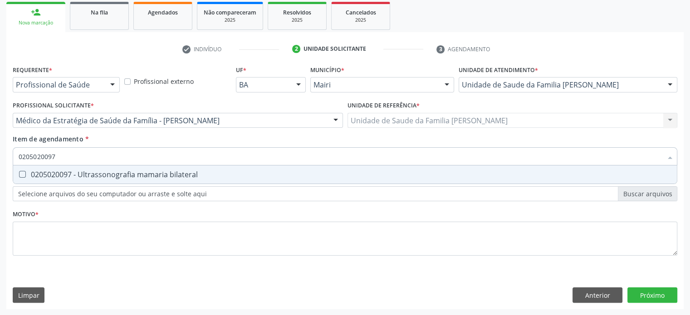
click at [162, 171] on div "0205020097 - Ultrassonografia mamaria bilateral" at bounding box center [345, 174] width 652 height 7
checkbox bilateral "true"
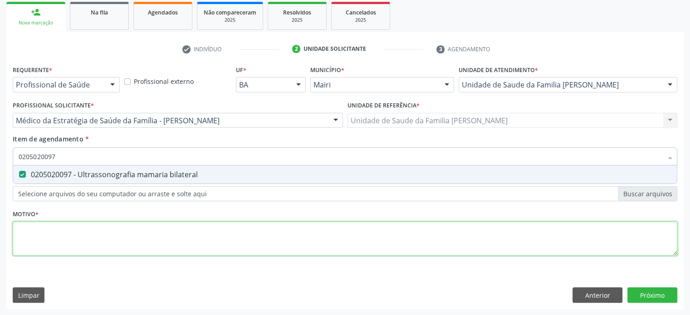
click at [83, 233] on div "Requerente * Profissional de Saúde Profissional de Saúde Paciente Nenhum result…" at bounding box center [345, 165] width 664 height 205
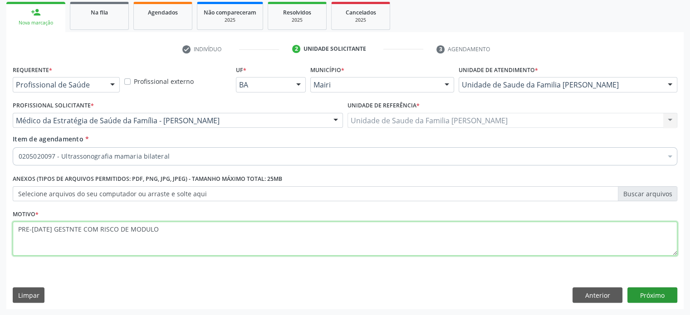
type textarea "PRE-NATAL GESTNTE COM RISCO DE MODULO"
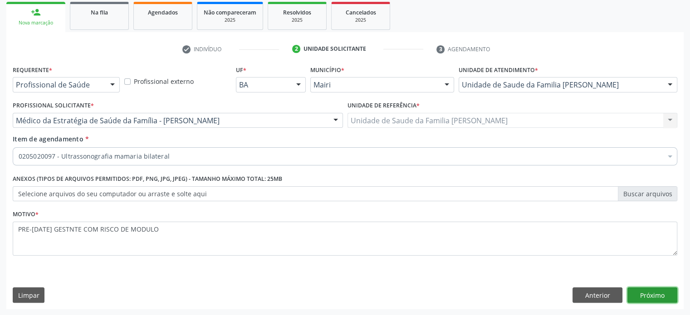
click at [653, 297] on button "Próximo" at bounding box center [652, 294] width 50 height 15
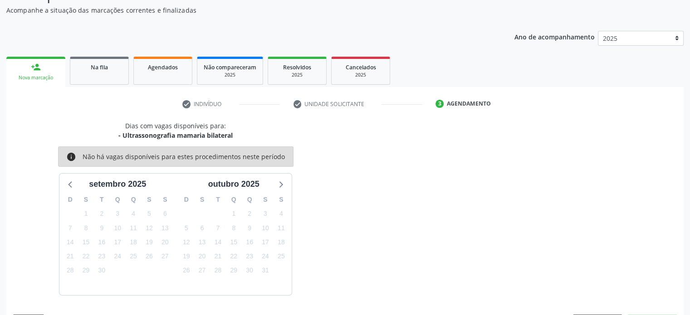
scroll to position [105, 0]
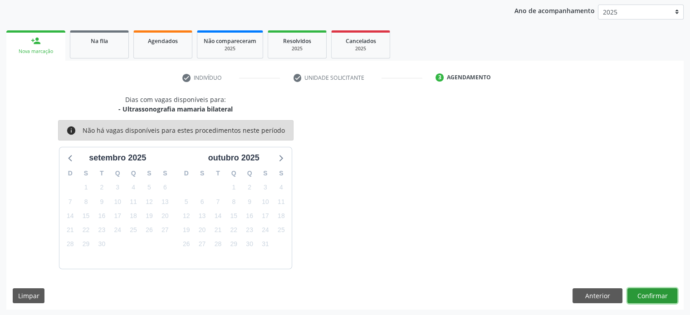
click at [648, 298] on button "Confirmar" at bounding box center [652, 295] width 50 height 15
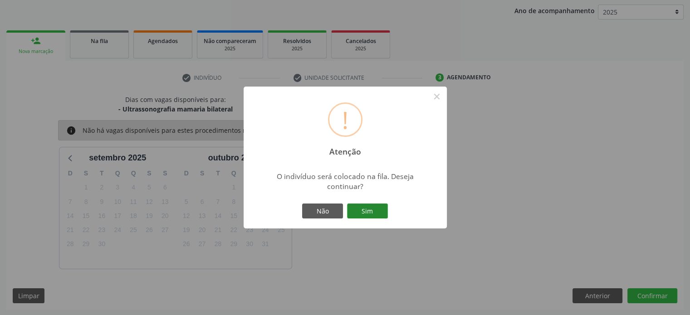
click at [368, 212] on button "Sim" at bounding box center [367, 211] width 41 height 15
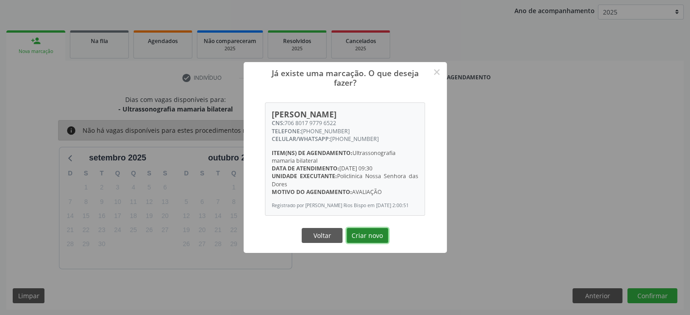
click at [370, 243] on button "Criar novo" at bounding box center [367, 235] width 42 height 15
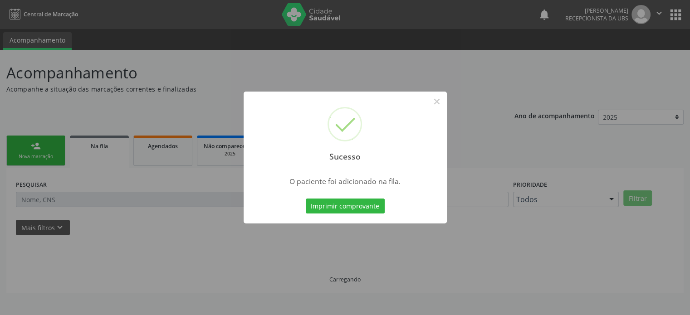
scroll to position [0, 0]
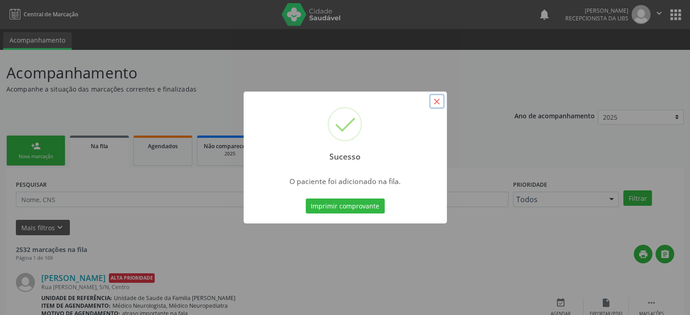
click at [437, 101] on button "×" at bounding box center [436, 101] width 15 height 15
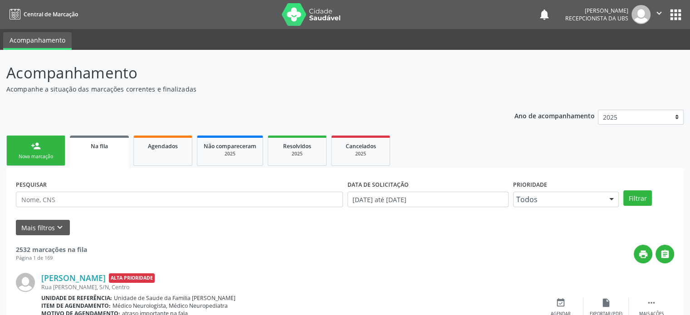
click at [660, 10] on icon "" at bounding box center [659, 13] width 10 height 10
click at [646, 58] on link "Sair" at bounding box center [635, 55] width 63 height 13
